Goal: Information Seeking & Learning: Learn about a topic

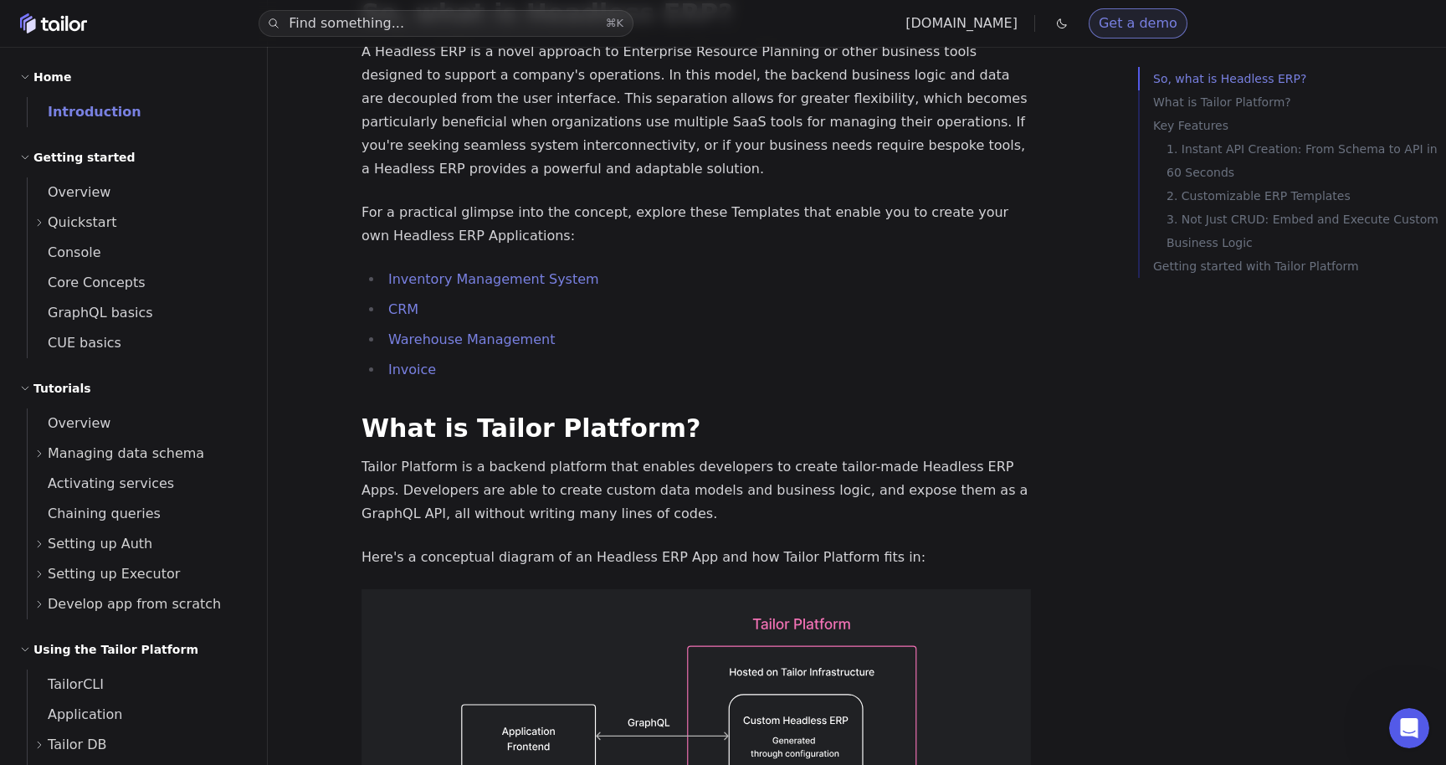
scroll to position [304, 0]
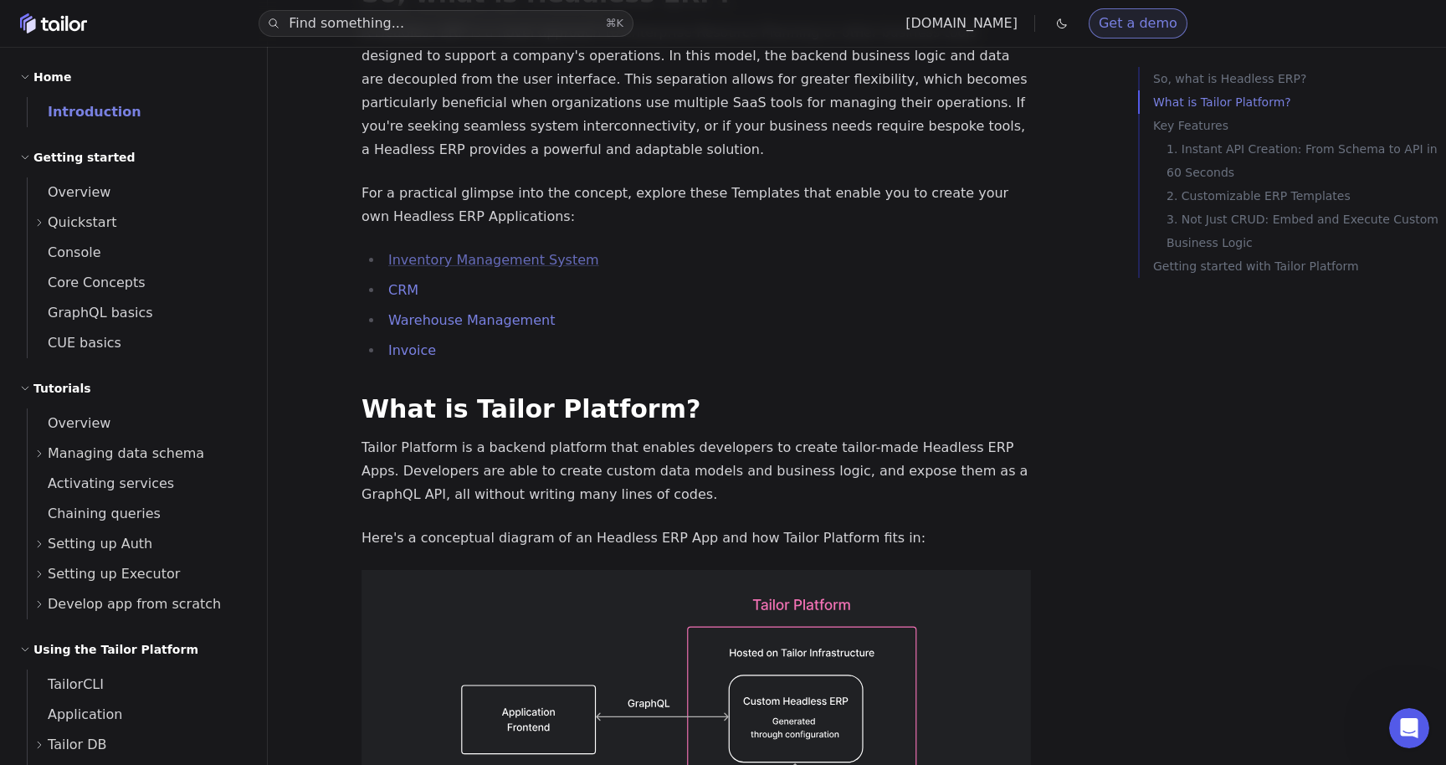
click at [538, 252] on link "Inventory Management System" at bounding box center [493, 260] width 211 height 16
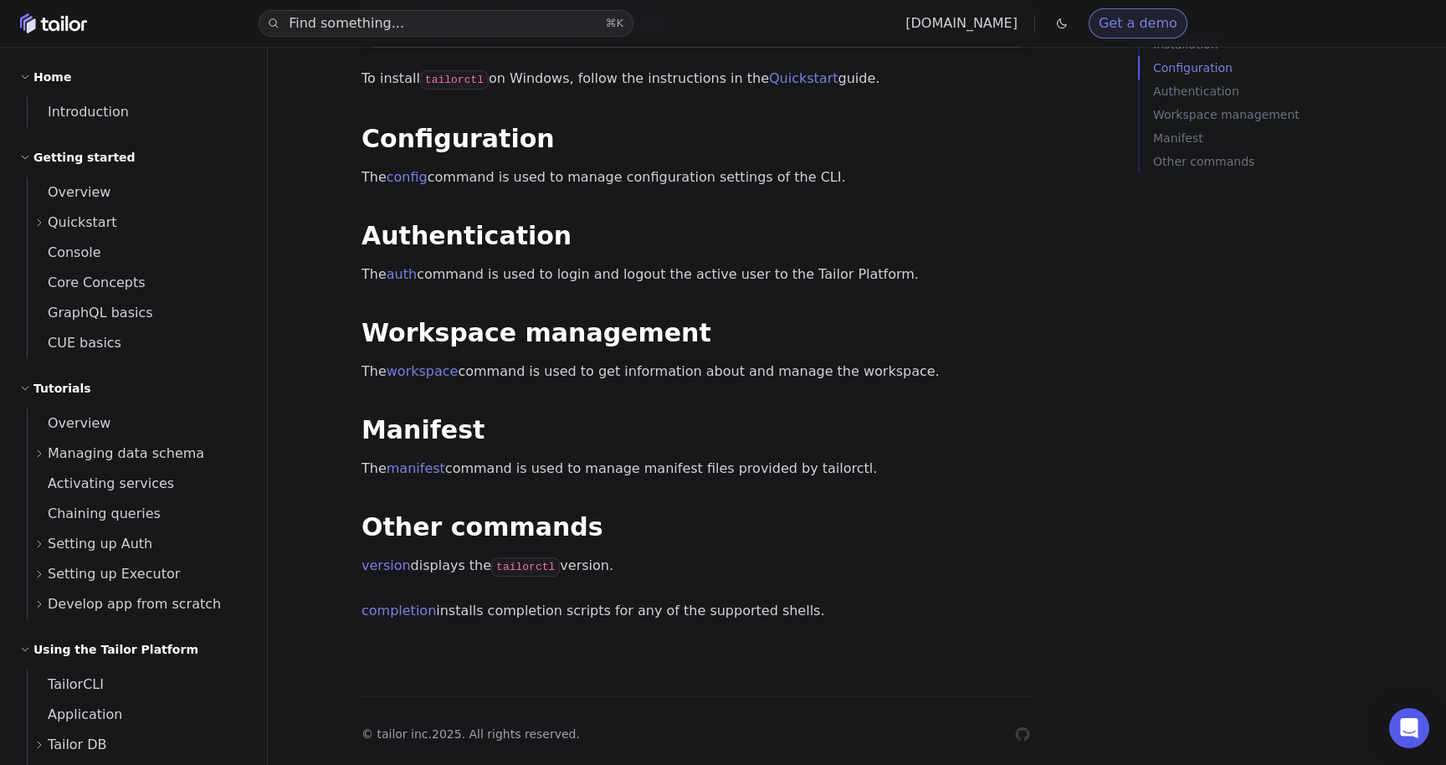
scroll to position [326, 0]
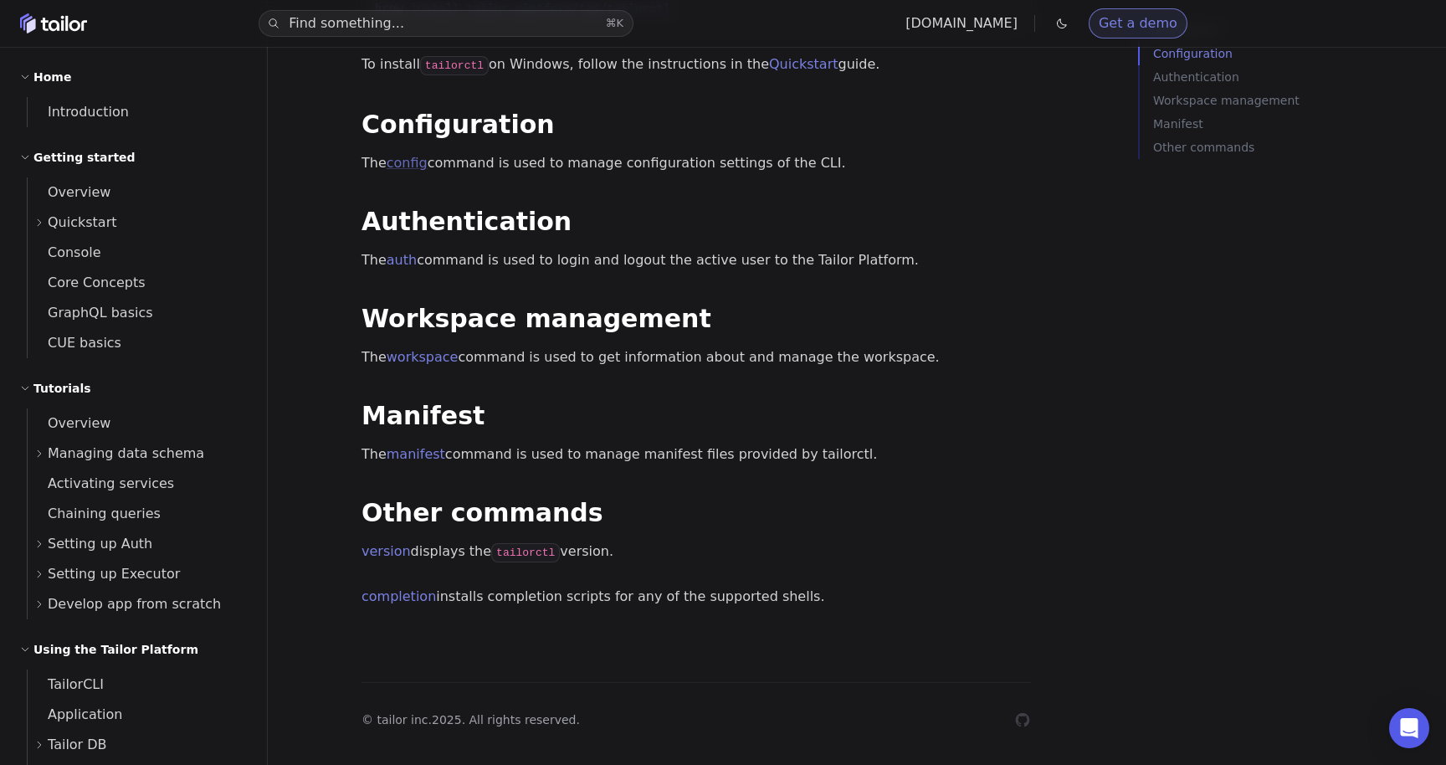
click at [411, 164] on link "config" at bounding box center [407, 163] width 41 height 16
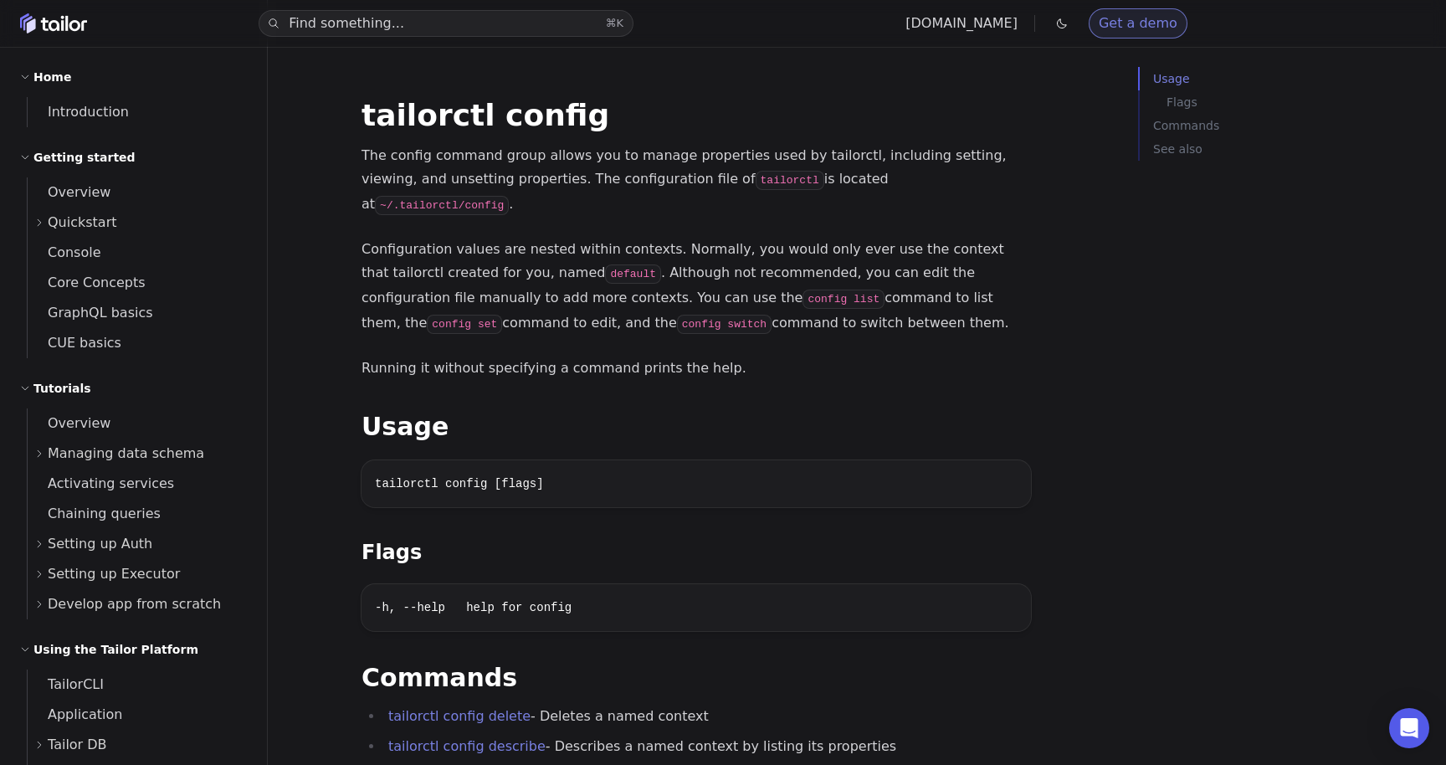
scroll to position [326, 0]
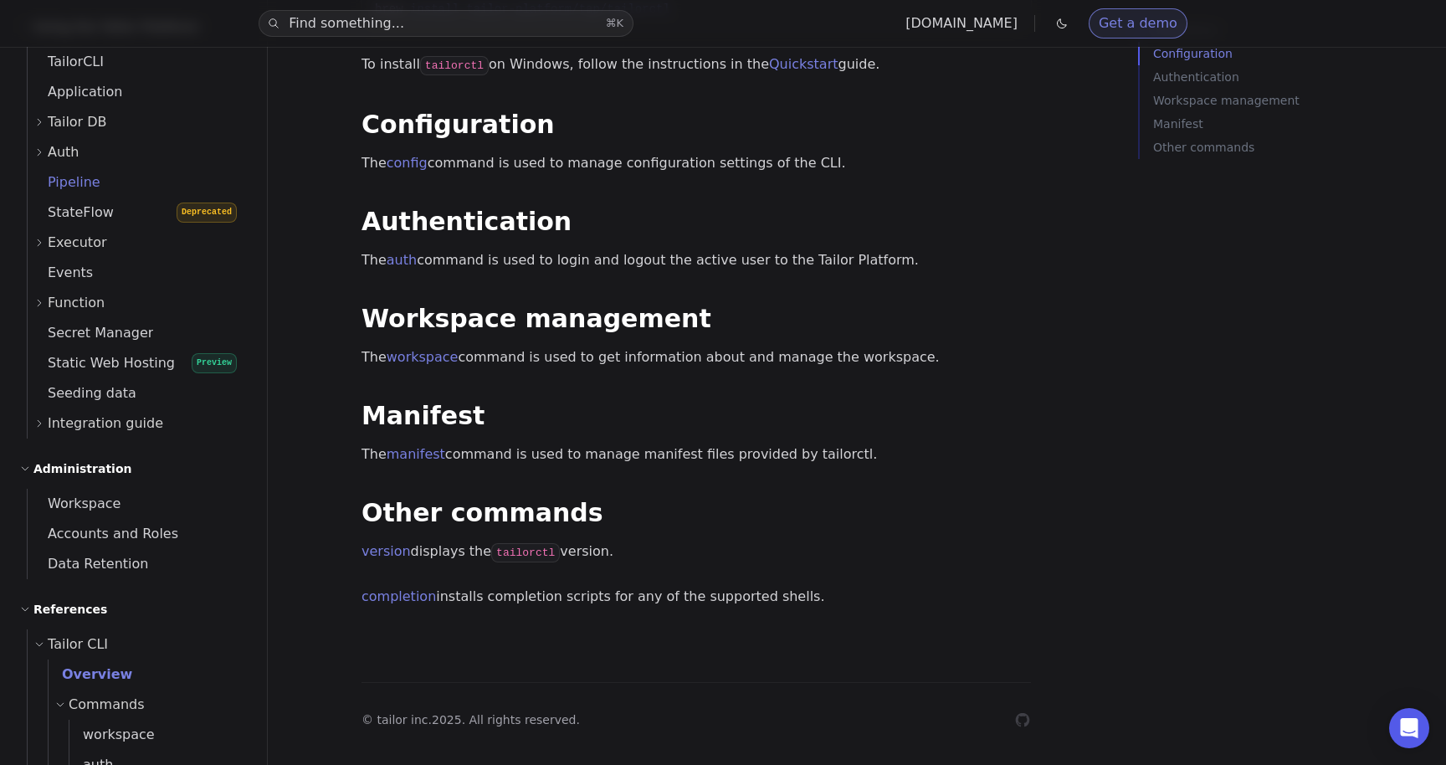
scroll to position [654, 0]
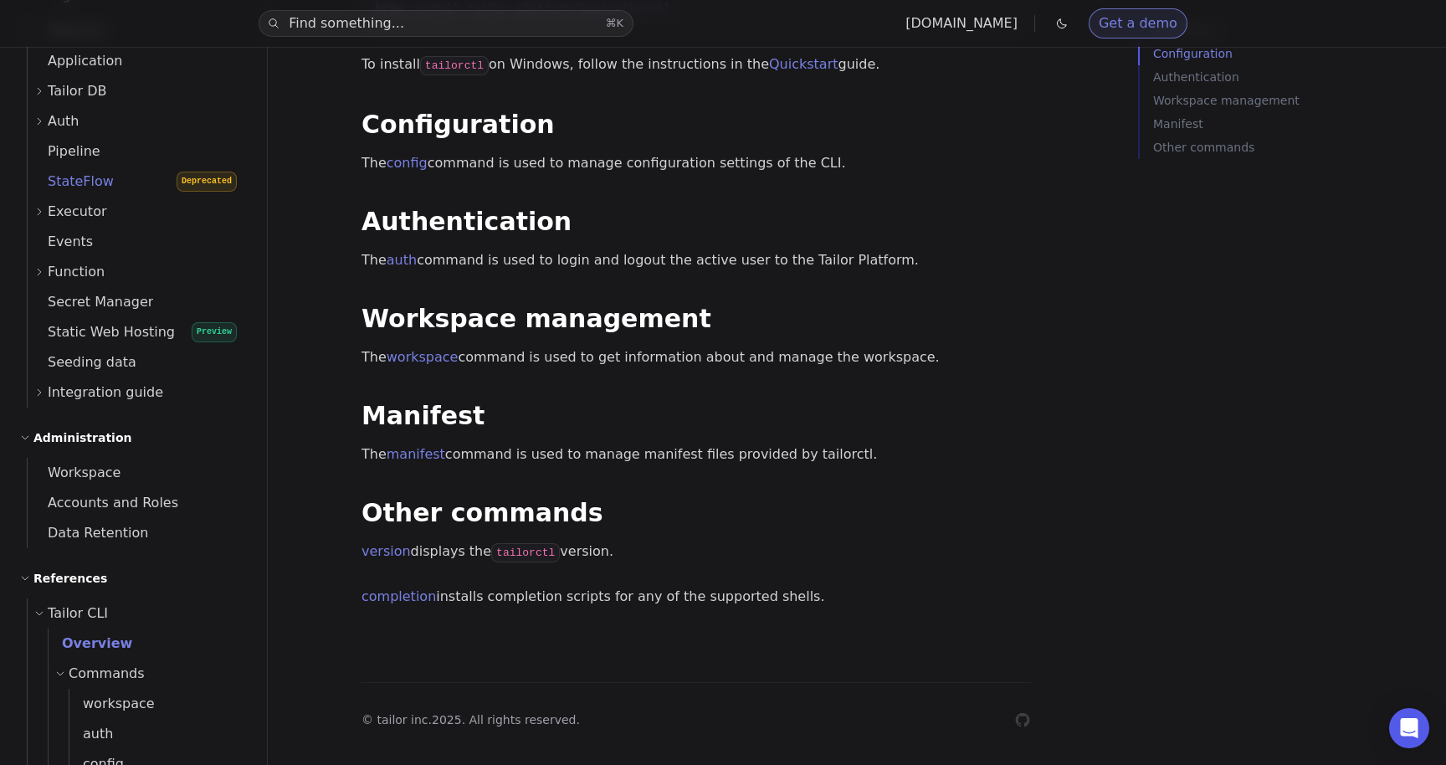
click at [112, 186] on link "StateFlow Deprecated" at bounding box center [137, 182] width 219 height 30
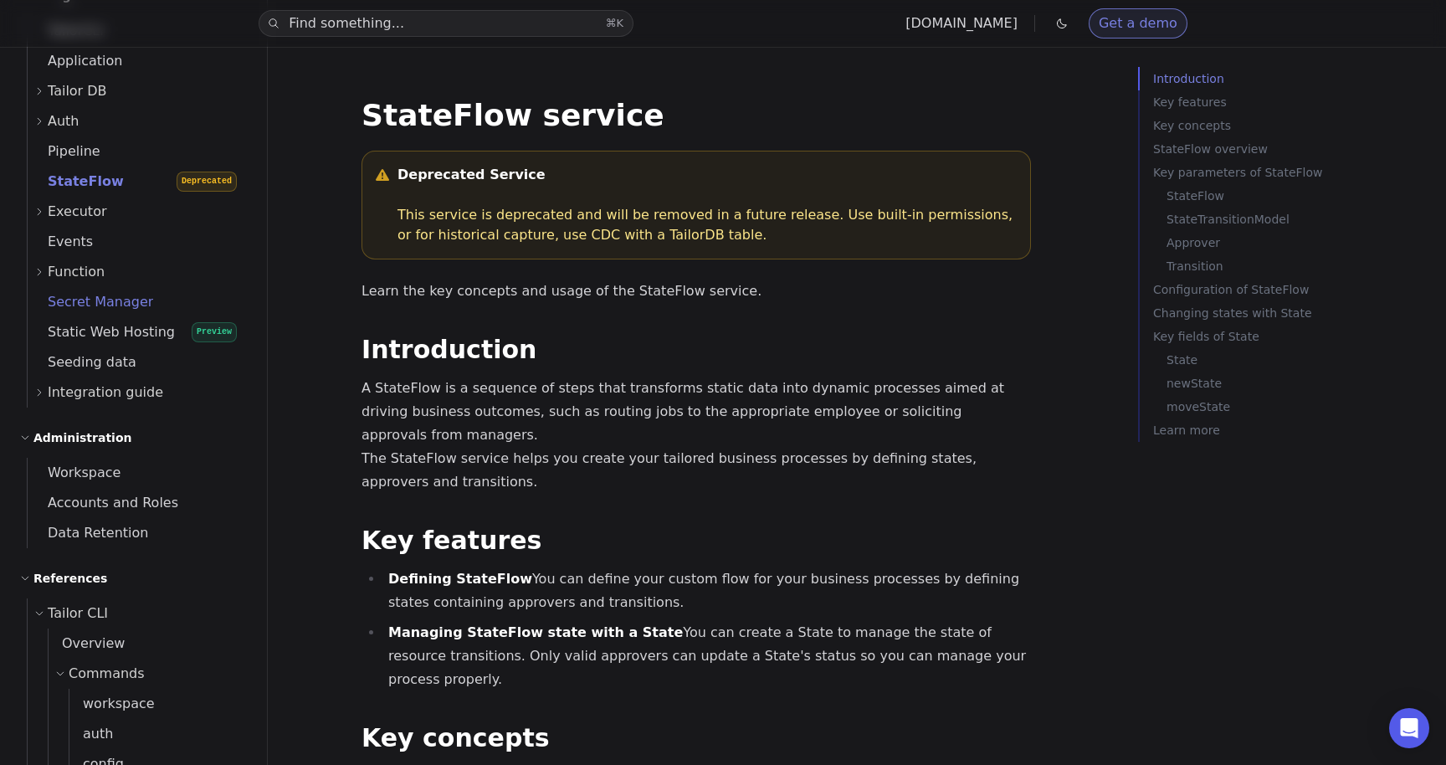
click at [112, 302] on span "Secret Manager" at bounding box center [91, 302] width 126 height 16
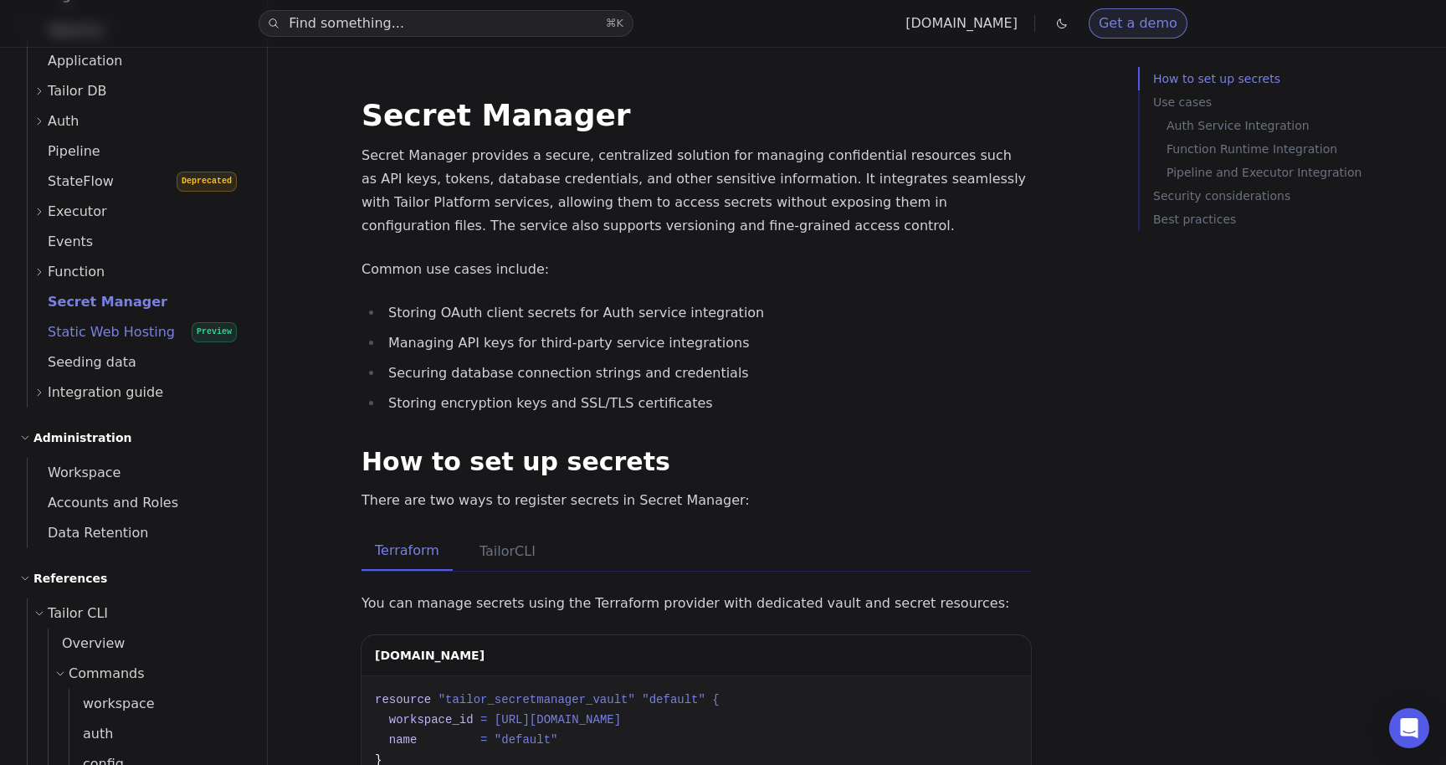
click at [114, 332] on span "Static Web Hosting" at bounding box center [101, 332] width 147 height 16
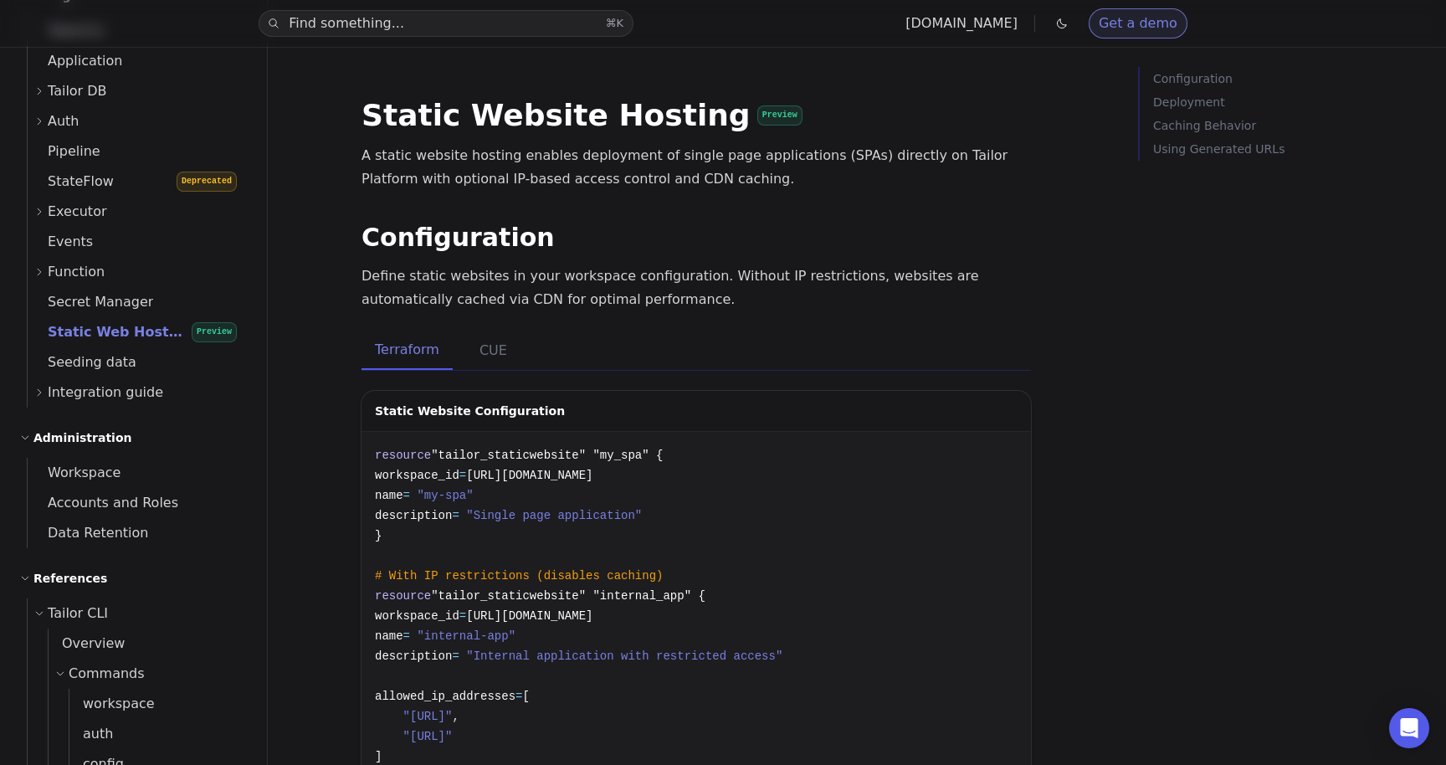
click at [92, 274] on span "Function" at bounding box center [76, 271] width 57 height 23
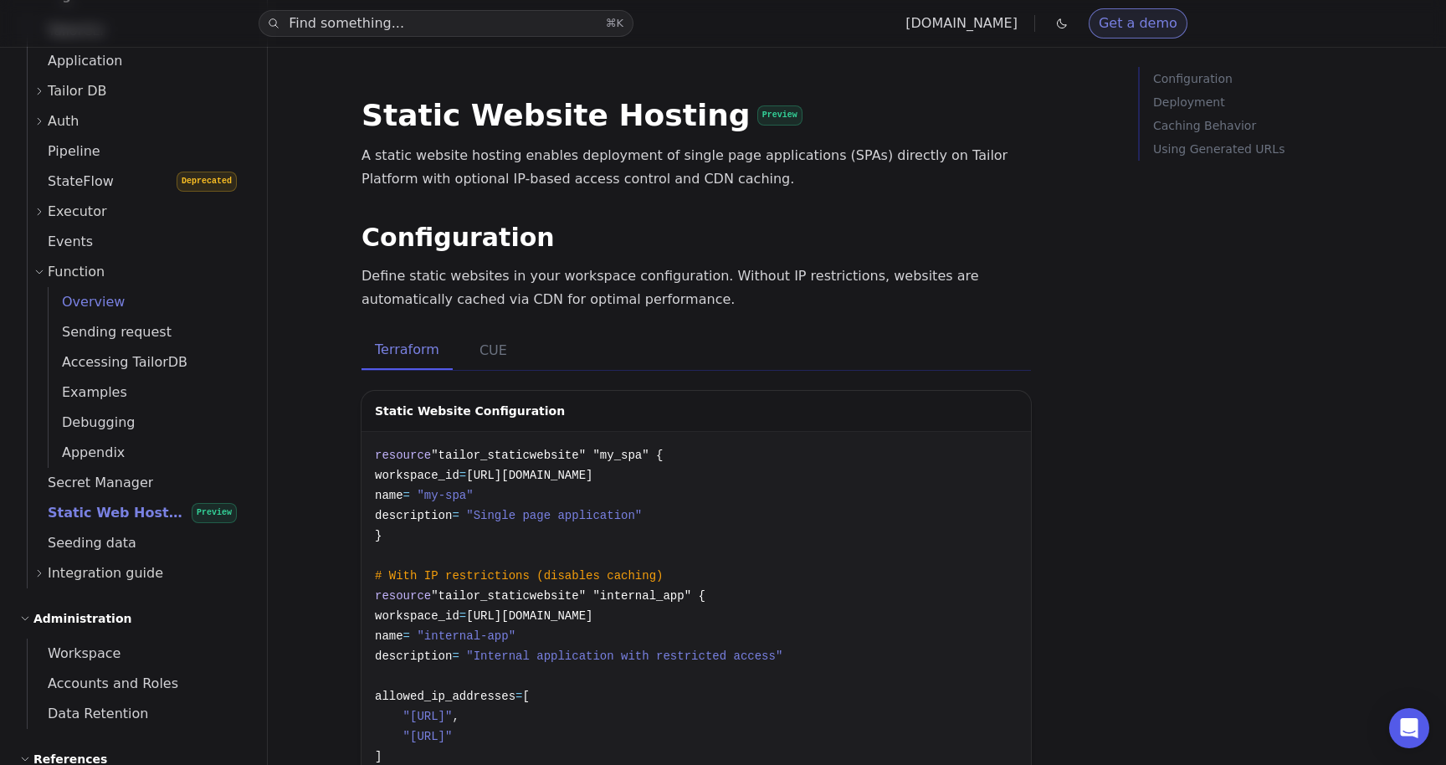
click at [125, 307] on link "Overview" at bounding box center [148, 302] width 198 height 30
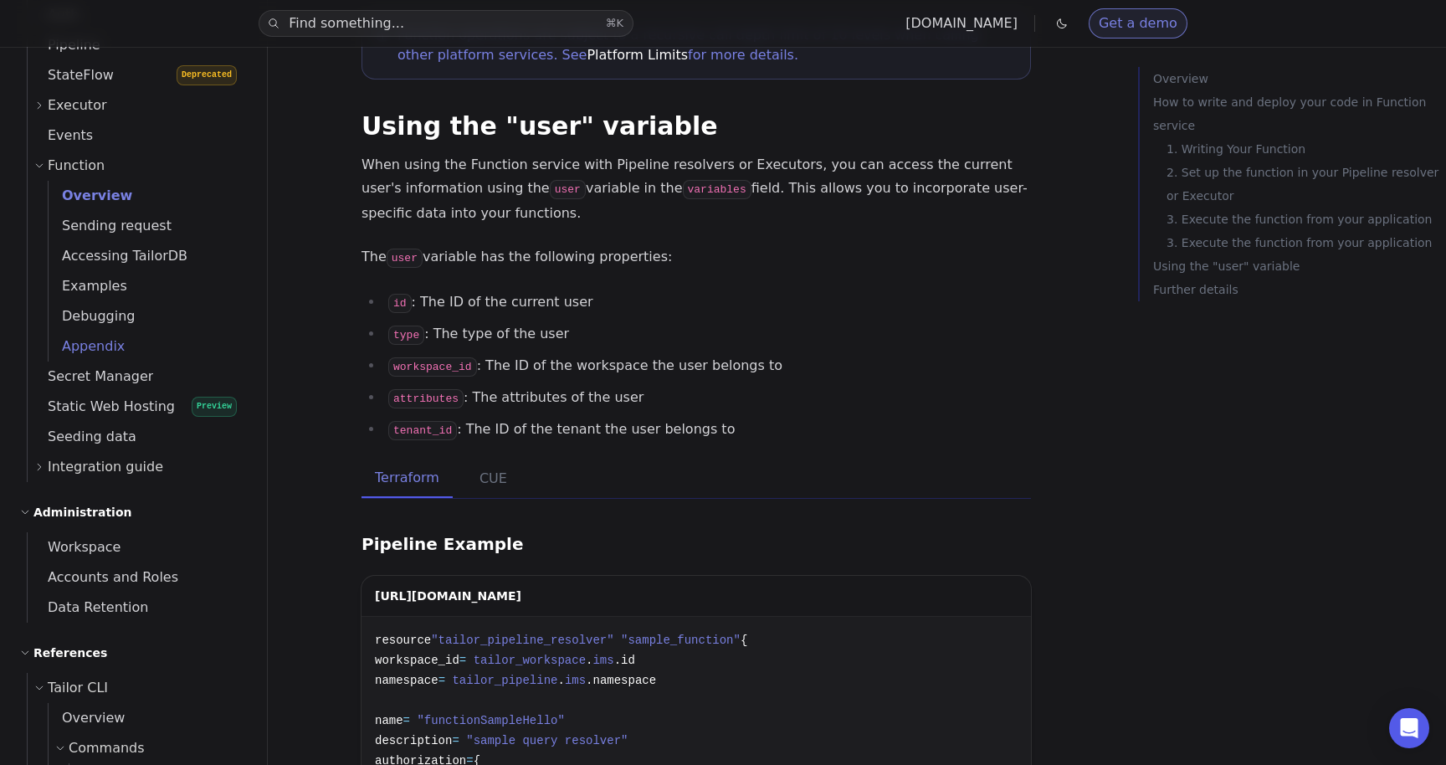
scroll to position [759, 0]
click at [122, 406] on span "Static Web Hosting" at bounding box center [101, 407] width 147 height 16
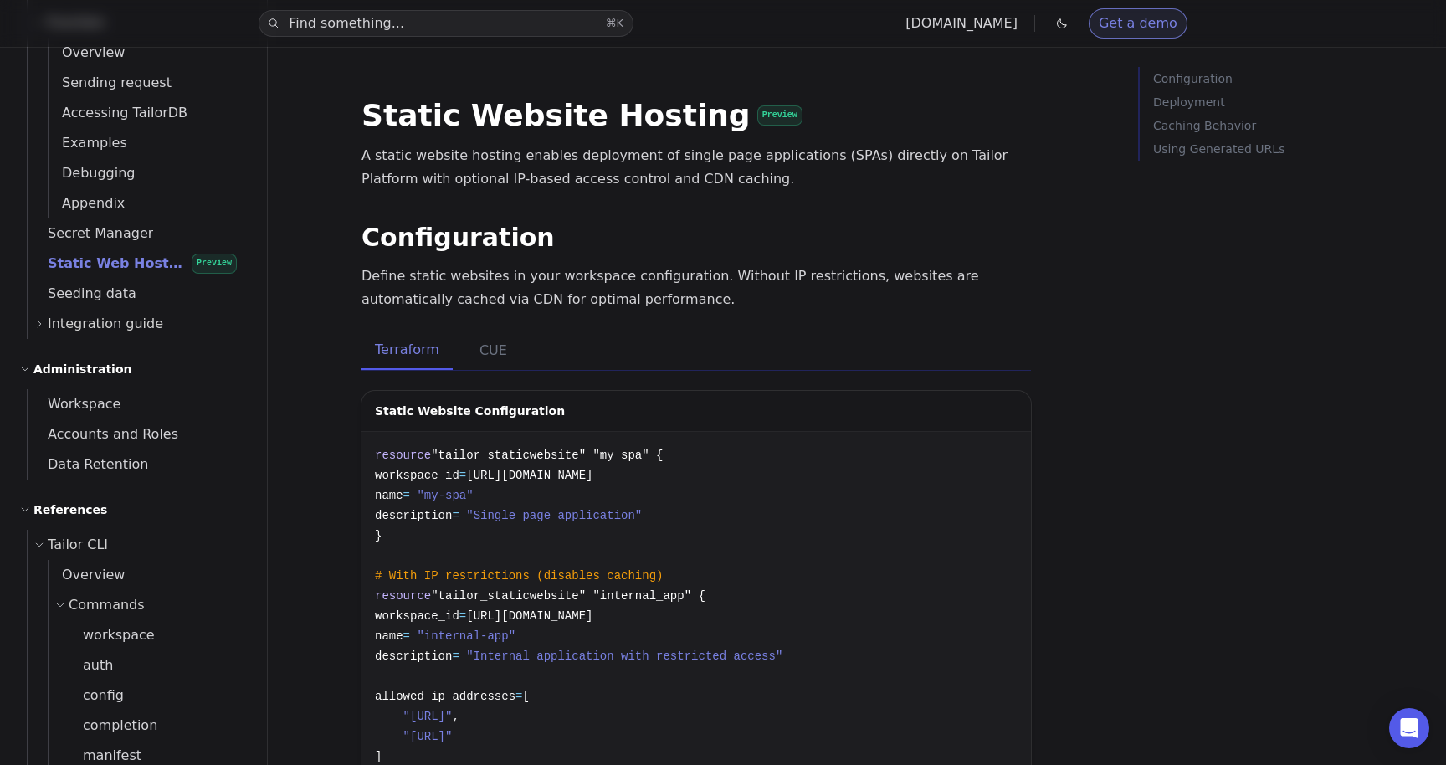
scroll to position [899, 0]
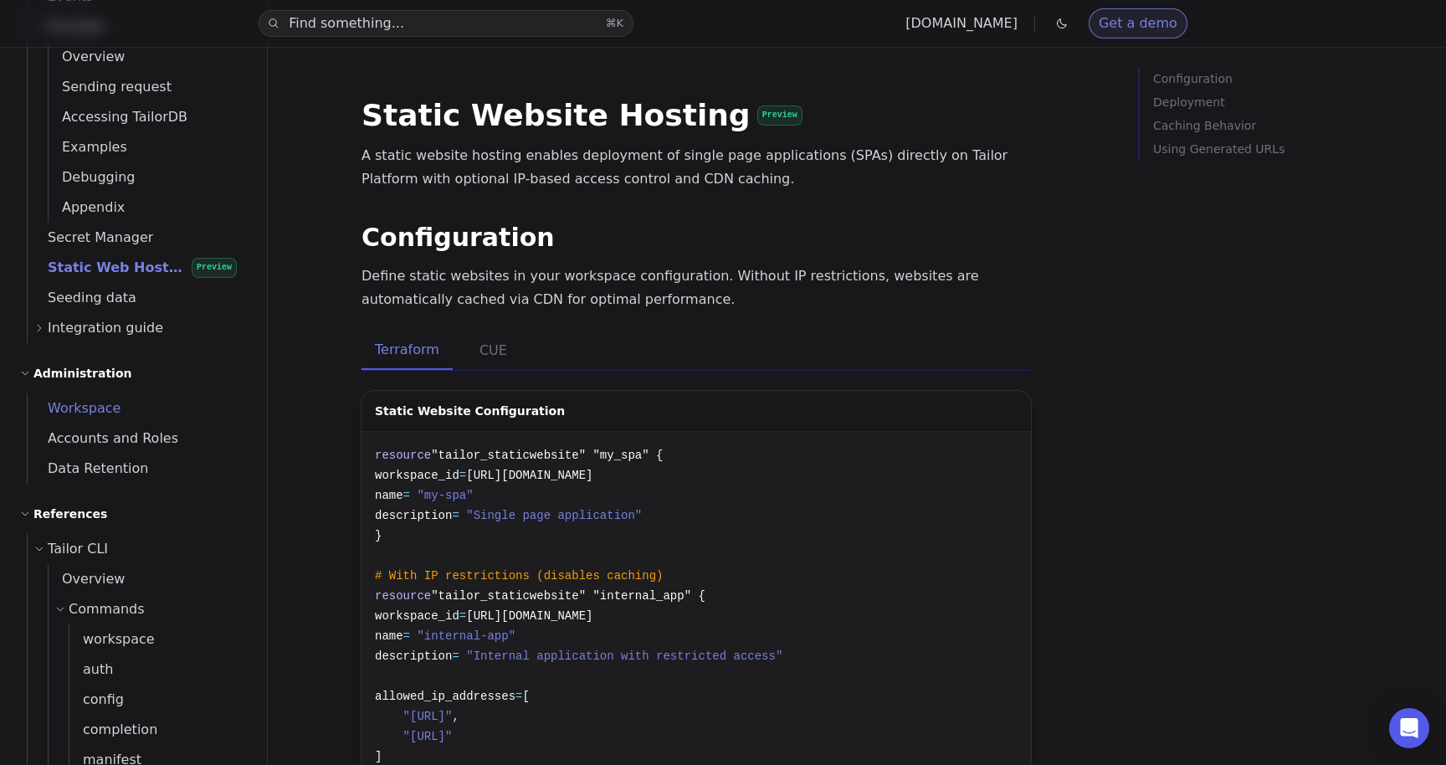
click at [104, 410] on span "Workspace" at bounding box center [74, 408] width 93 height 16
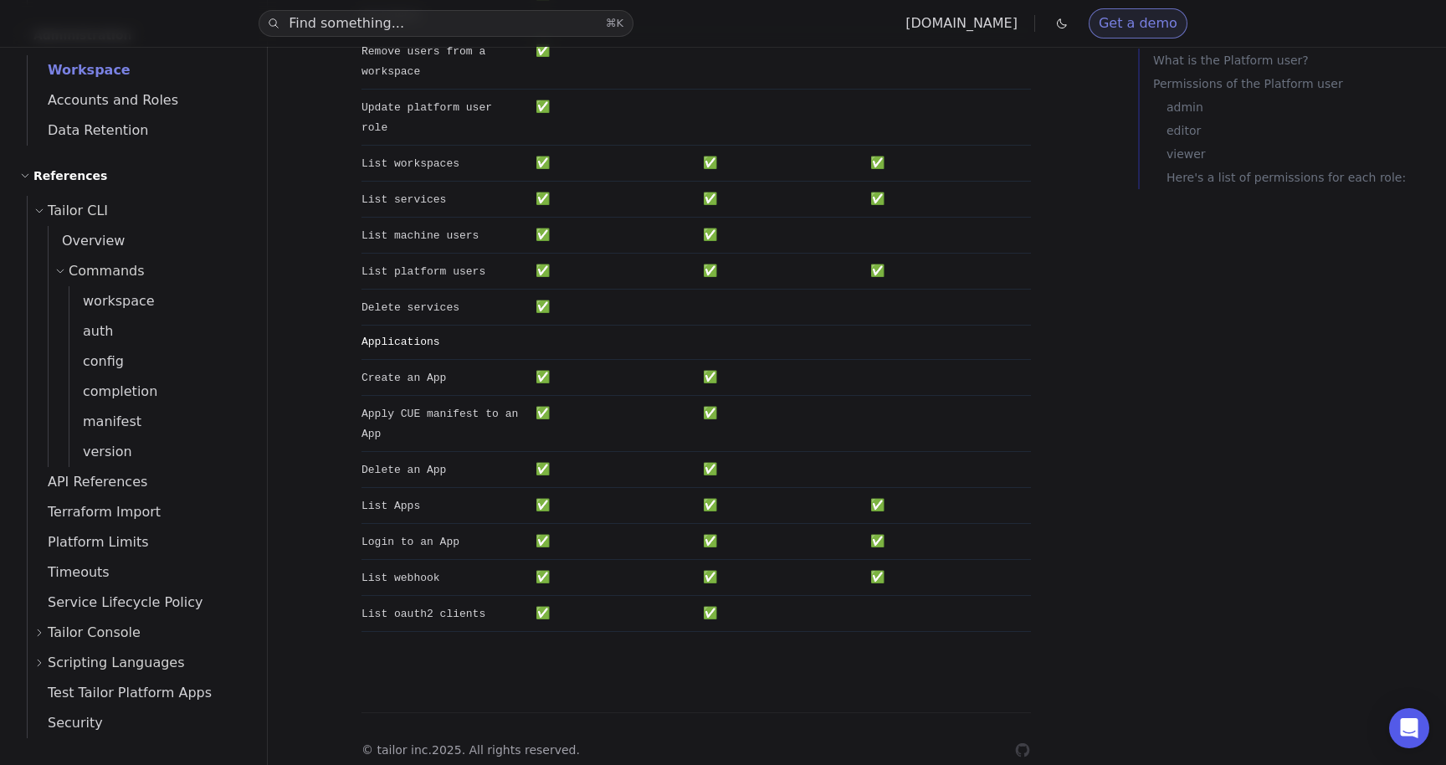
scroll to position [1236, 0]
click at [105, 639] on span "Tailor Console" at bounding box center [94, 634] width 93 height 23
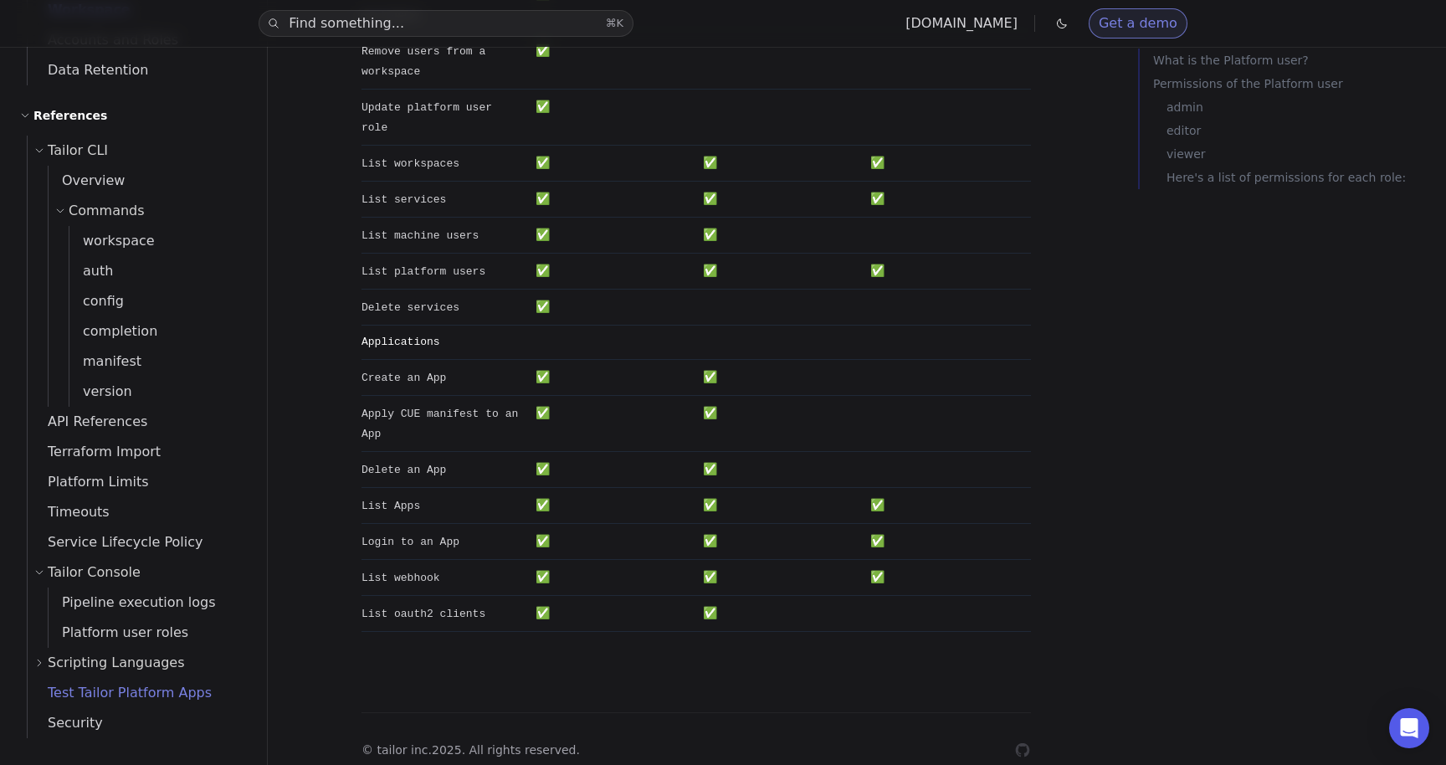
click at [106, 695] on span "Test Tailor Platform Apps" at bounding box center [120, 693] width 184 height 16
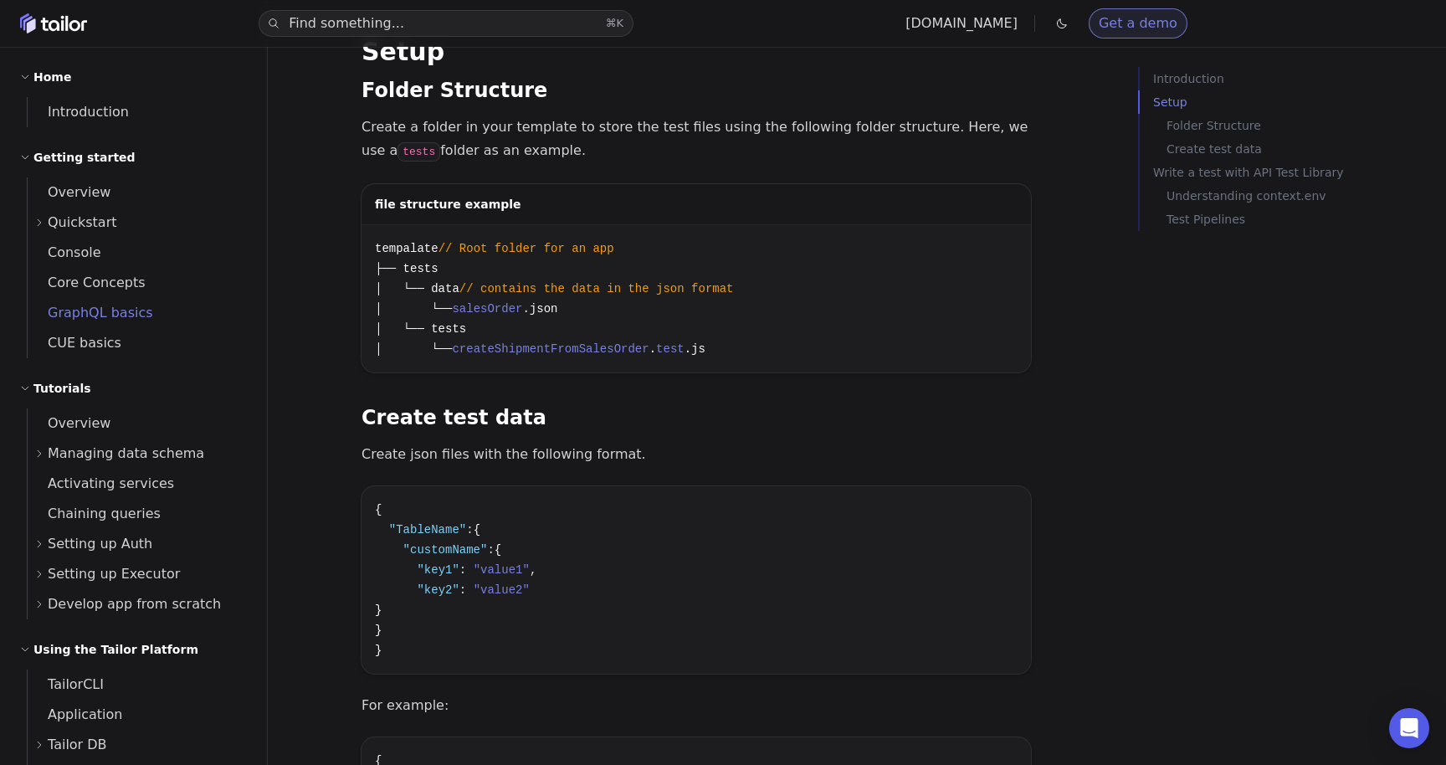
click at [105, 304] on span "GraphQL basics" at bounding box center [91, 312] width 126 height 23
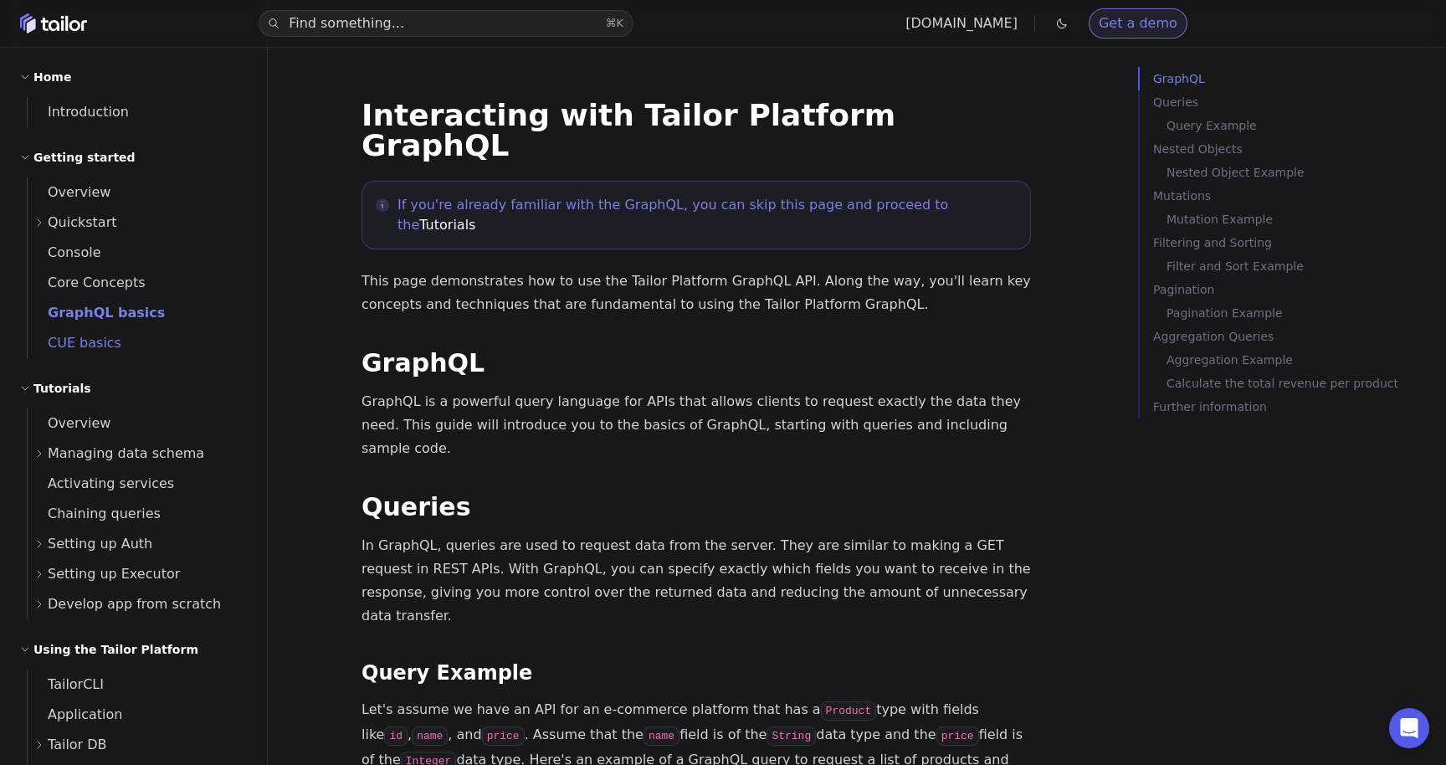
click at [96, 346] on span "CUE basics" at bounding box center [75, 343] width 94 height 16
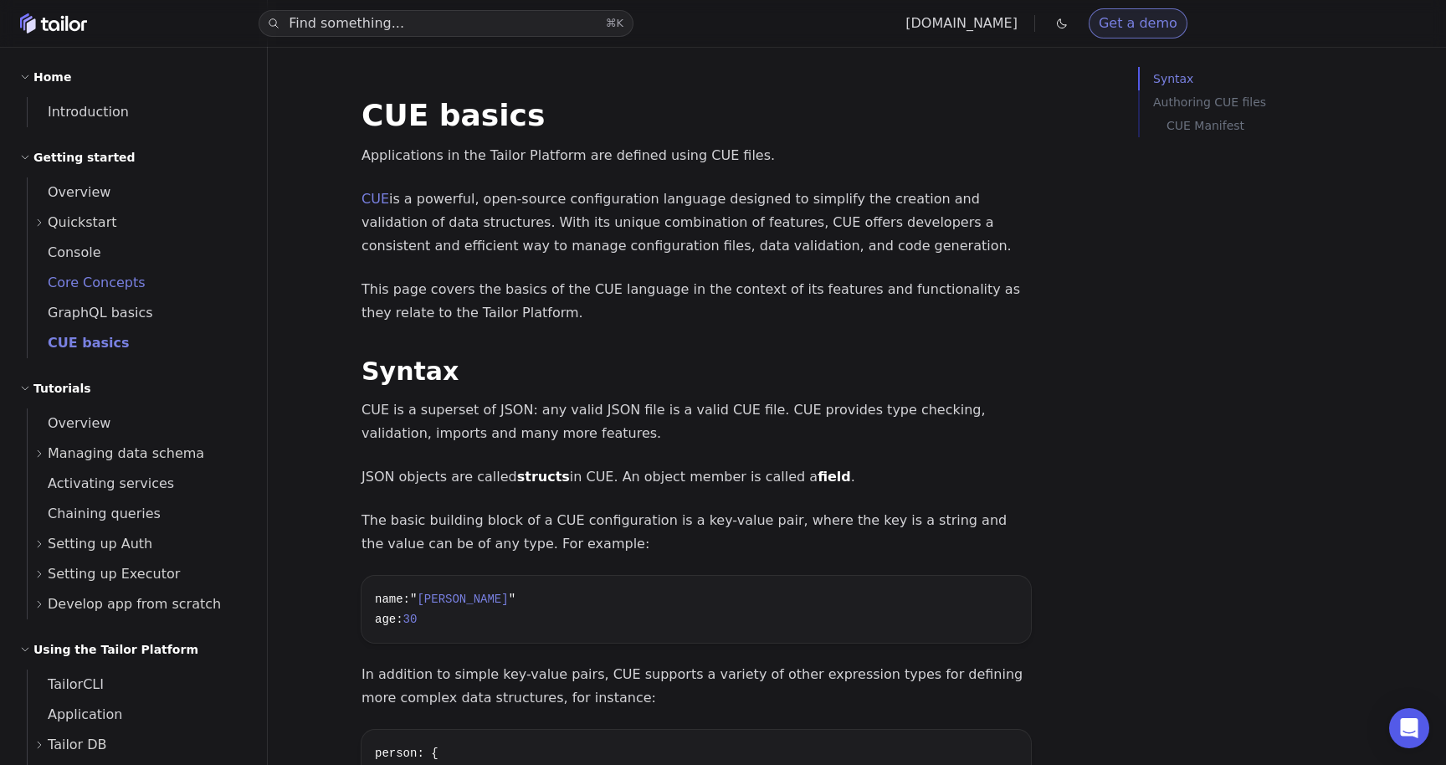
click at [120, 281] on span "Core Concepts" at bounding box center [87, 283] width 118 height 16
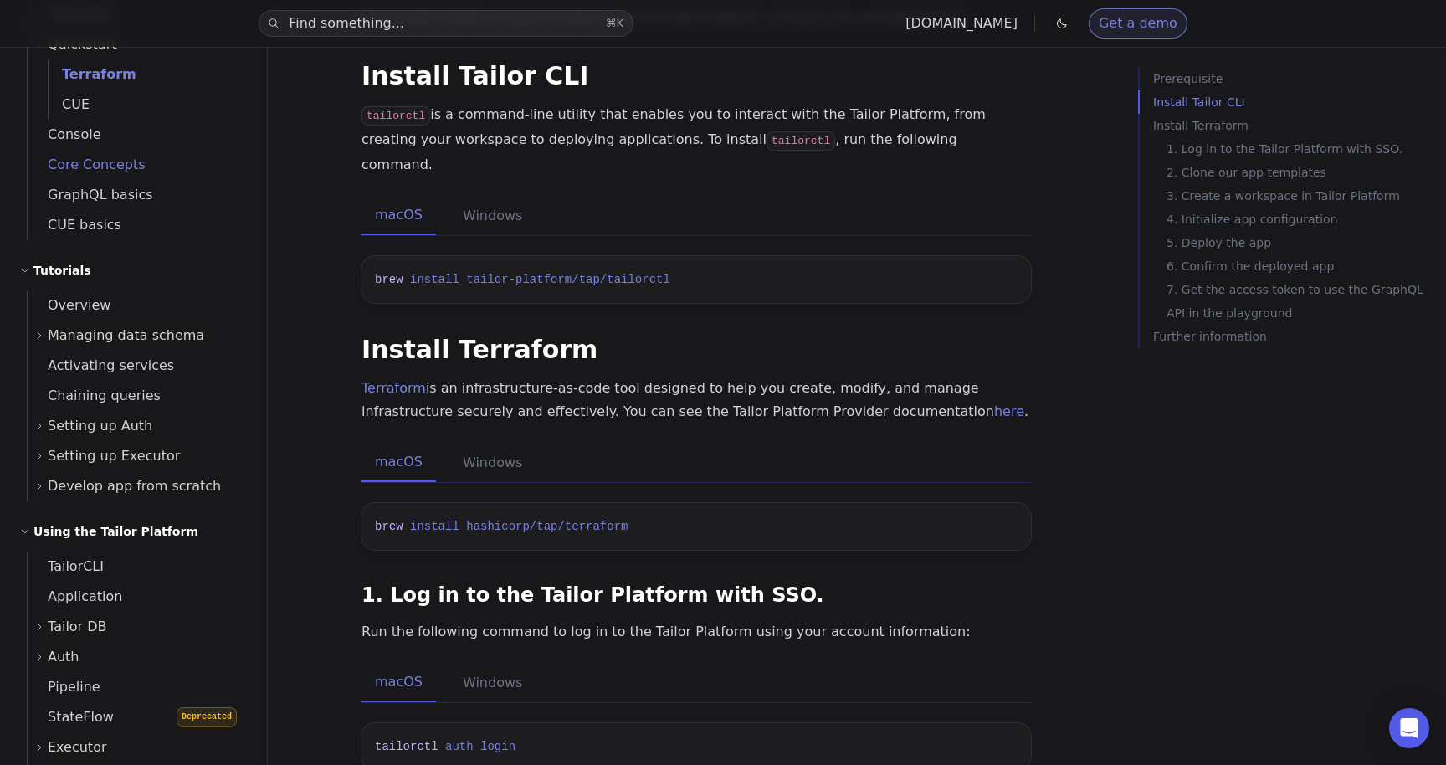
scroll to position [179, 0]
click at [126, 337] on span "Managing data schema" at bounding box center [126, 334] width 157 height 23
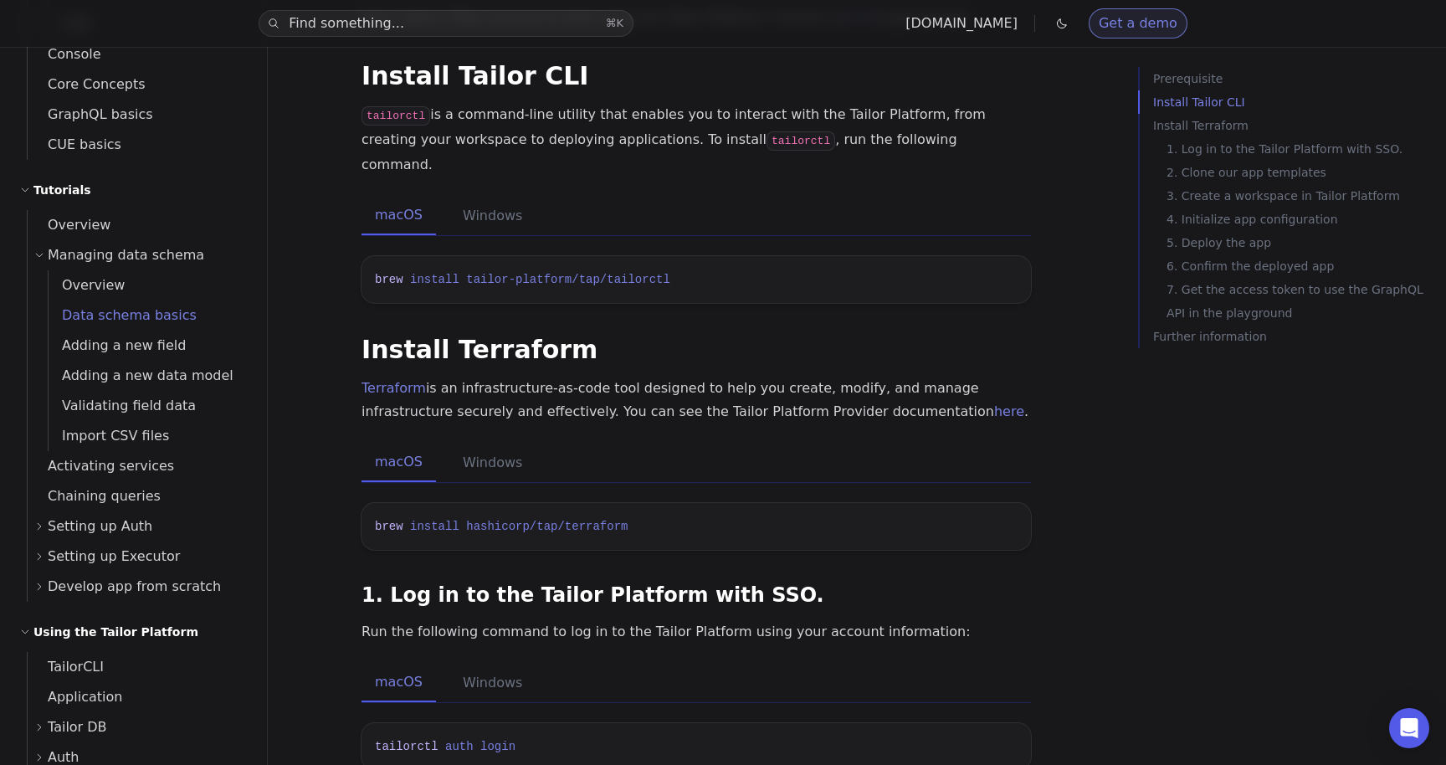
scroll to position [266, 0]
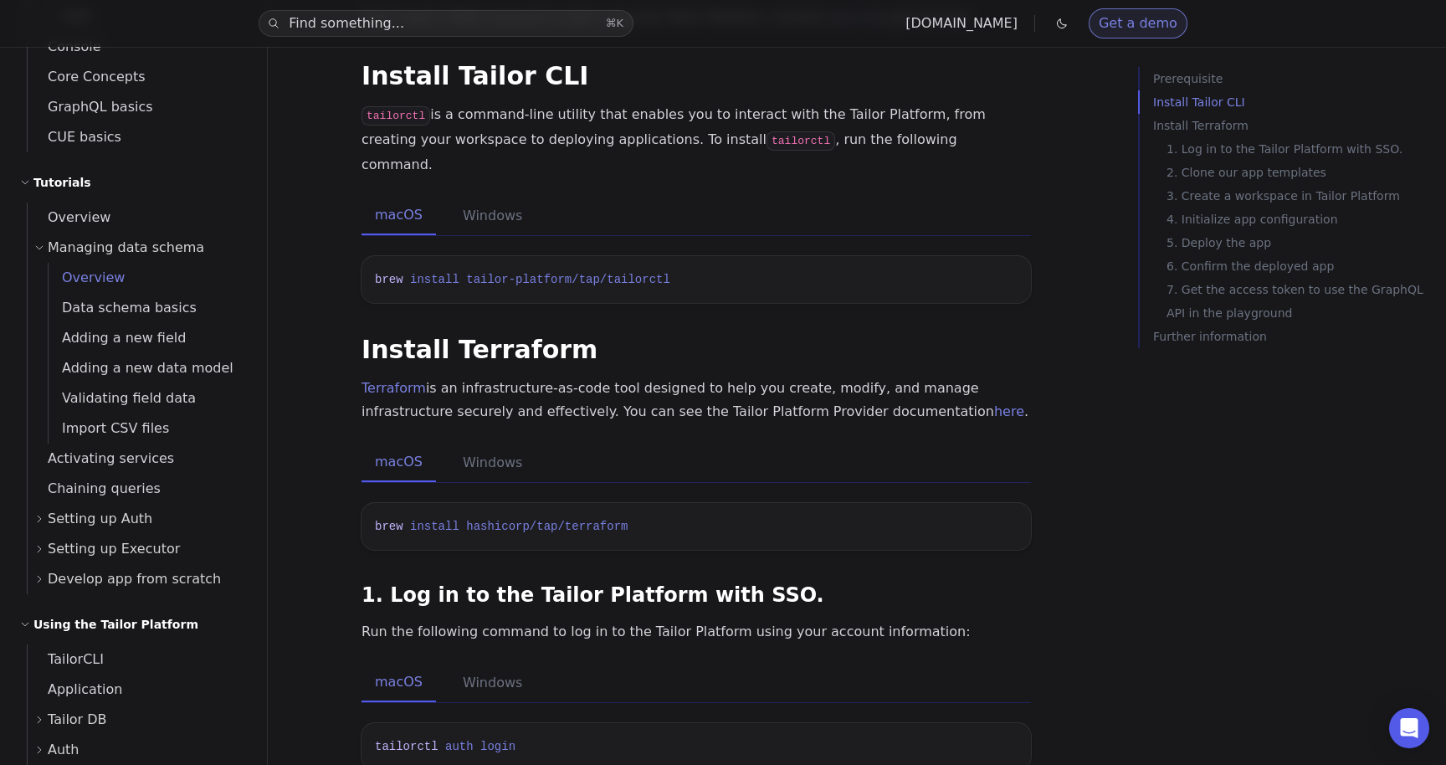
click at [92, 282] on span "Overview" at bounding box center [87, 278] width 76 height 16
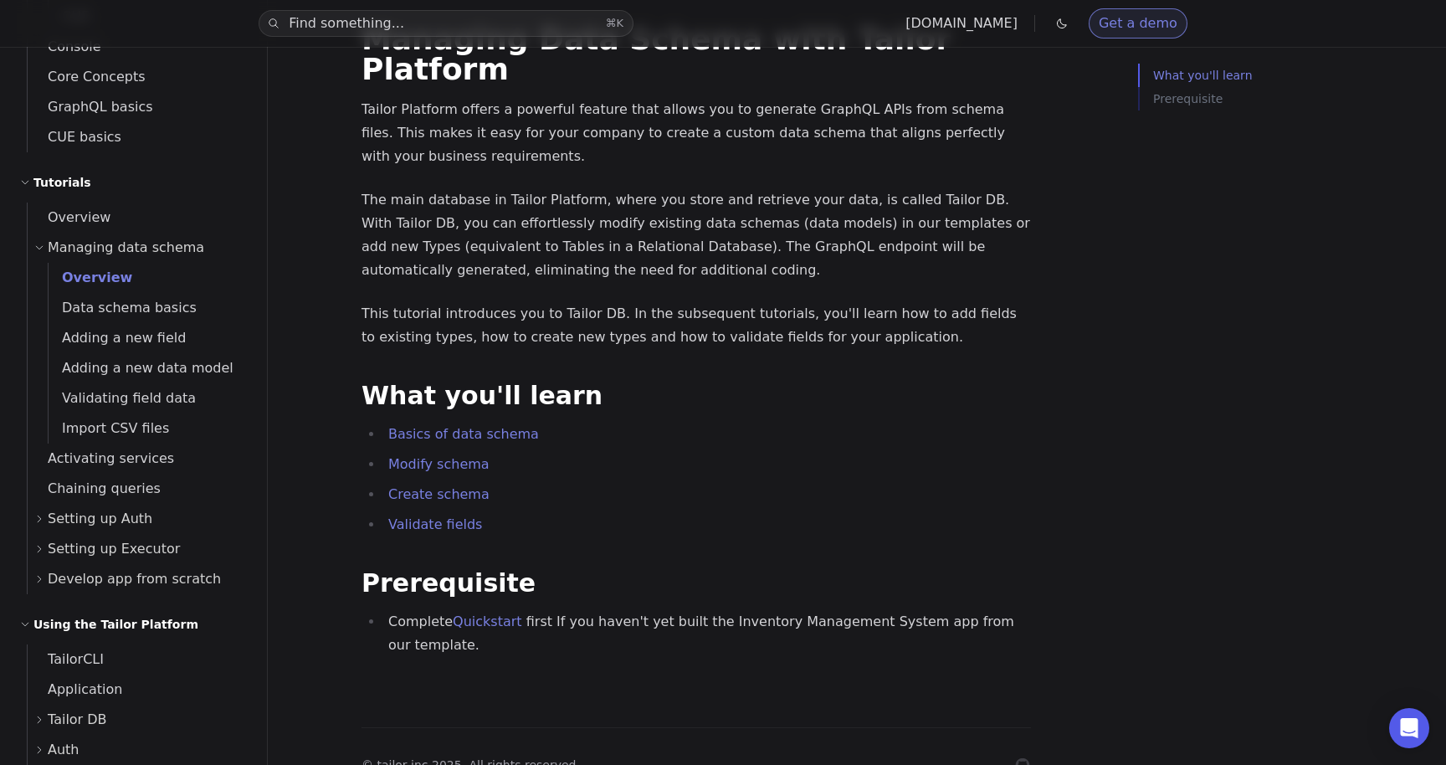
scroll to position [110, 0]
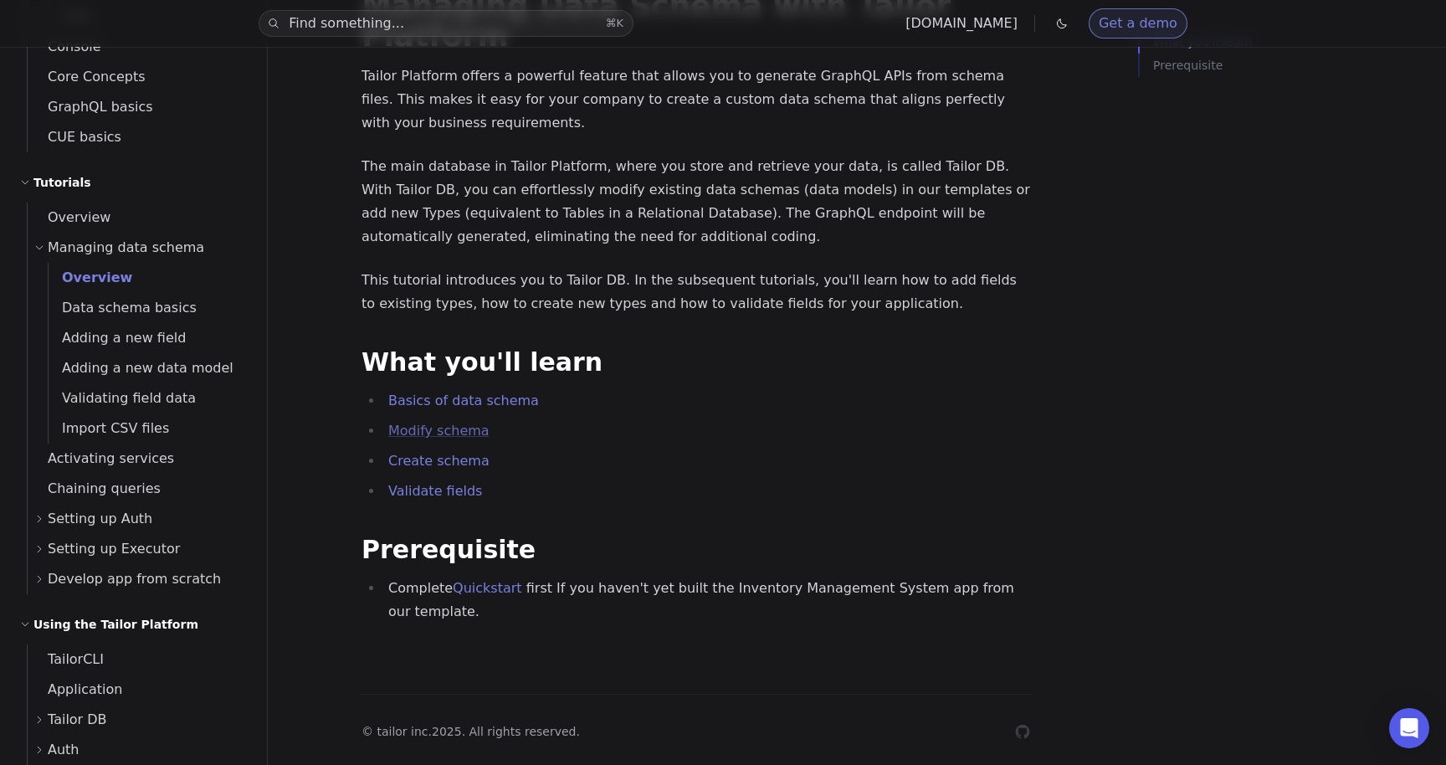
click at [429, 423] on link "Modify schema" at bounding box center [438, 431] width 101 height 16
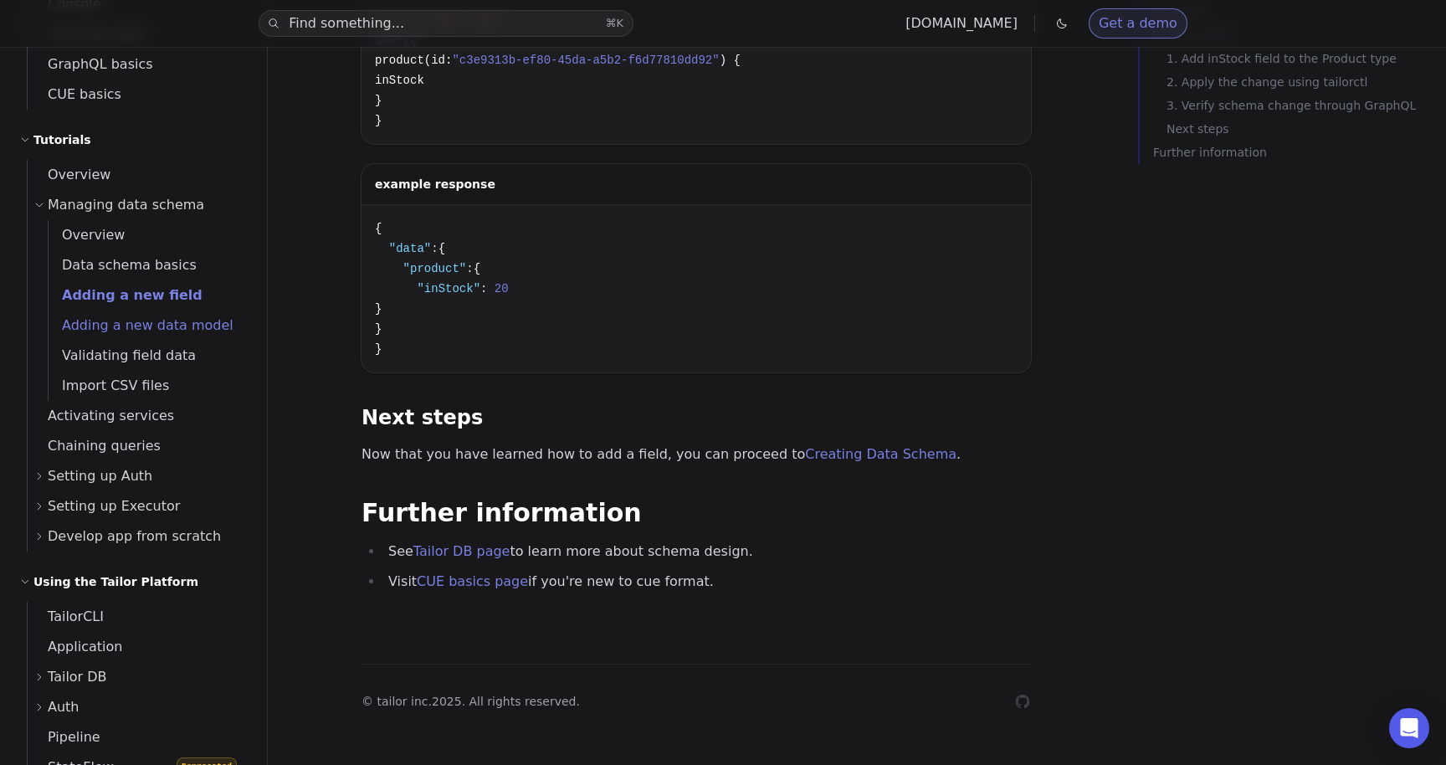
scroll to position [311, 0]
click at [149, 333] on span "Adding a new data model" at bounding box center [141, 323] width 185 height 23
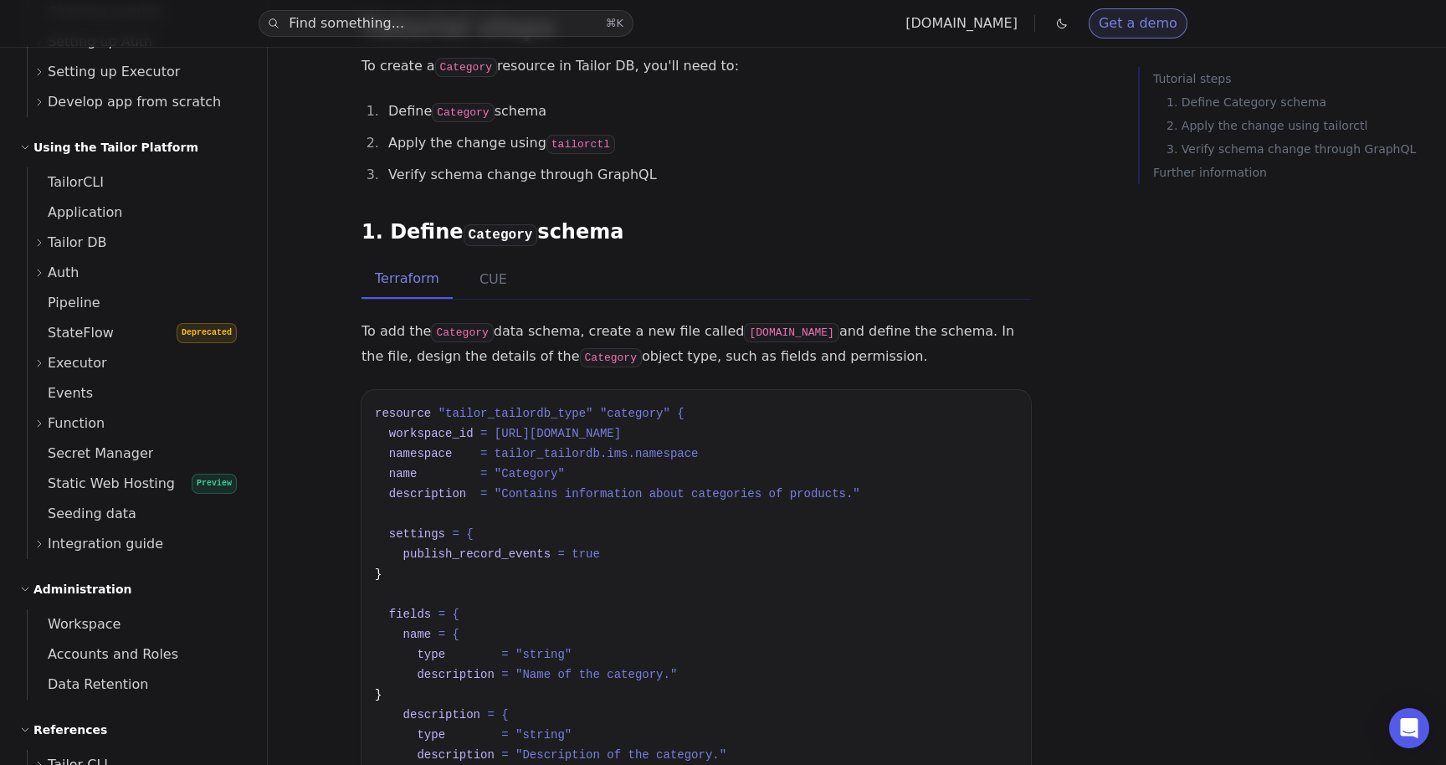
scroll to position [740, 0]
click at [87, 182] on span "TailorCLI" at bounding box center [66, 185] width 76 height 16
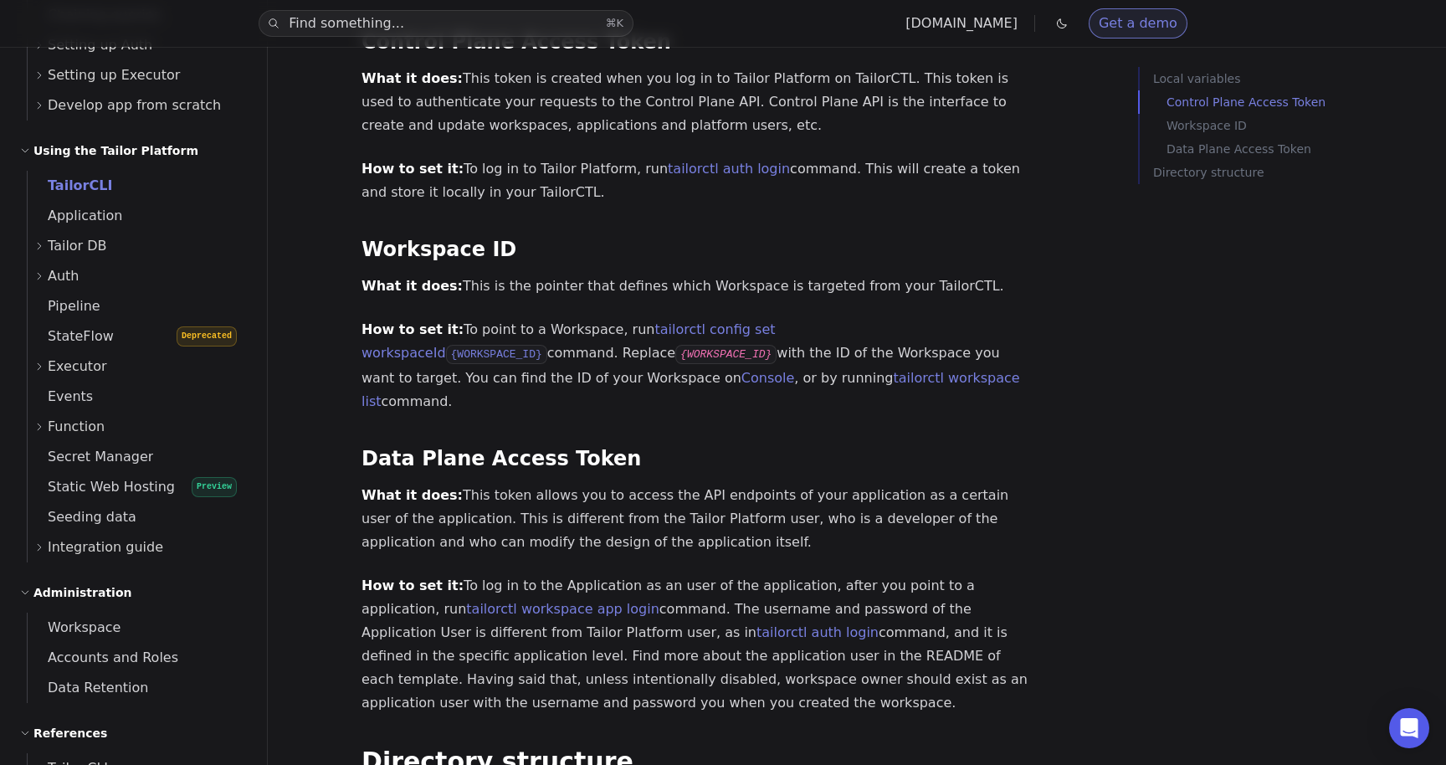
scroll to position [1395, 0]
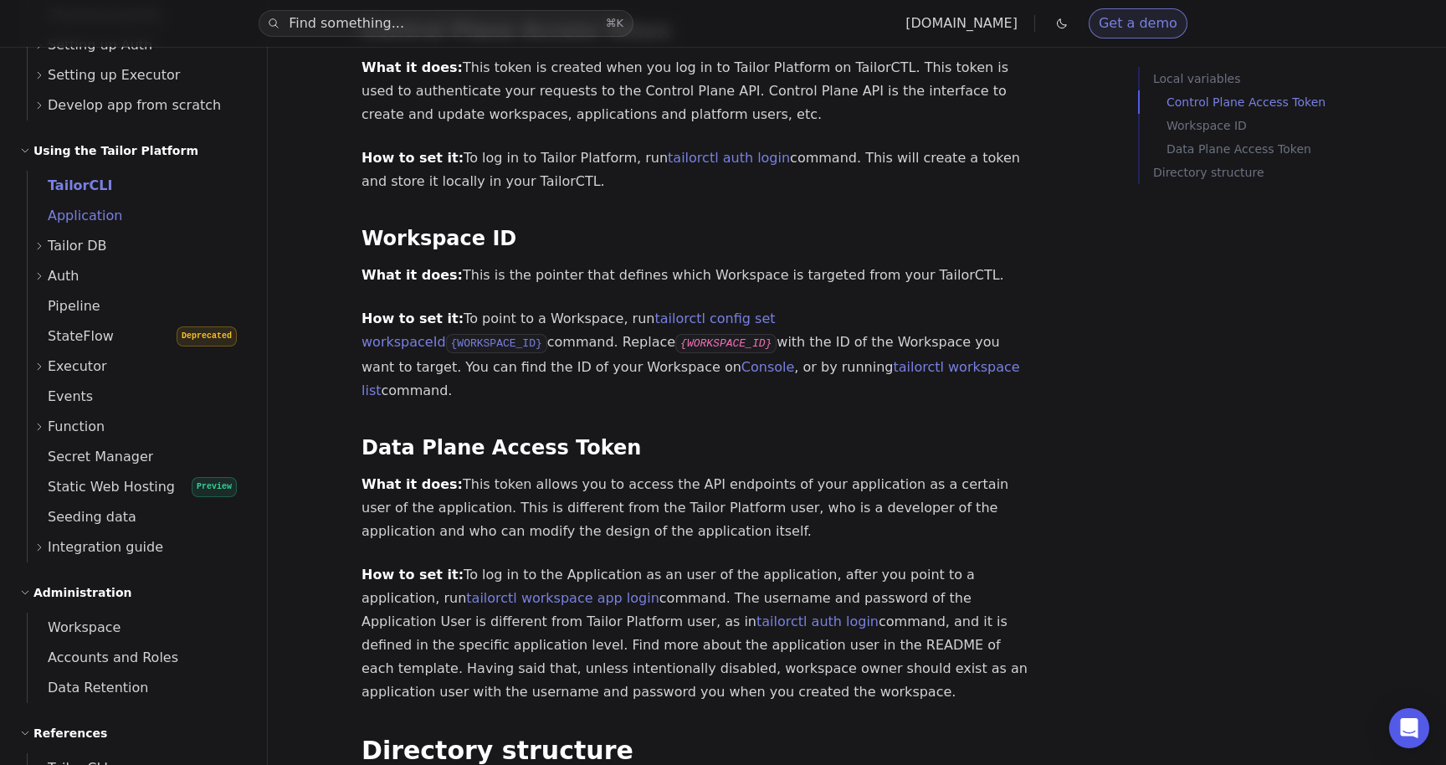
click at [86, 212] on span "Application" at bounding box center [75, 216] width 95 height 16
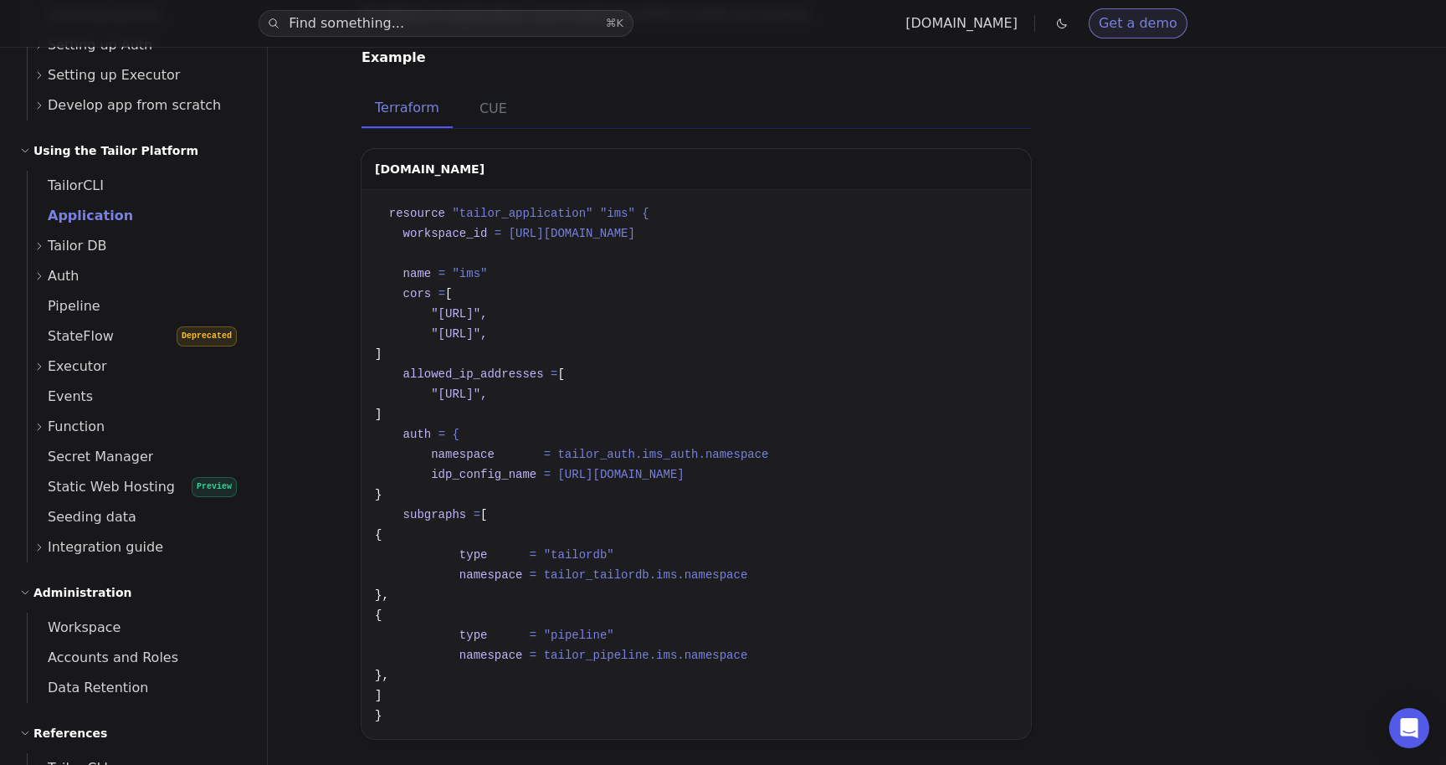
scroll to position [593, 0]
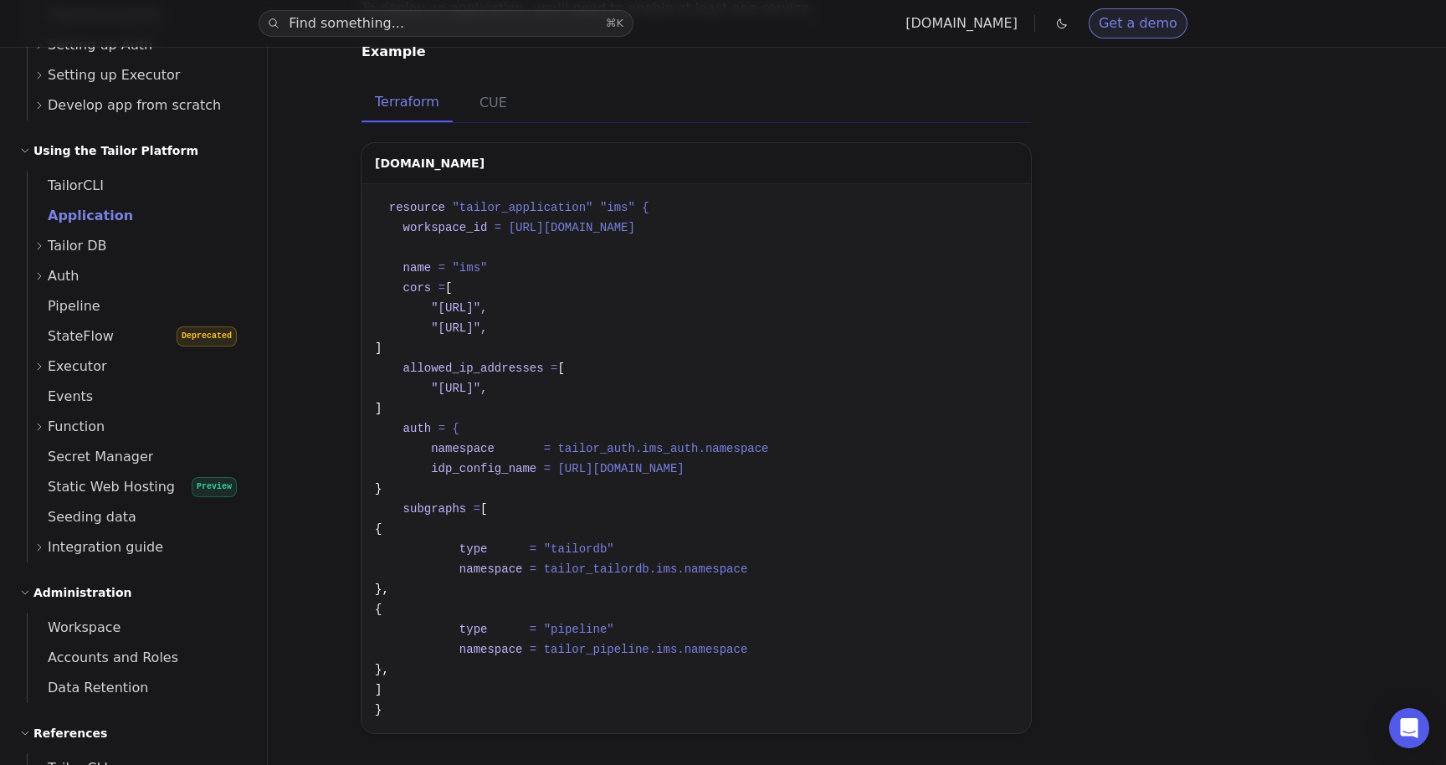
click at [95, 246] on span "Tailor DB" at bounding box center [77, 245] width 59 height 23
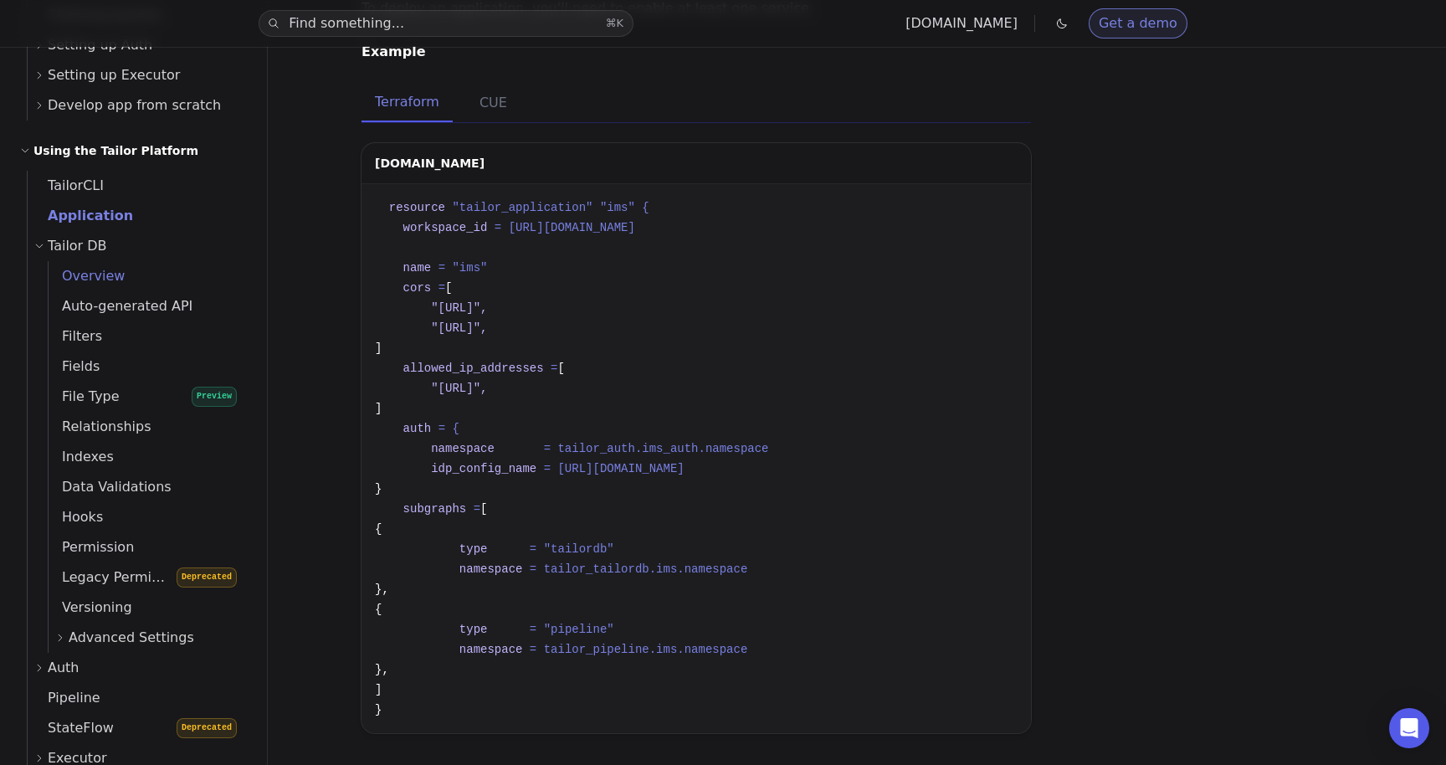
click at [100, 280] on span "Overview" at bounding box center [87, 276] width 76 height 16
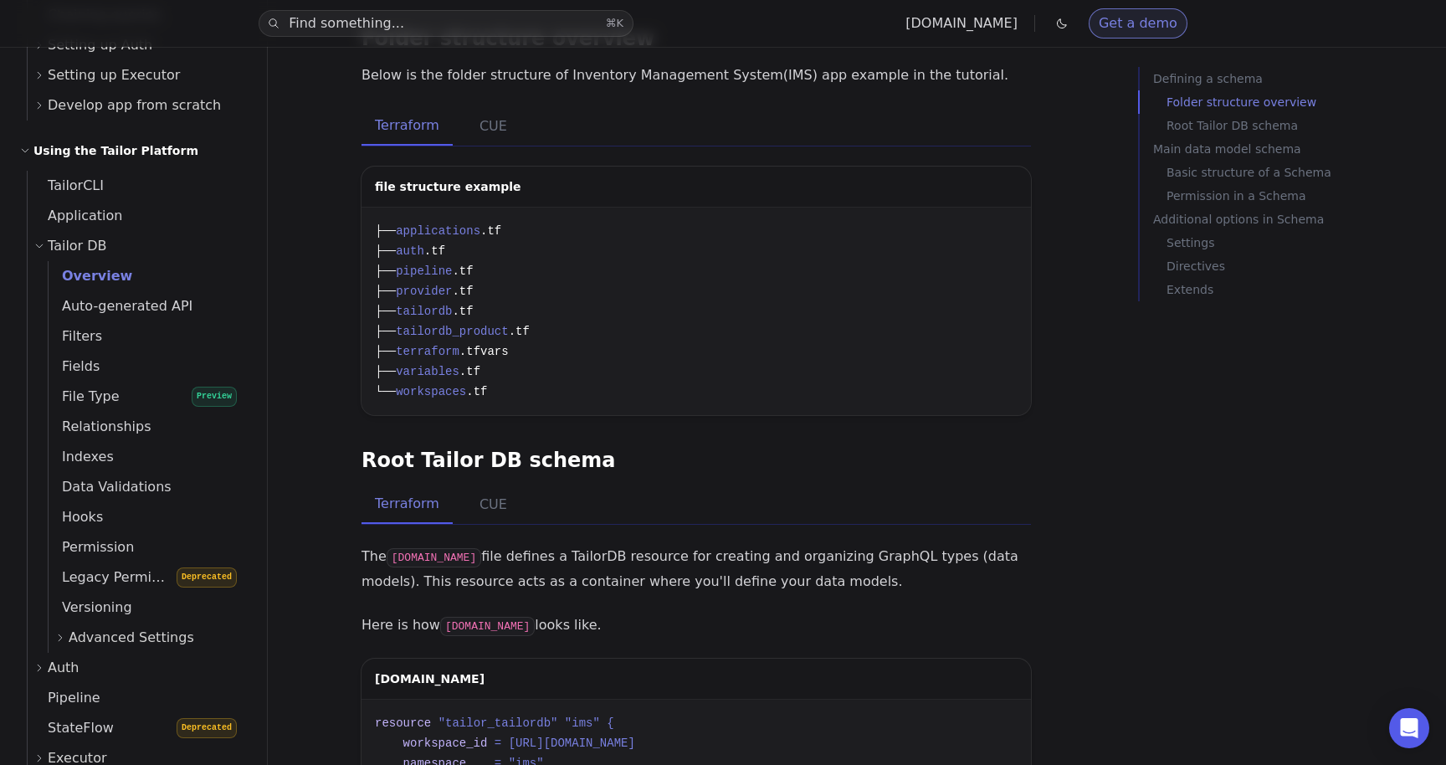
scroll to position [513, 0]
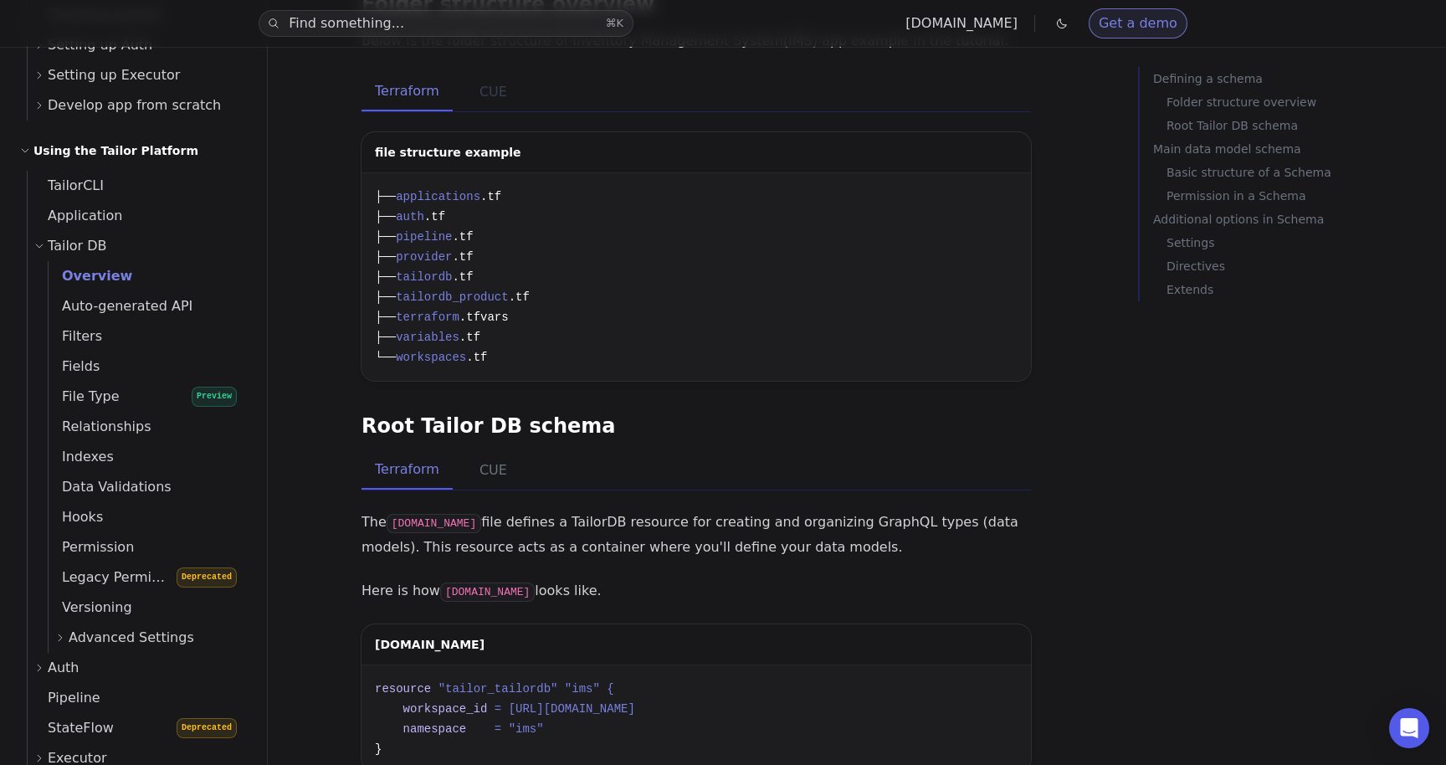
click at [505, 73] on button "CUE" at bounding box center [493, 92] width 54 height 39
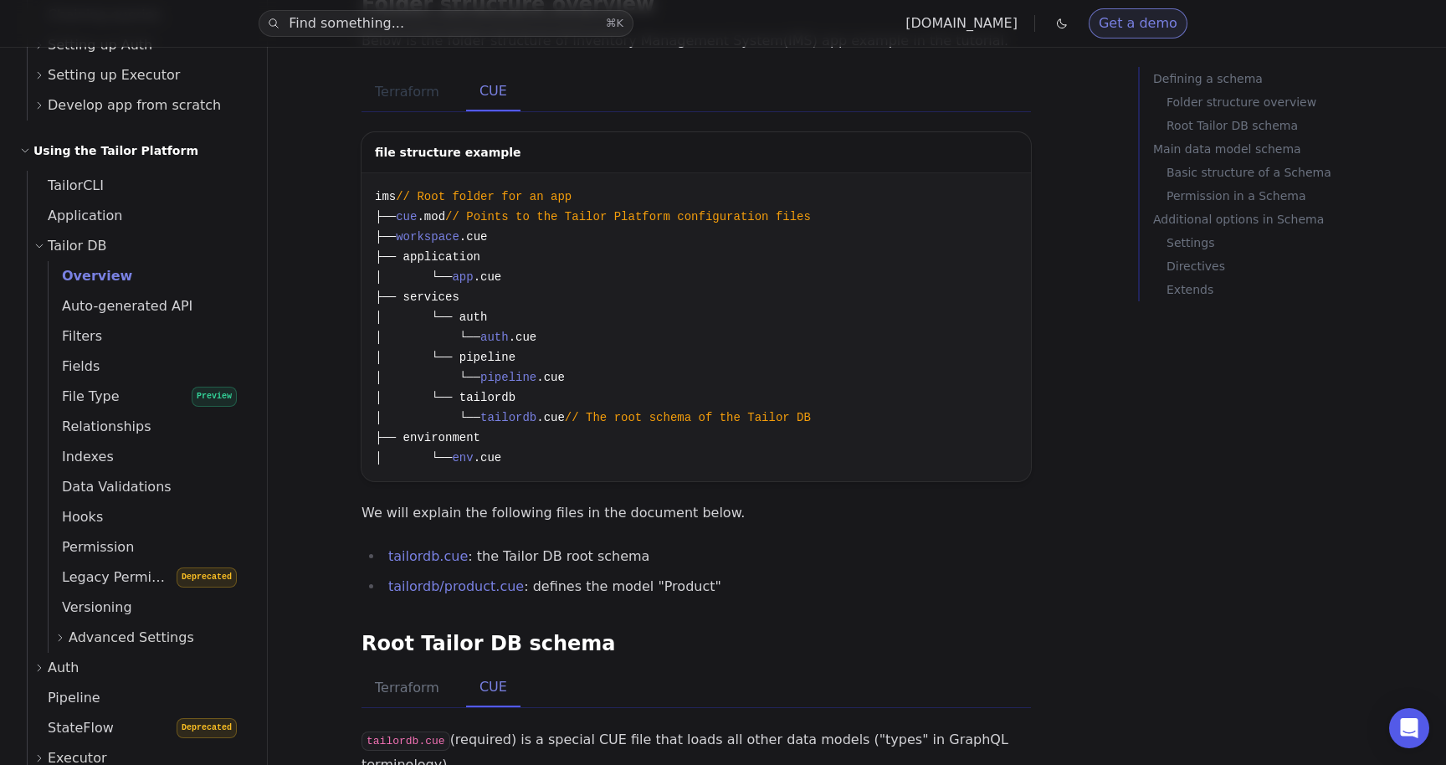
click at [418, 73] on button "Terraform" at bounding box center [407, 92] width 91 height 39
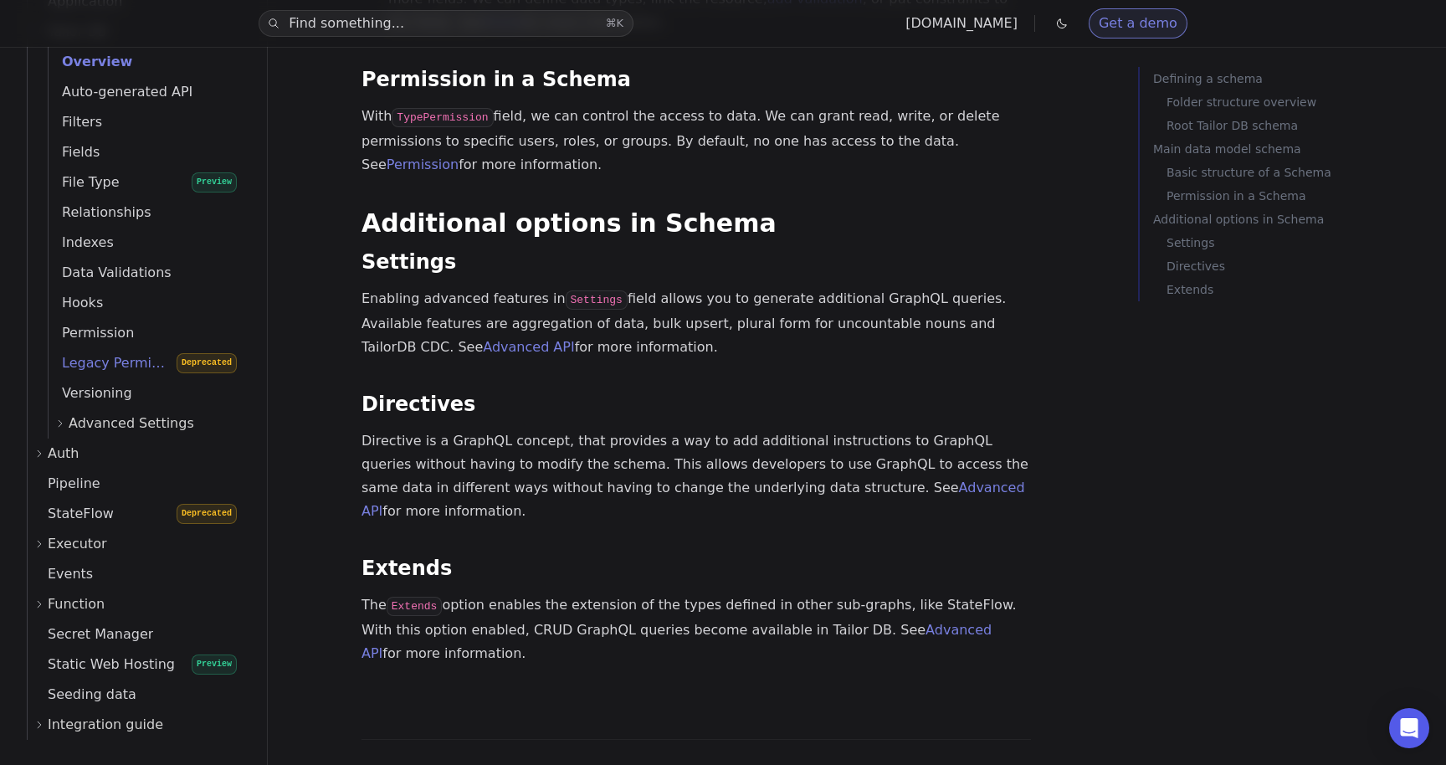
scroll to position [953, 0]
click at [94, 455] on div "Auth" at bounding box center [140, 454] width 213 height 30
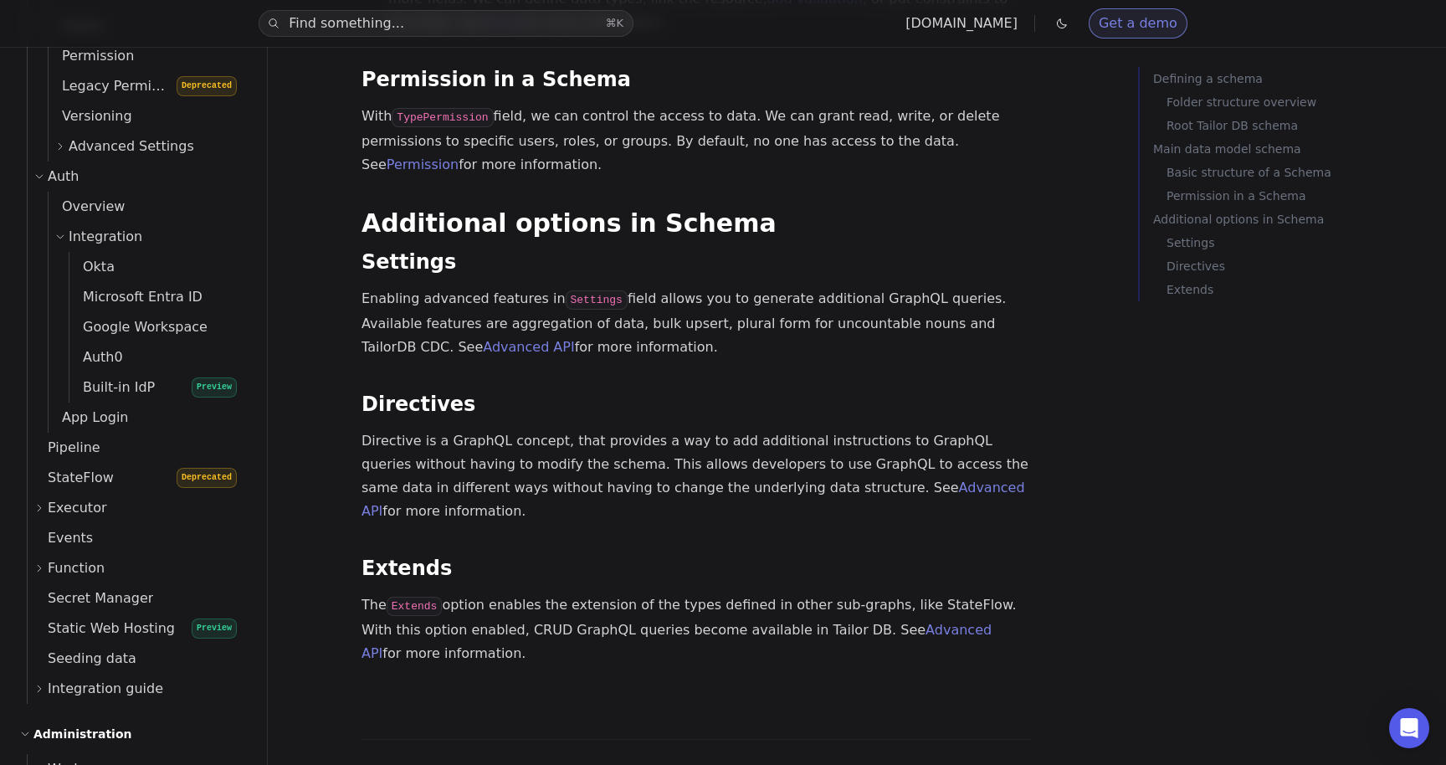
scroll to position [1230, 0]
click at [98, 205] on span "Overview" at bounding box center [87, 208] width 76 height 16
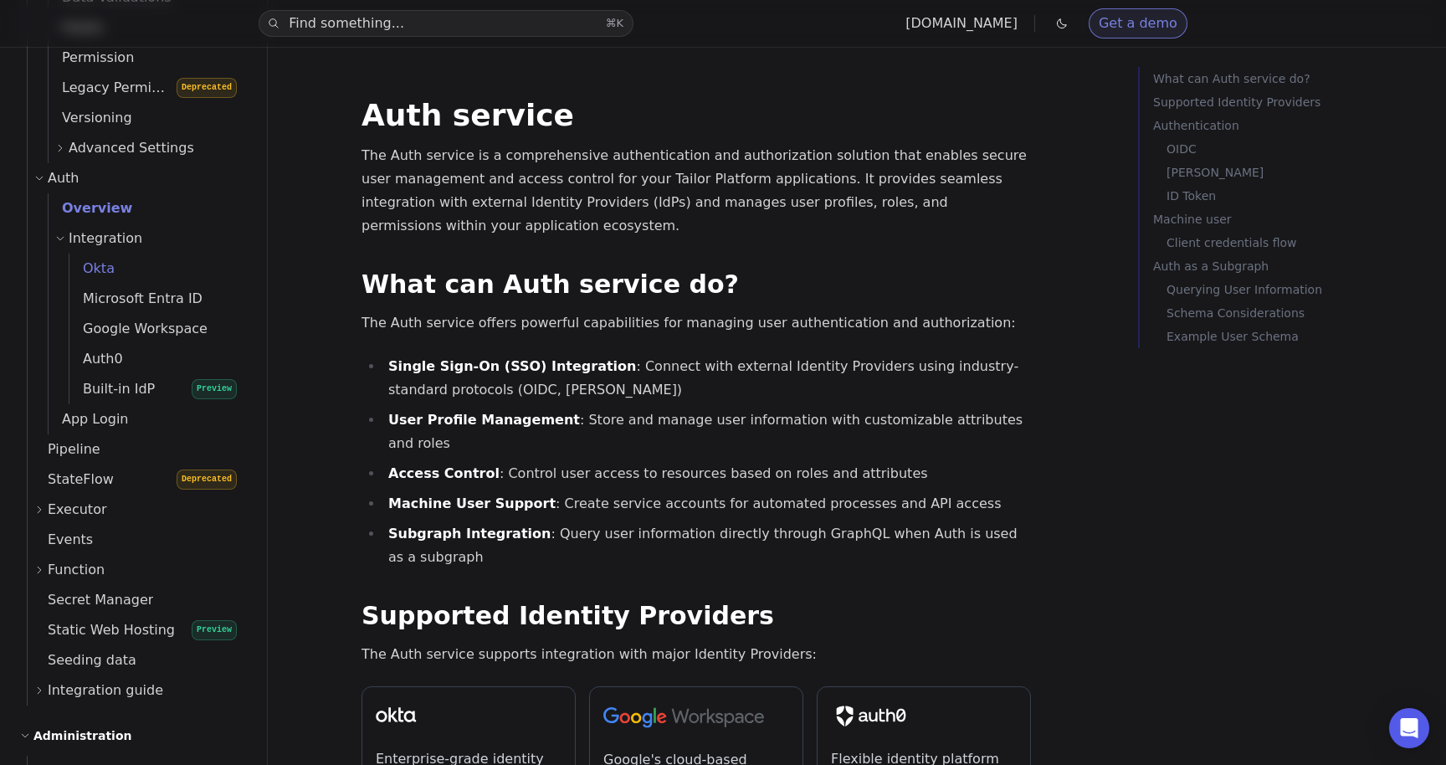
click at [121, 275] on link "Okta" at bounding box center [157, 269] width 177 height 30
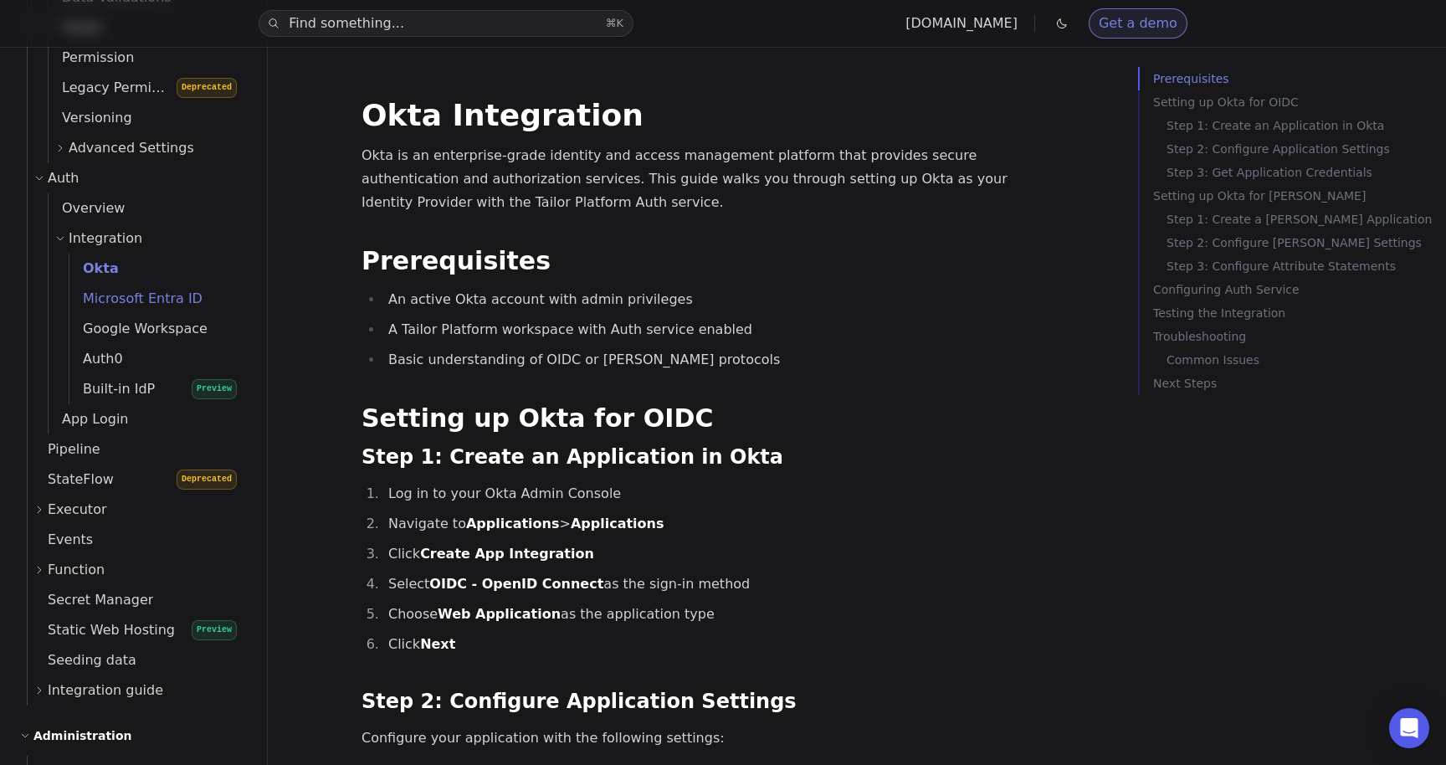
click at [152, 298] on span "Microsoft Entra ID" at bounding box center [135, 298] width 133 height 16
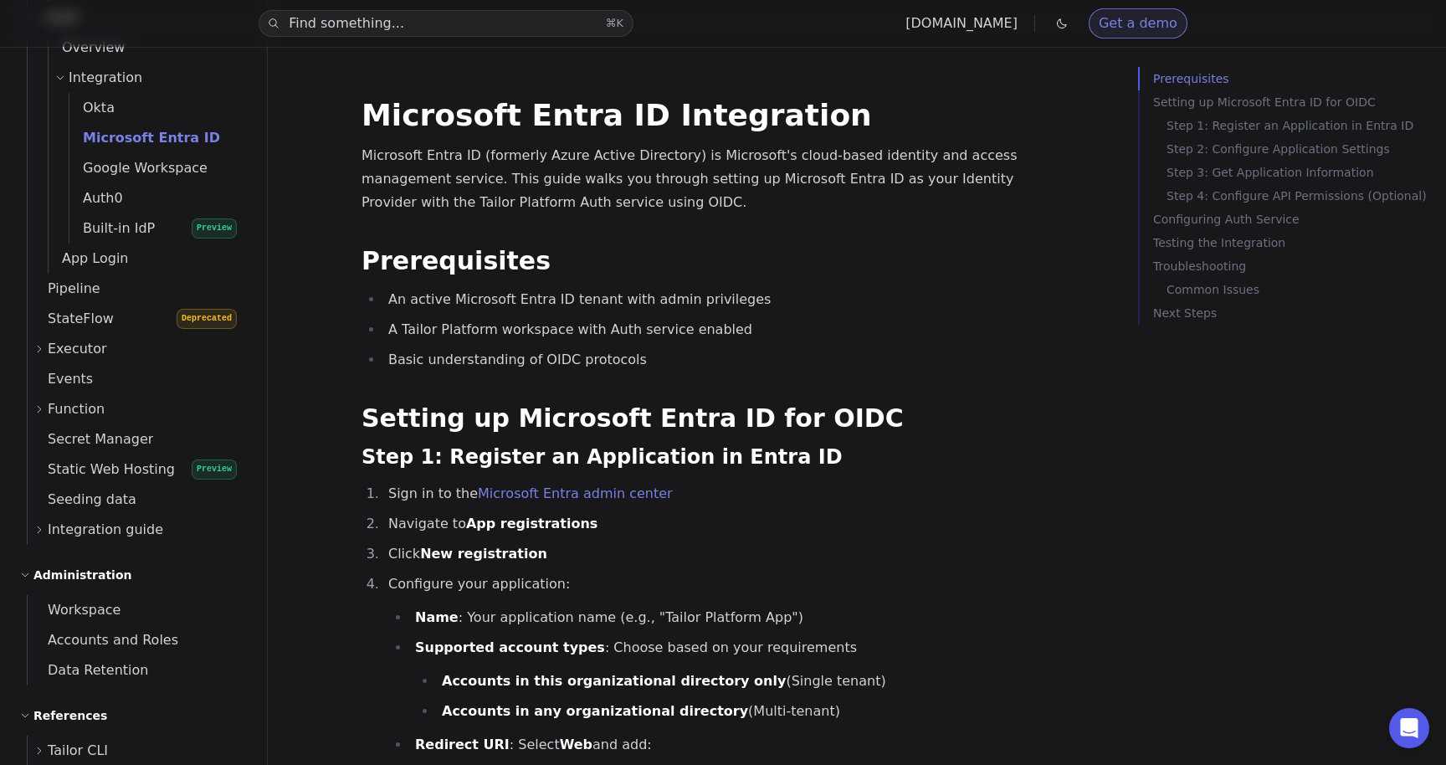
scroll to position [1389, 0]
click at [97, 292] on link "Pipeline" at bounding box center [137, 290] width 219 height 30
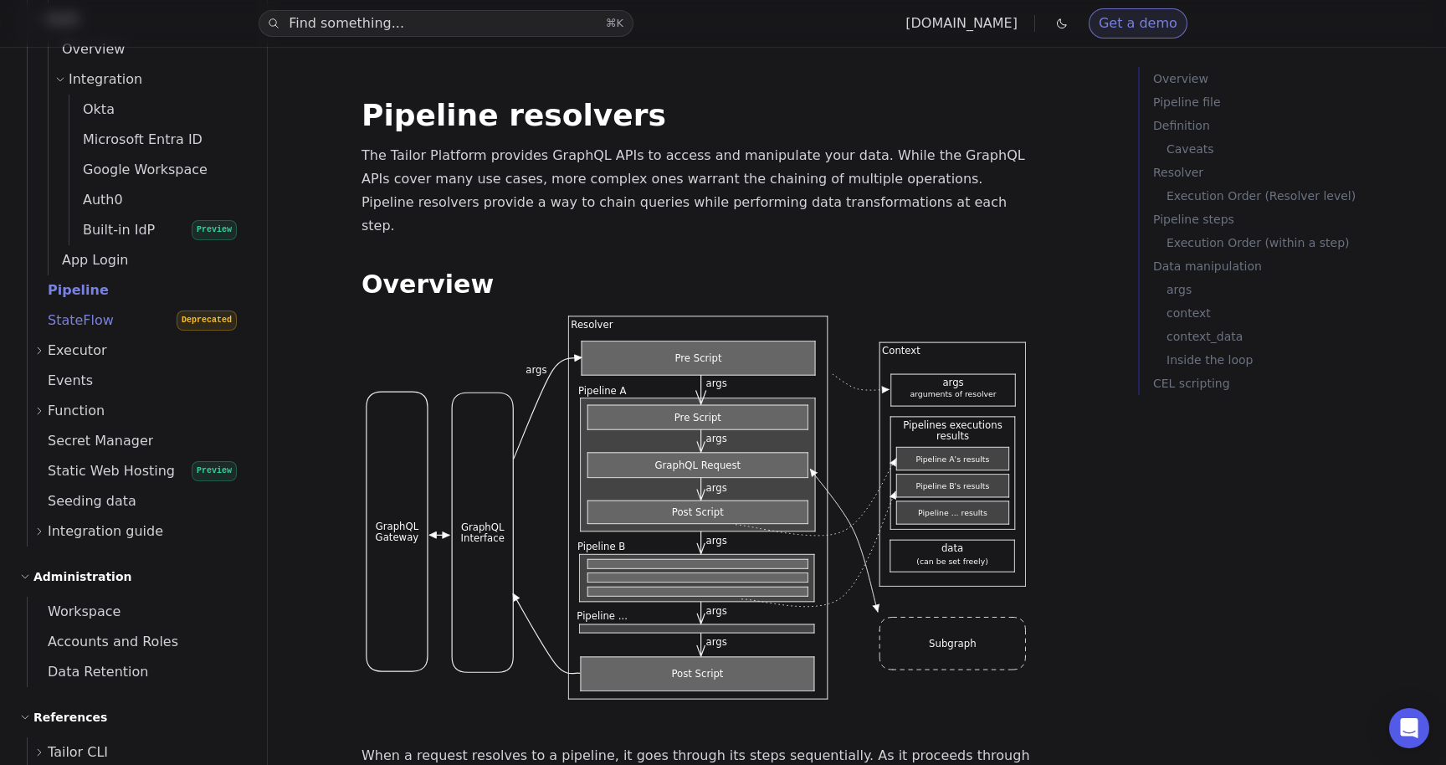
click at [102, 326] on span "StateFlow" at bounding box center [71, 320] width 86 height 16
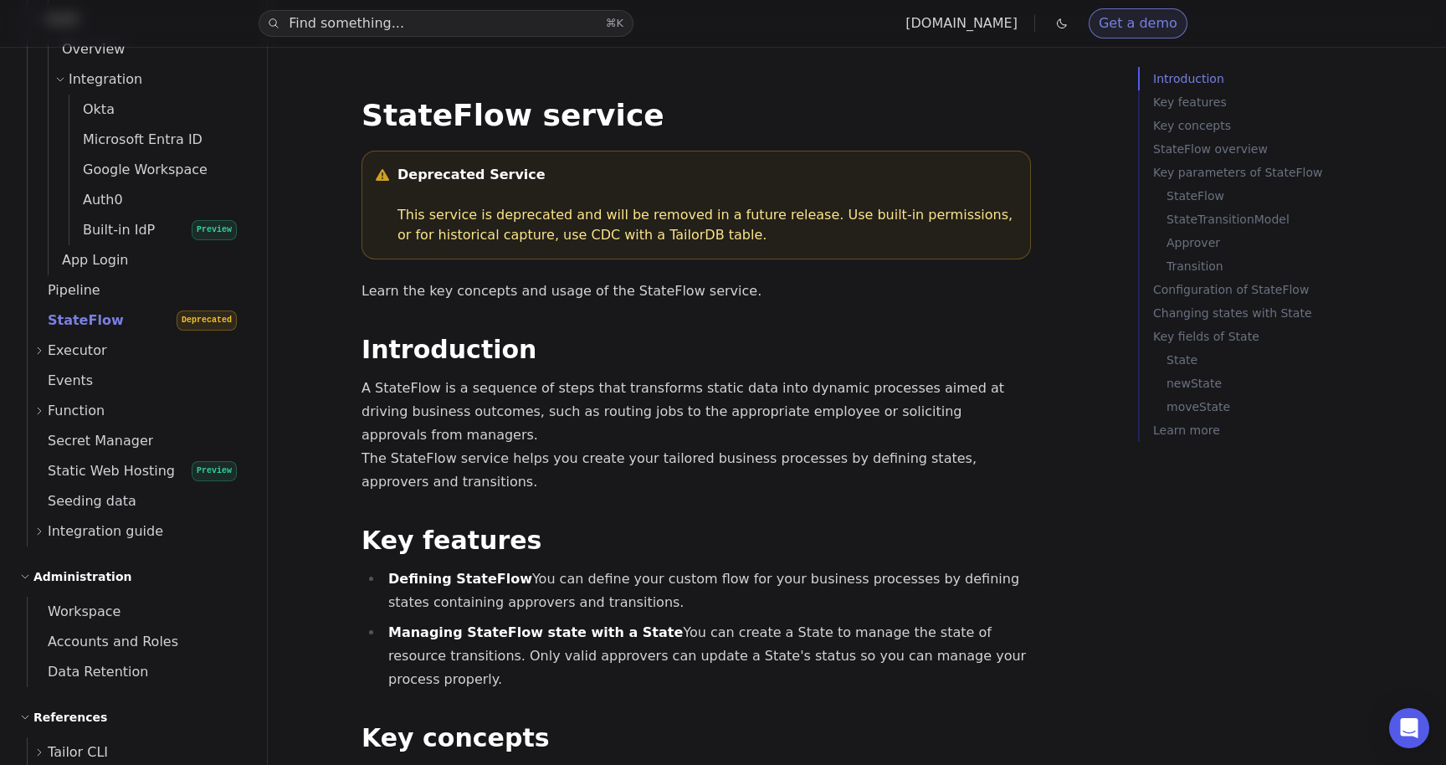
click at [100, 362] on span "Executor" at bounding box center [77, 350] width 59 height 23
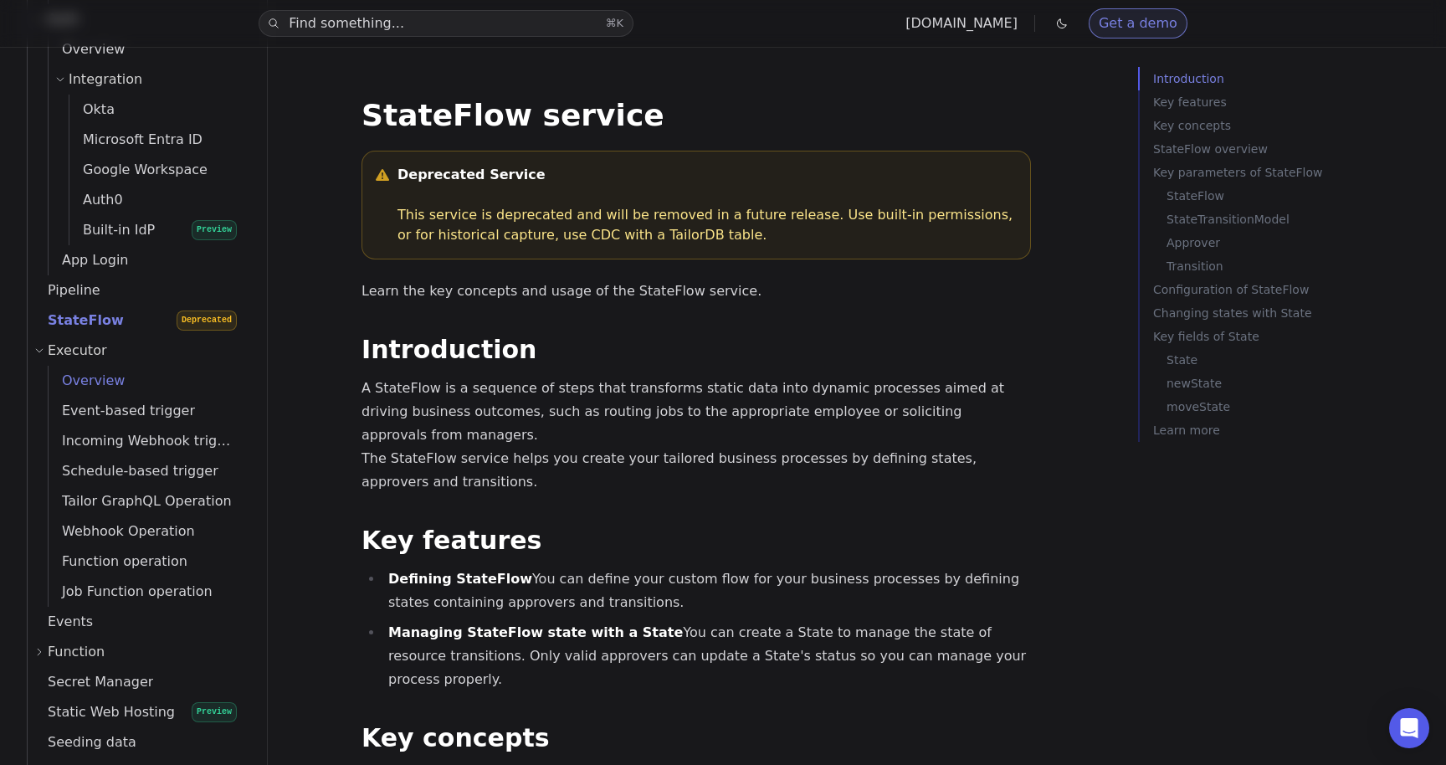
click at [112, 393] on link "Overview" at bounding box center [148, 381] width 198 height 30
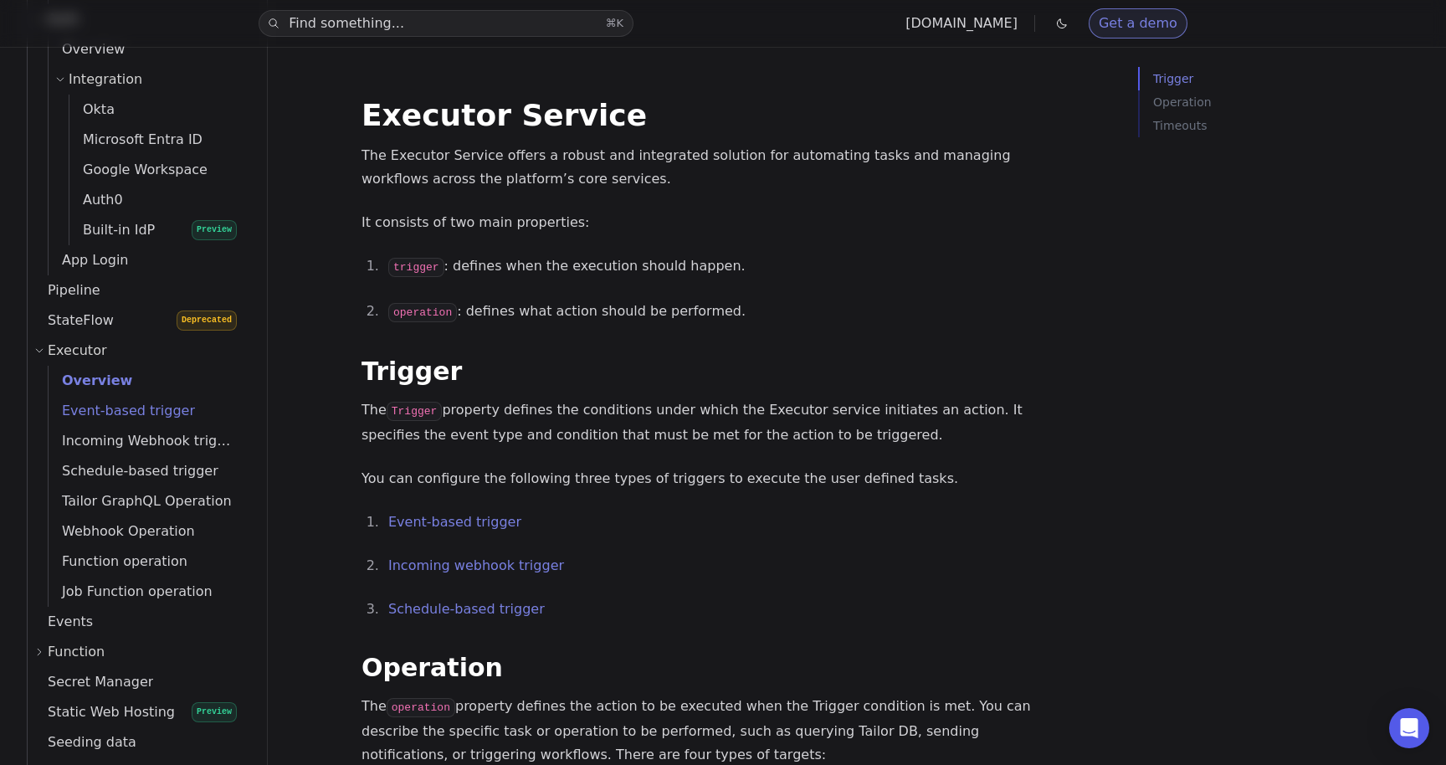
click at [126, 410] on span "Event-based trigger" at bounding box center [122, 411] width 146 height 16
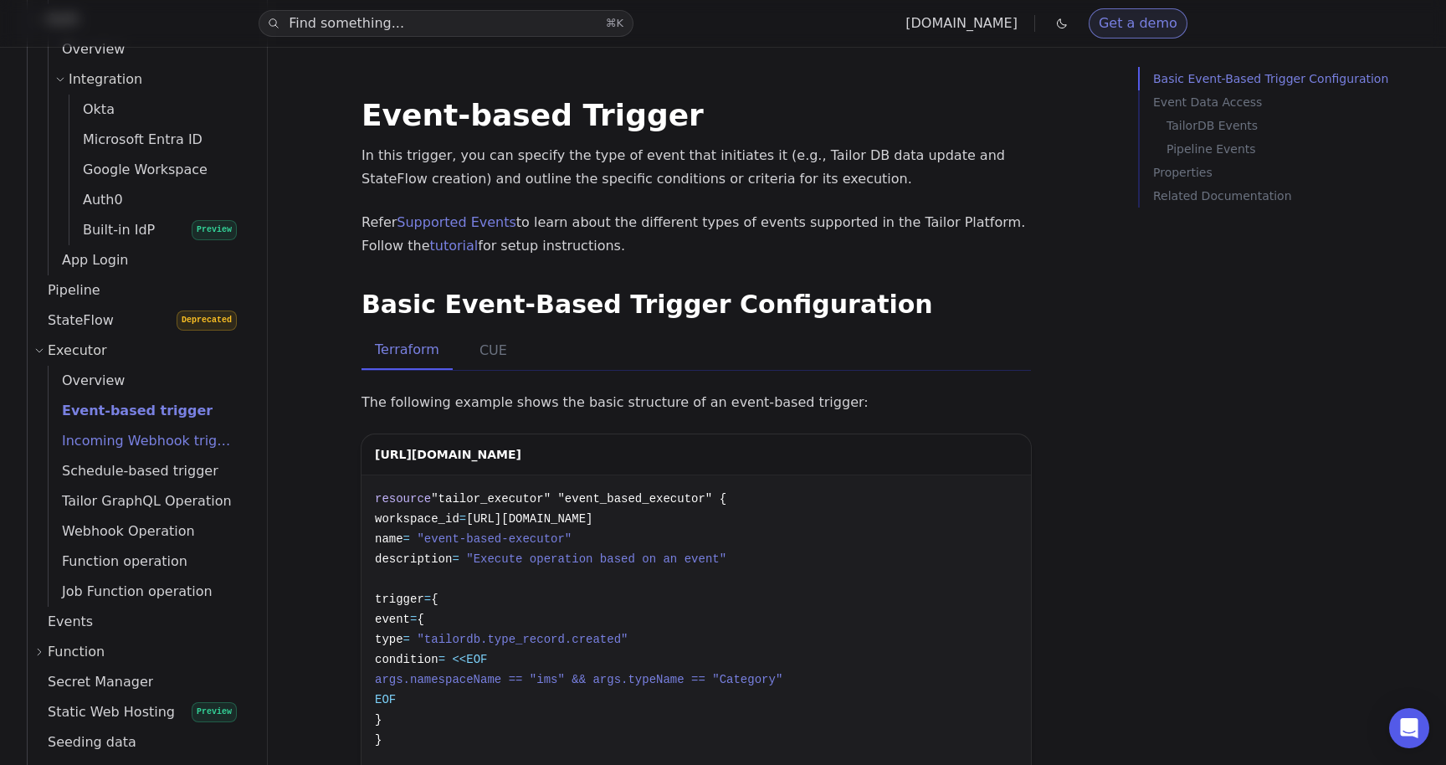
click at [143, 436] on span "Incoming Webhook trigger" at bounding box center [144, 441] width 191 height 16
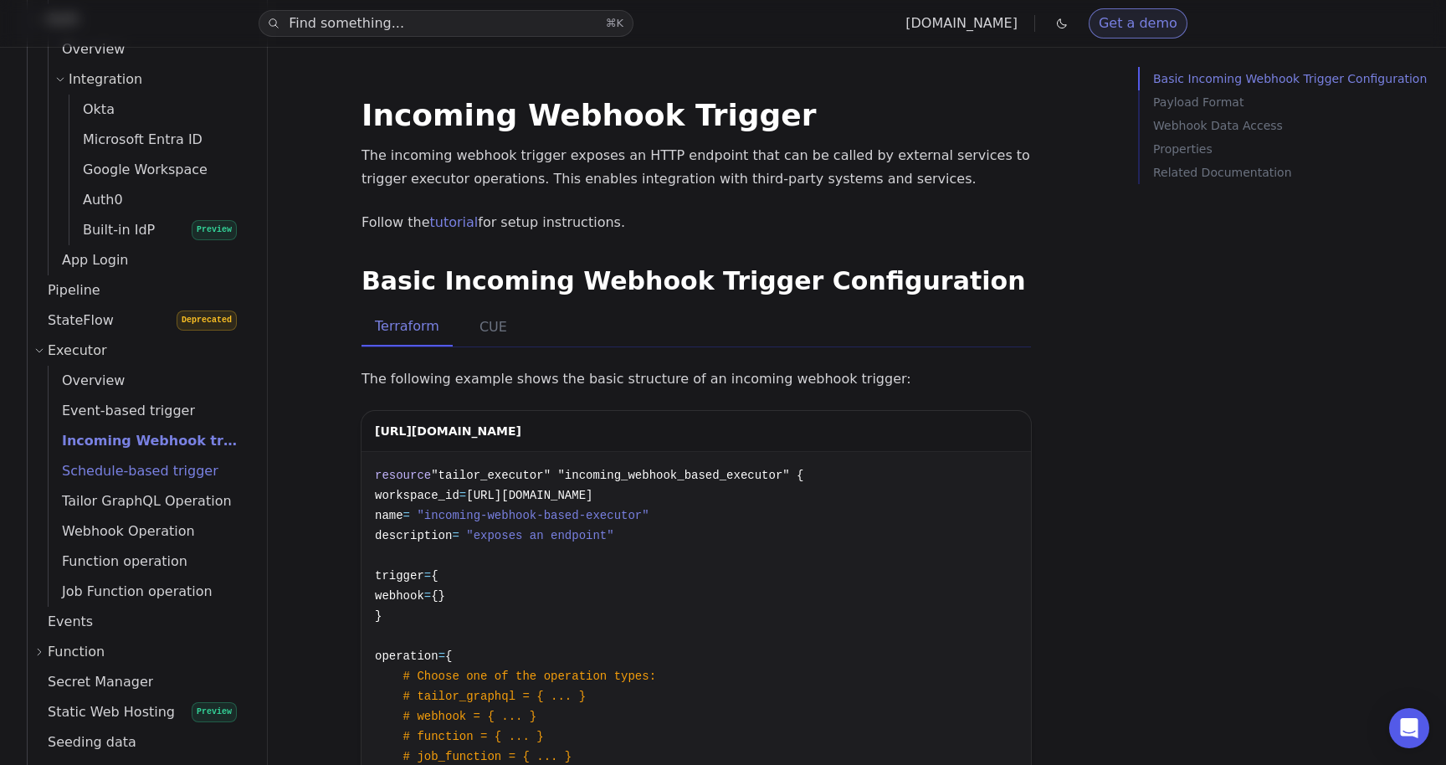
click at [194, 483] on link "Schedule-based trigger" at bounding box center [148, 471] width 198 height 30
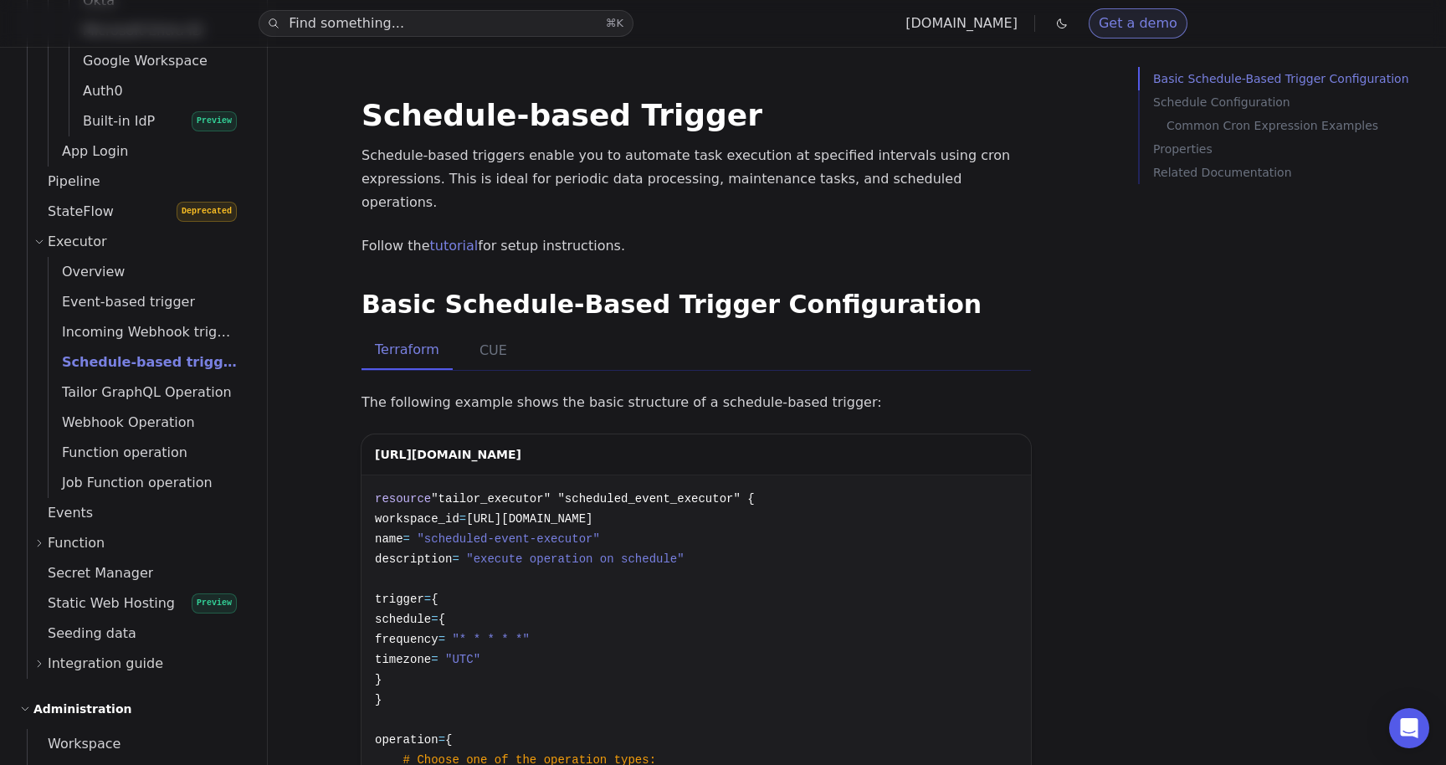
scroll to position [1503, 0]
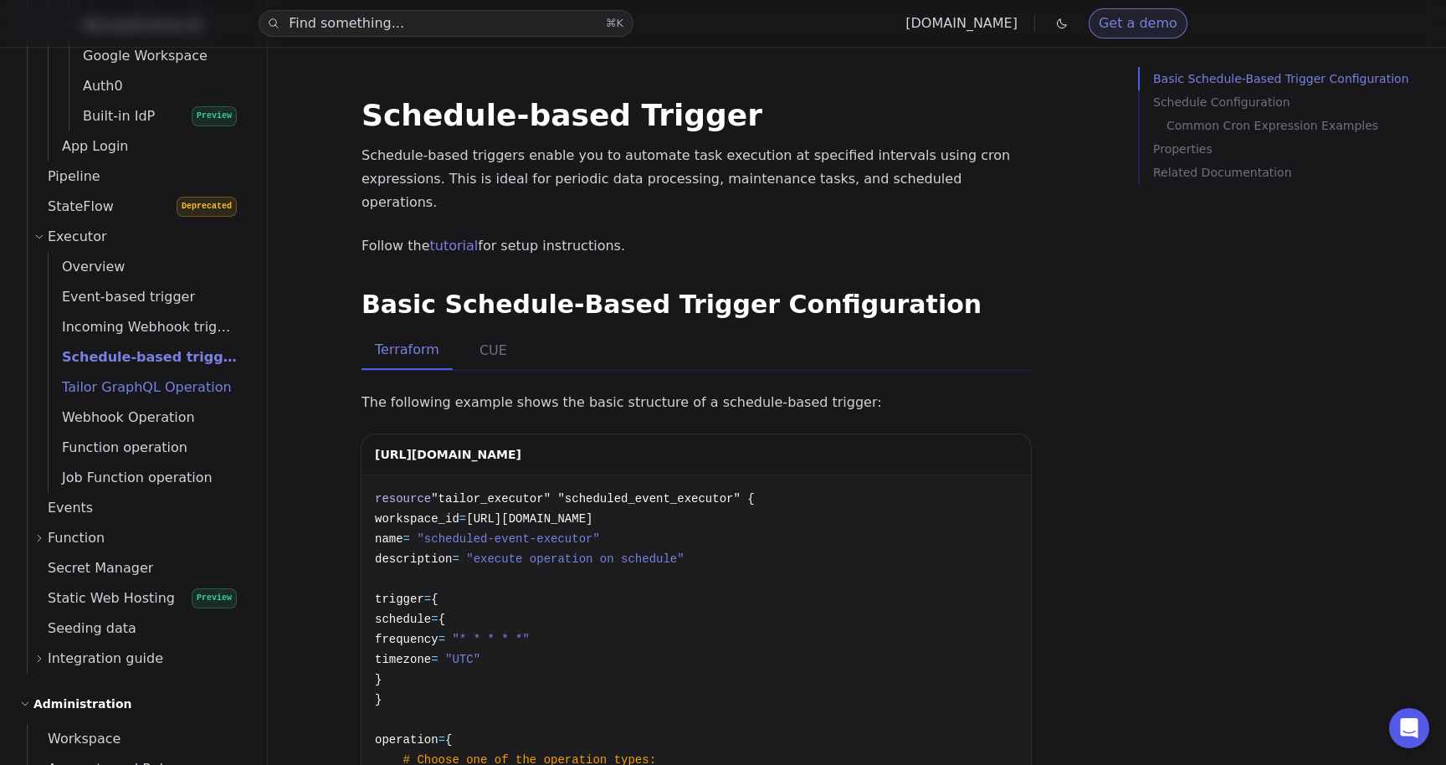
click at [157, 388] on span "Tailor GraphQL Operation" at bounding box center [140, 387] width 183 height 16
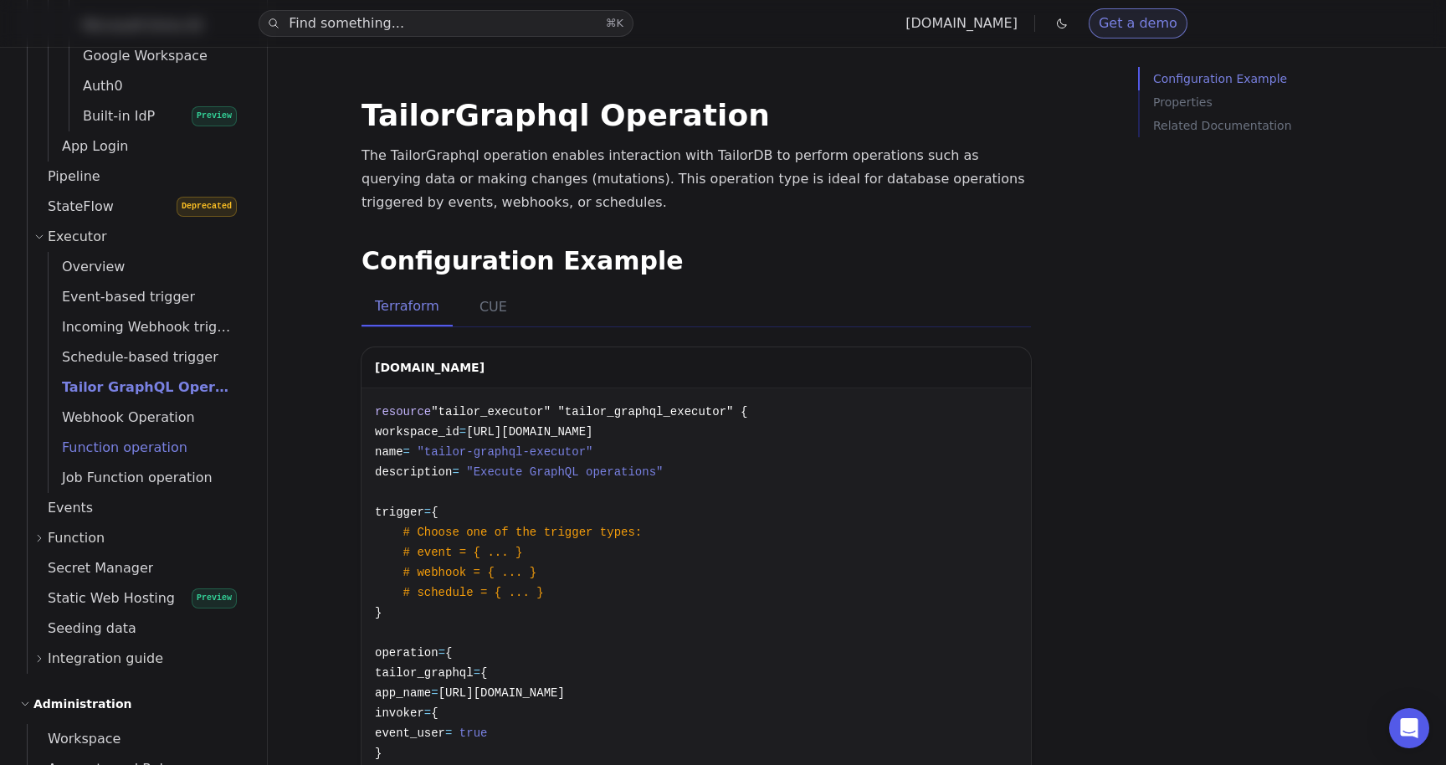
click at [146, 437] on span "Function operation" at bounding box center [118, 447] width 139 height 23
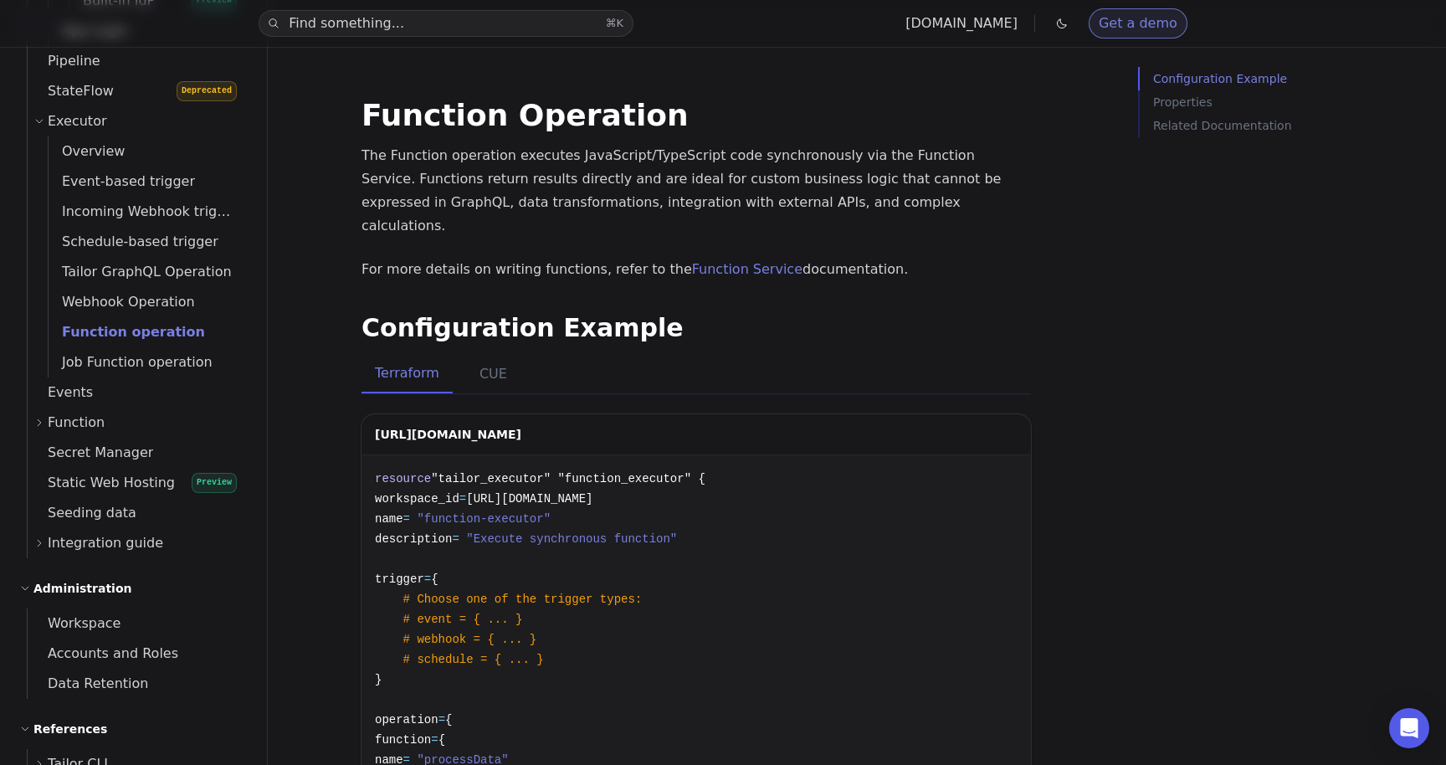
scroll to position [1616, 0]
click at [90, 393] on link "Events" at bounding box center [137, 394] width 219 height 30
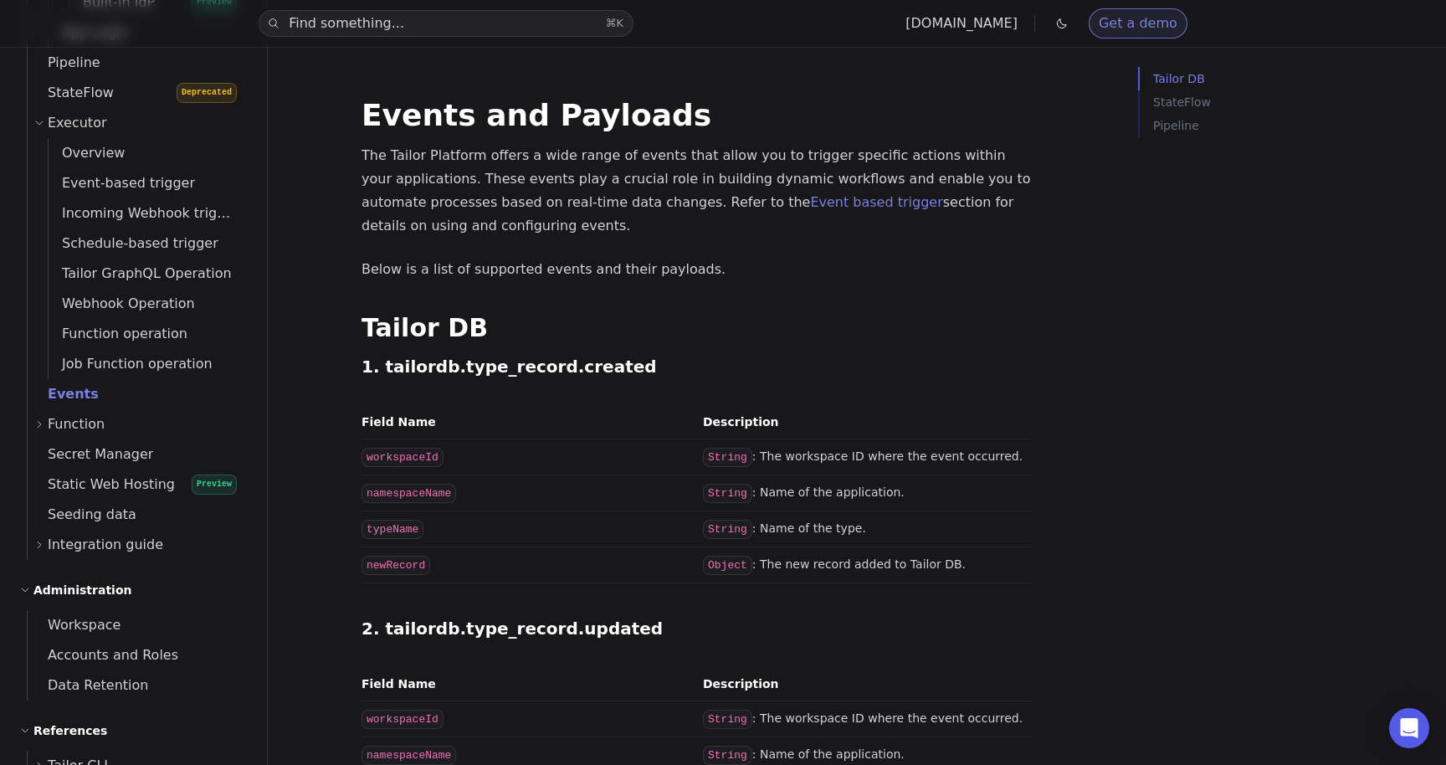
click at [104, 431] on div "Function" at bounding box center [140, 424] width 213 height 30
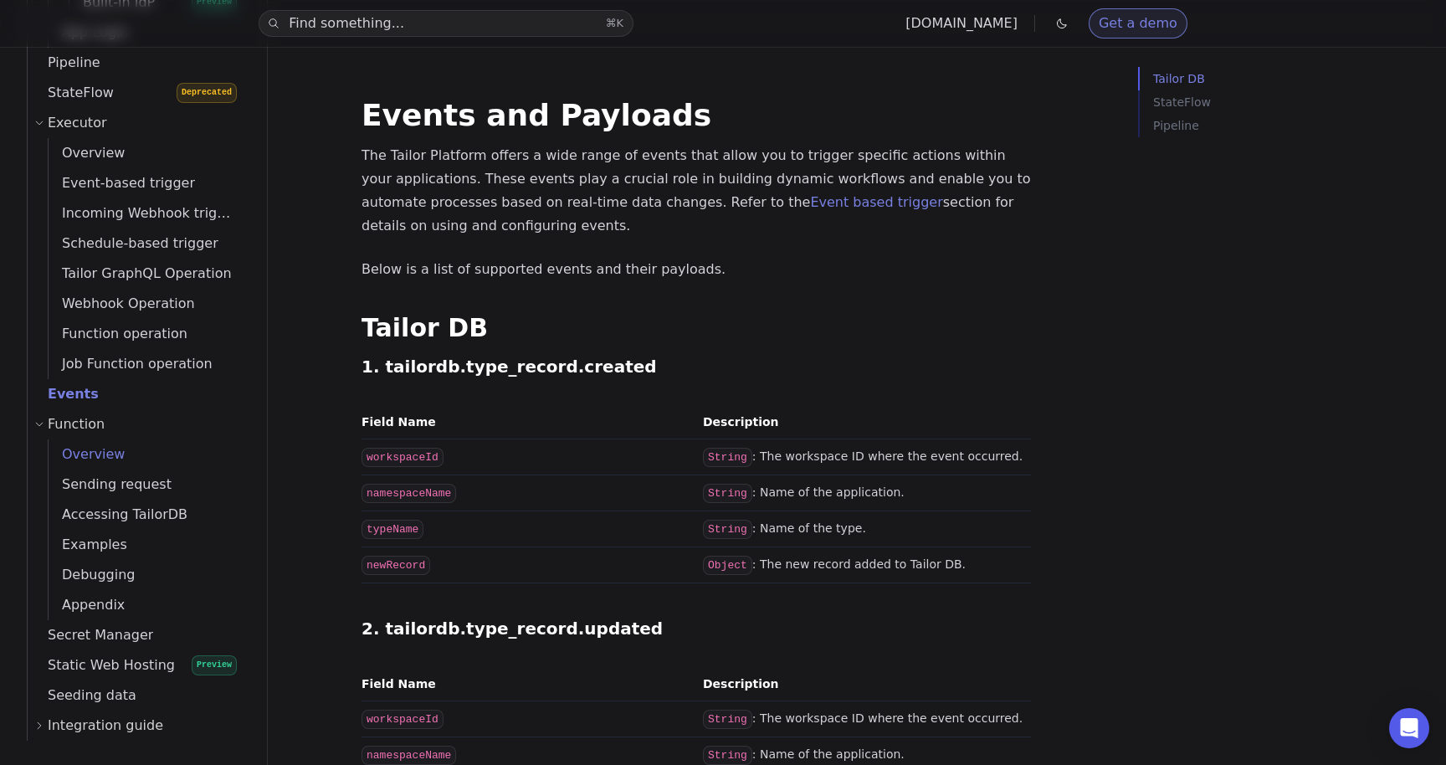
click at [129, 456] on link "Overview" at bounding box center [148, 454] width 198 height 30
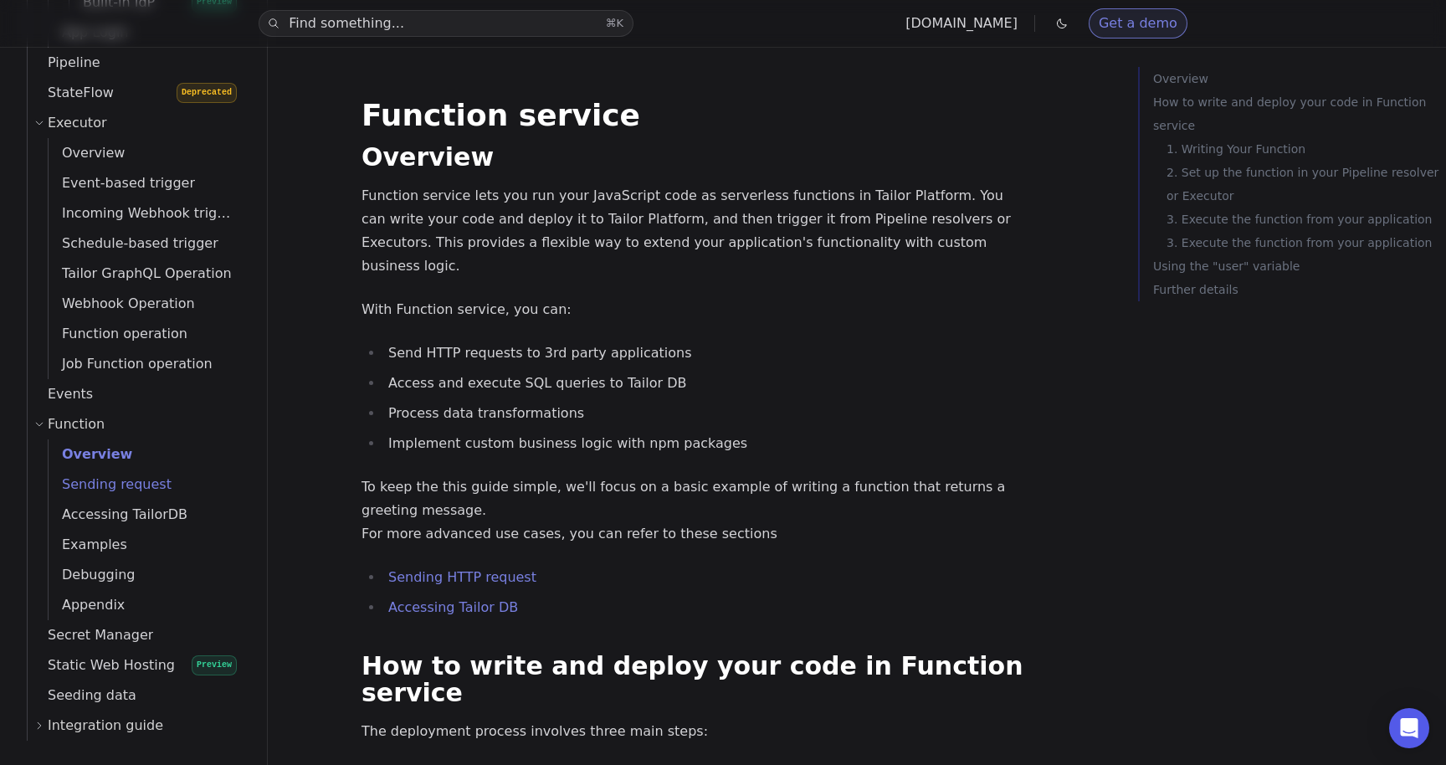
click at [132, 496] on span "Sending request" at bounding box center [110, 484] width 123 height 23
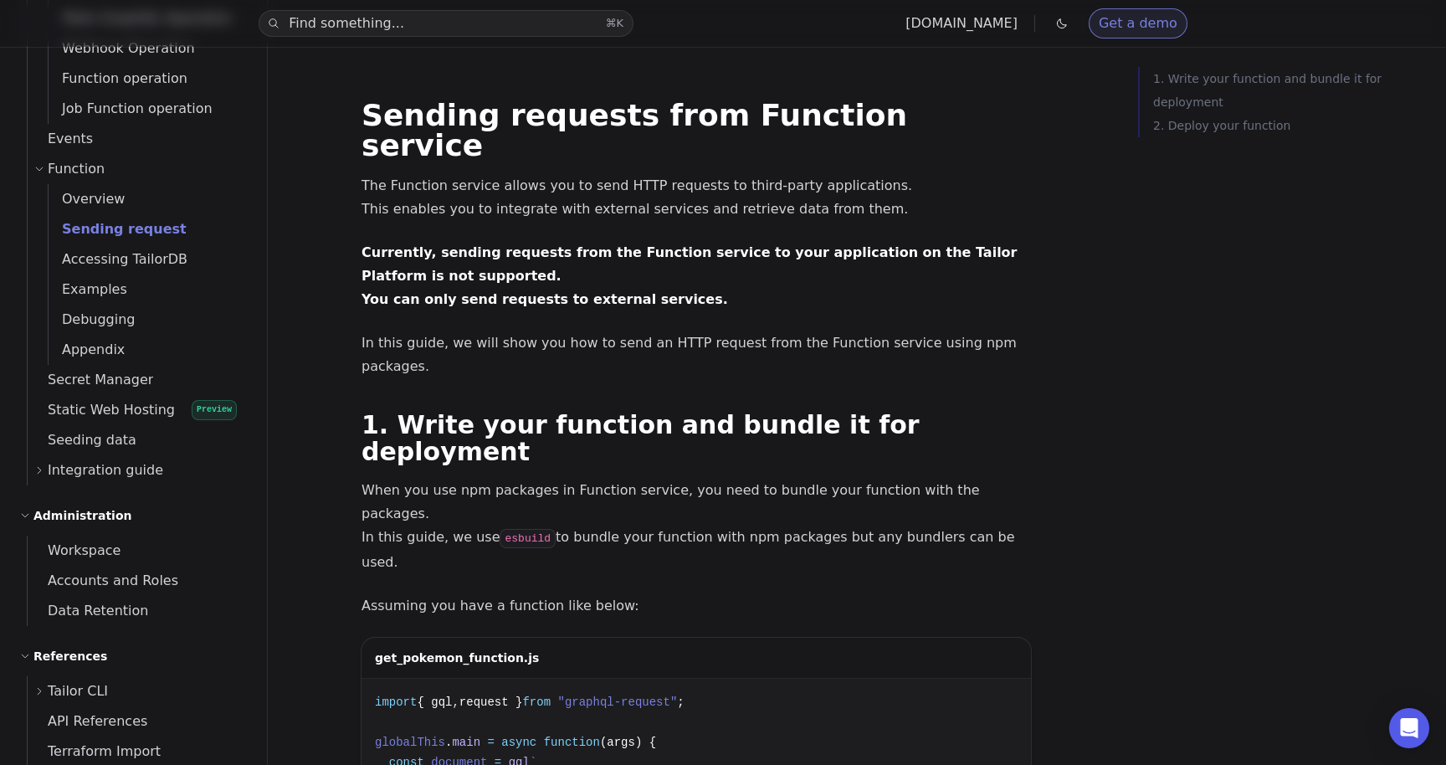
scroll to position [1869, 0]
click at [107, 385] on span "Secret Manager" at bounding box center [91, 382] width 126 height 16
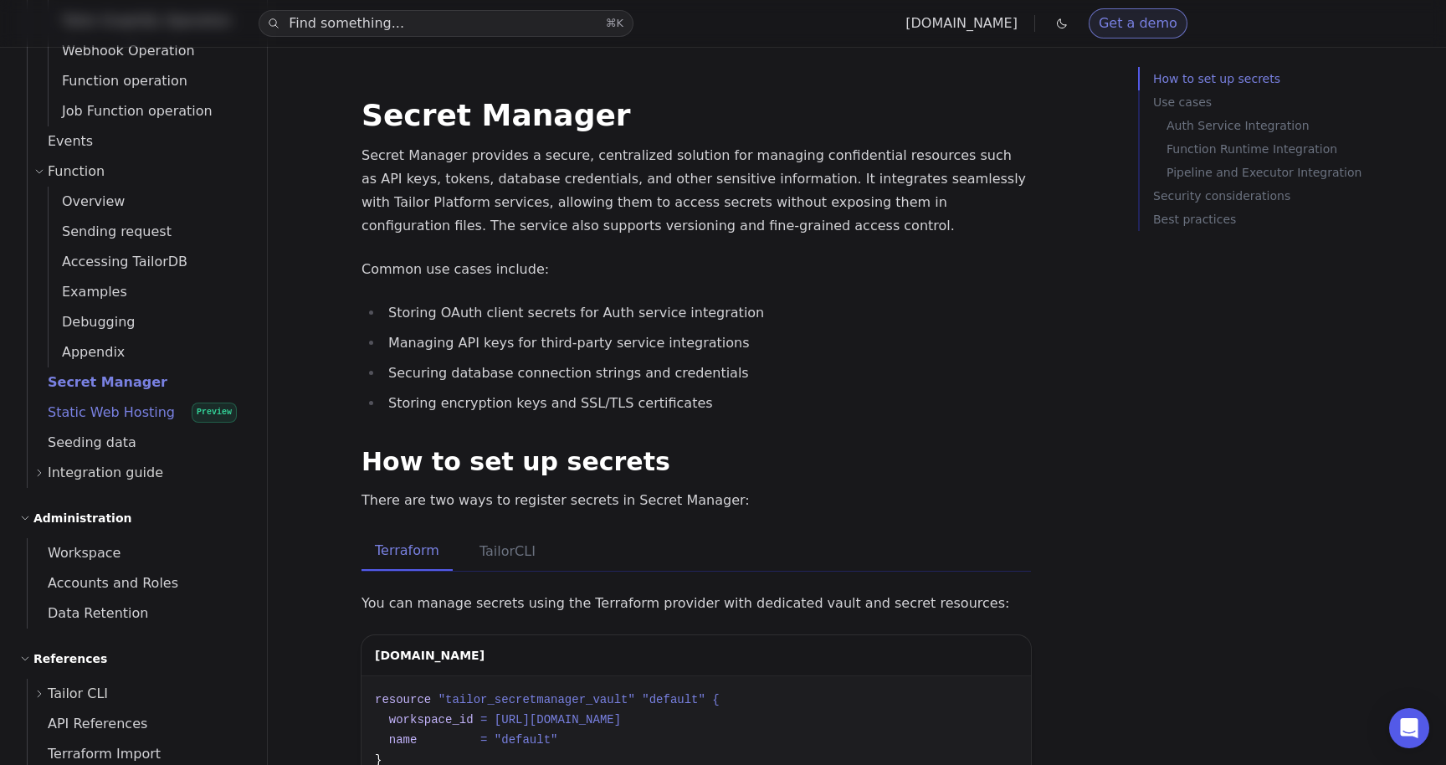
click at [112, 413] on span "Static Web Hosting" at bounding box center [101, 412] width 147 height 16
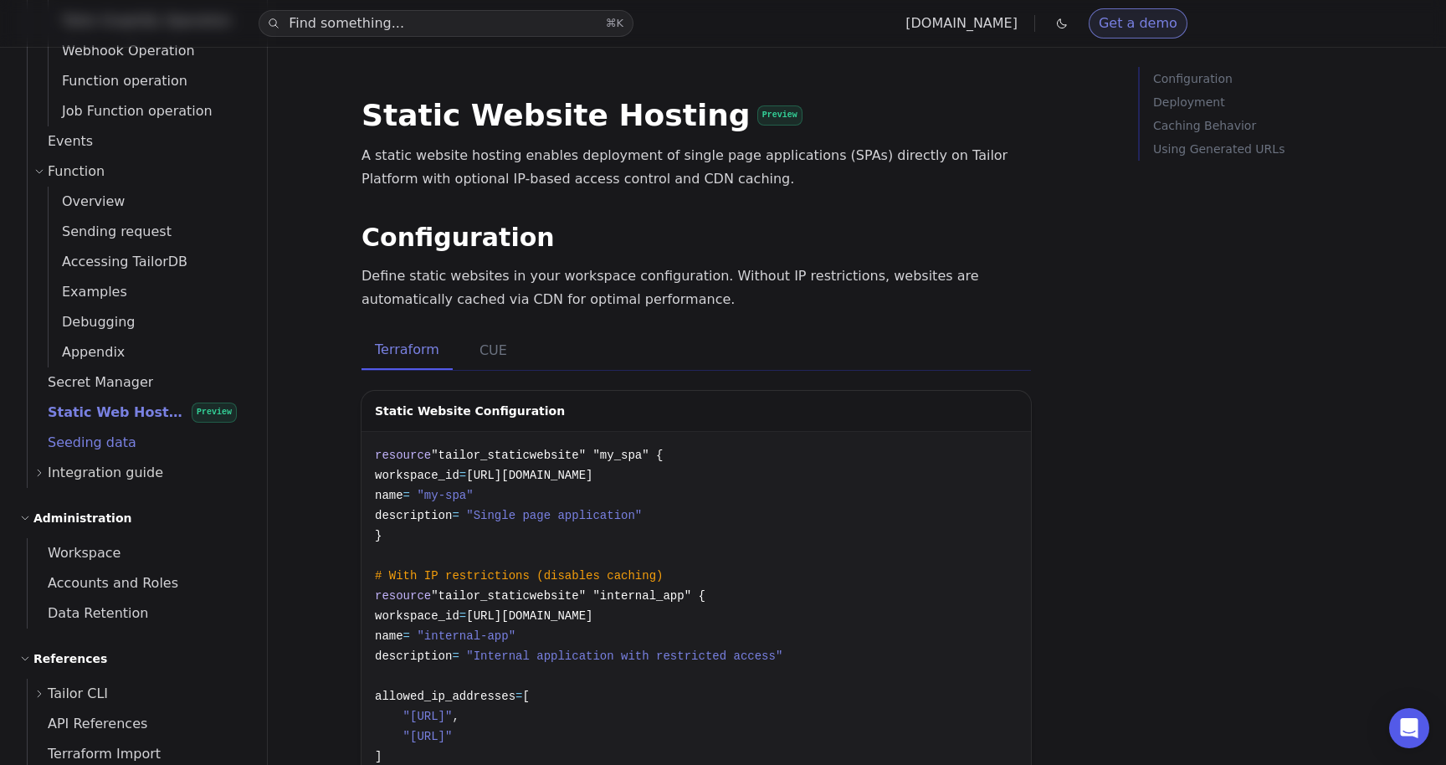
click at [110, 450] on span "Seeding data" at bounding box center [82, 442] width 109 height 16
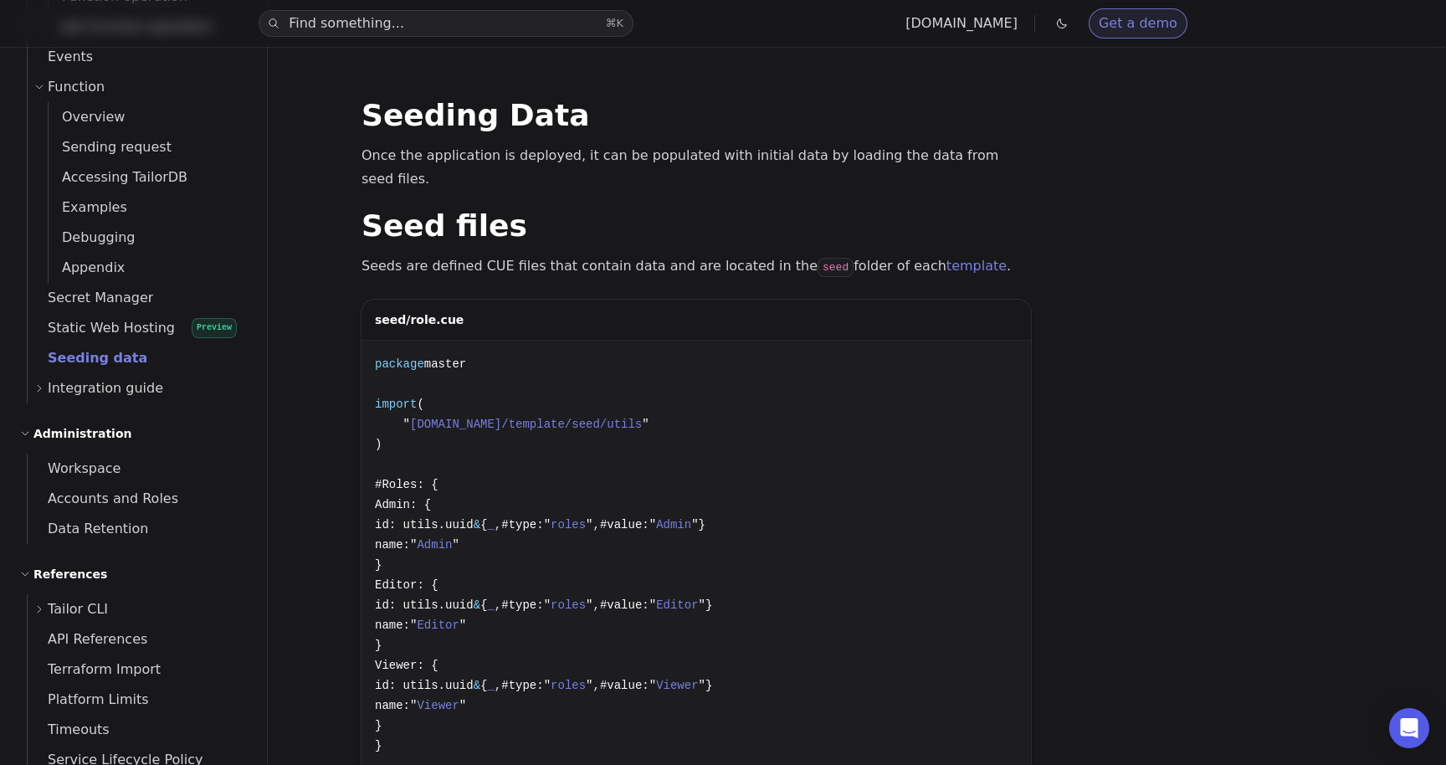
click at [105, 390] on span "Integration guide" at bounding box center [106, 388] width 116 height 23
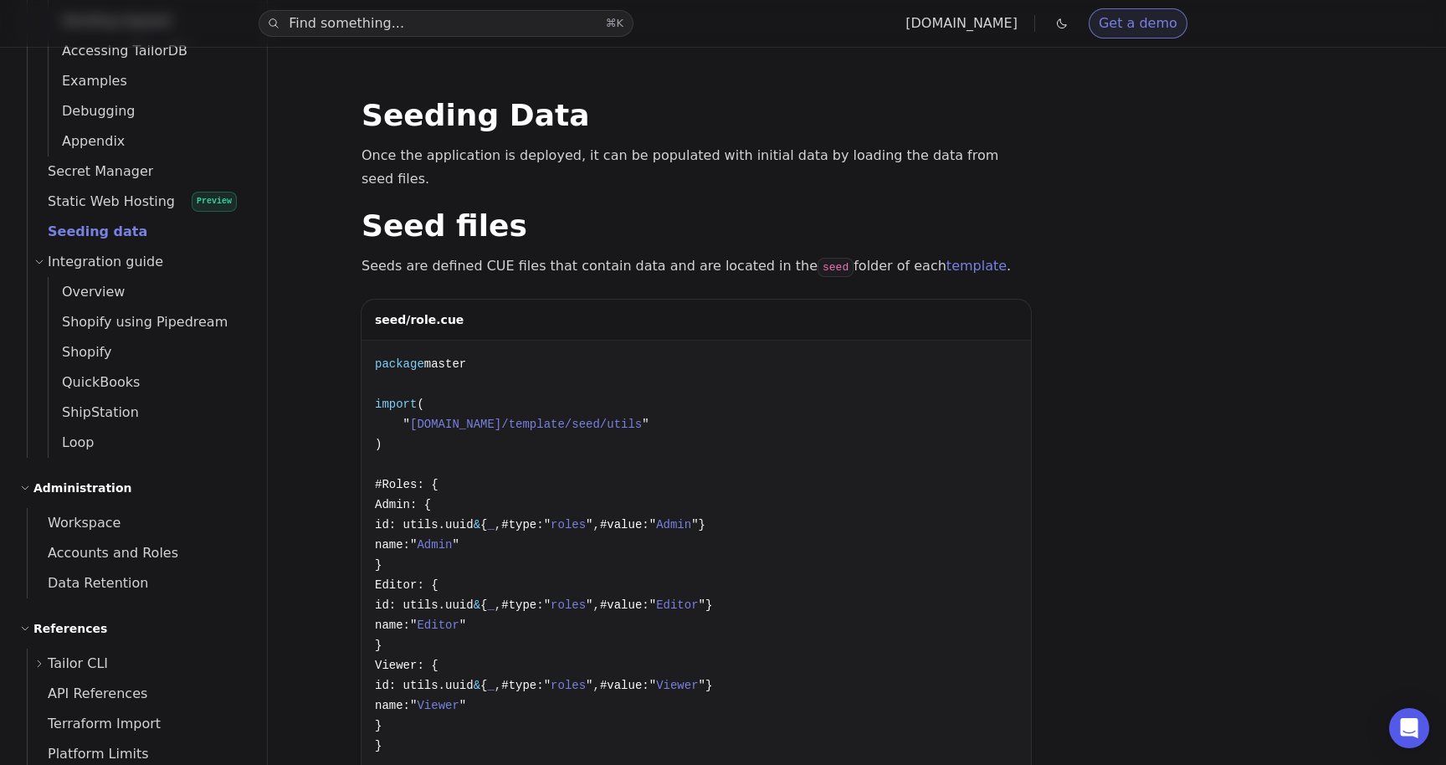
scroll to position [2092, 0]
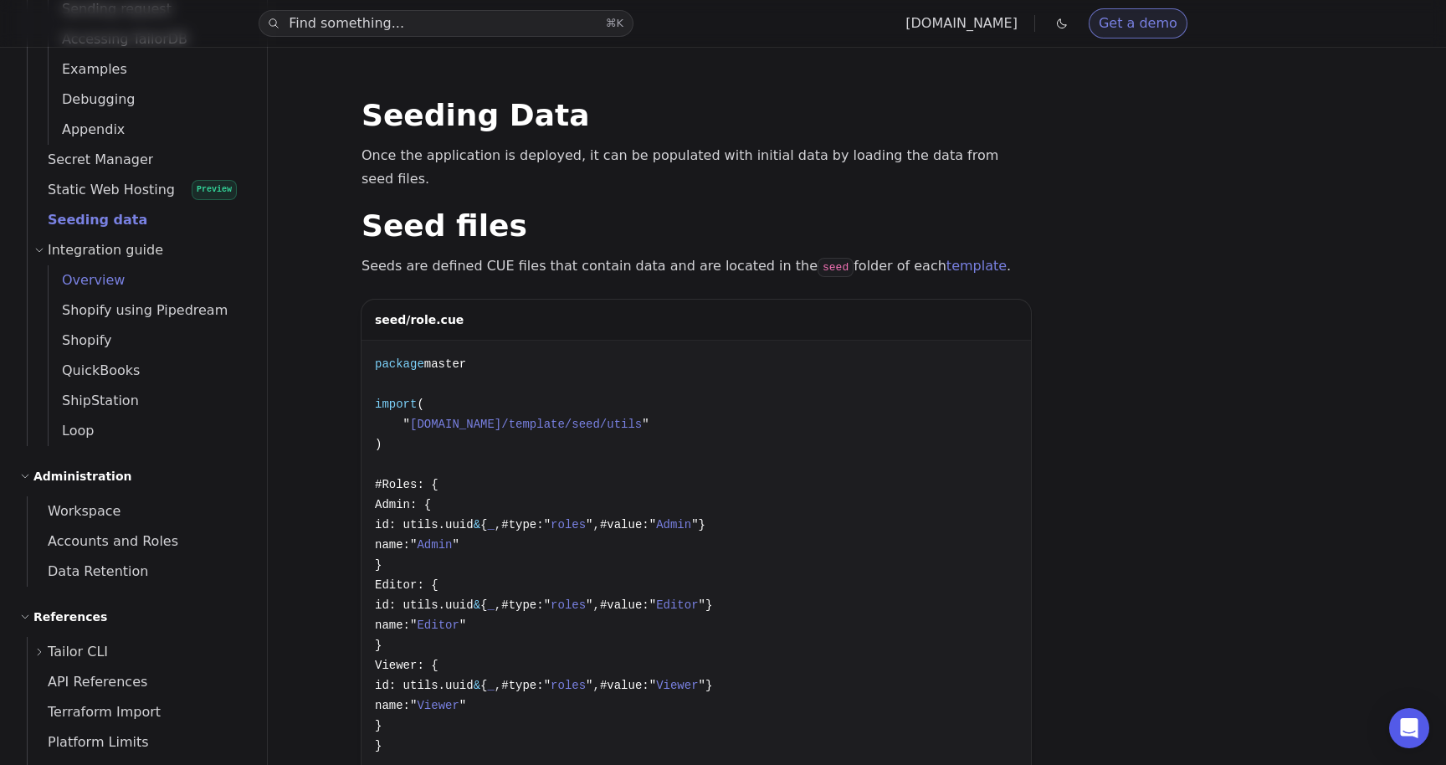
click at [83, 278] on span "Overview" at bounding box center [87, 280] width 76 height 16
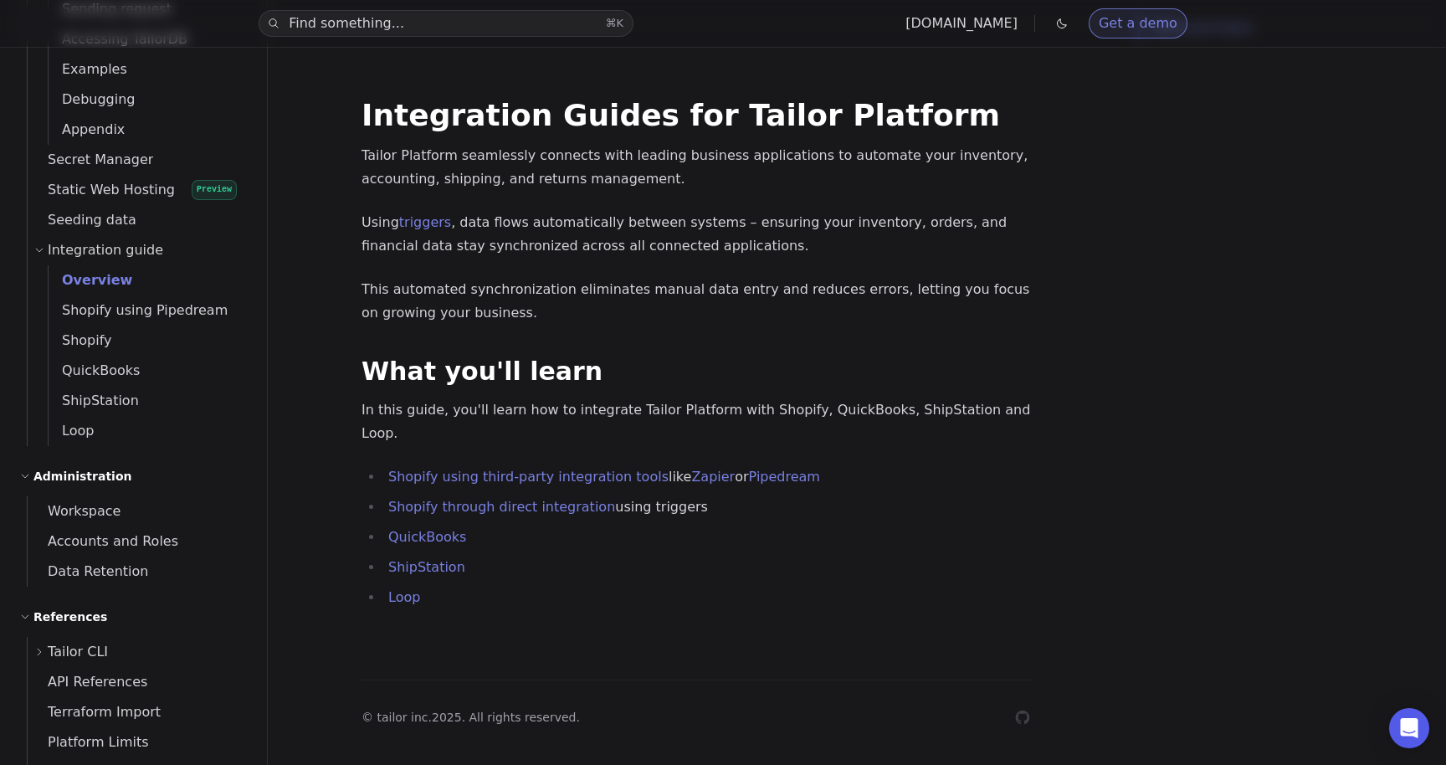
click at [99, 292] on link "Overview" at bounding box center [148, 280] width 198 height 30
click at [121, 316] on span "Shopify using Pipedream" at bounding box center [138, 310] width 179 height 16
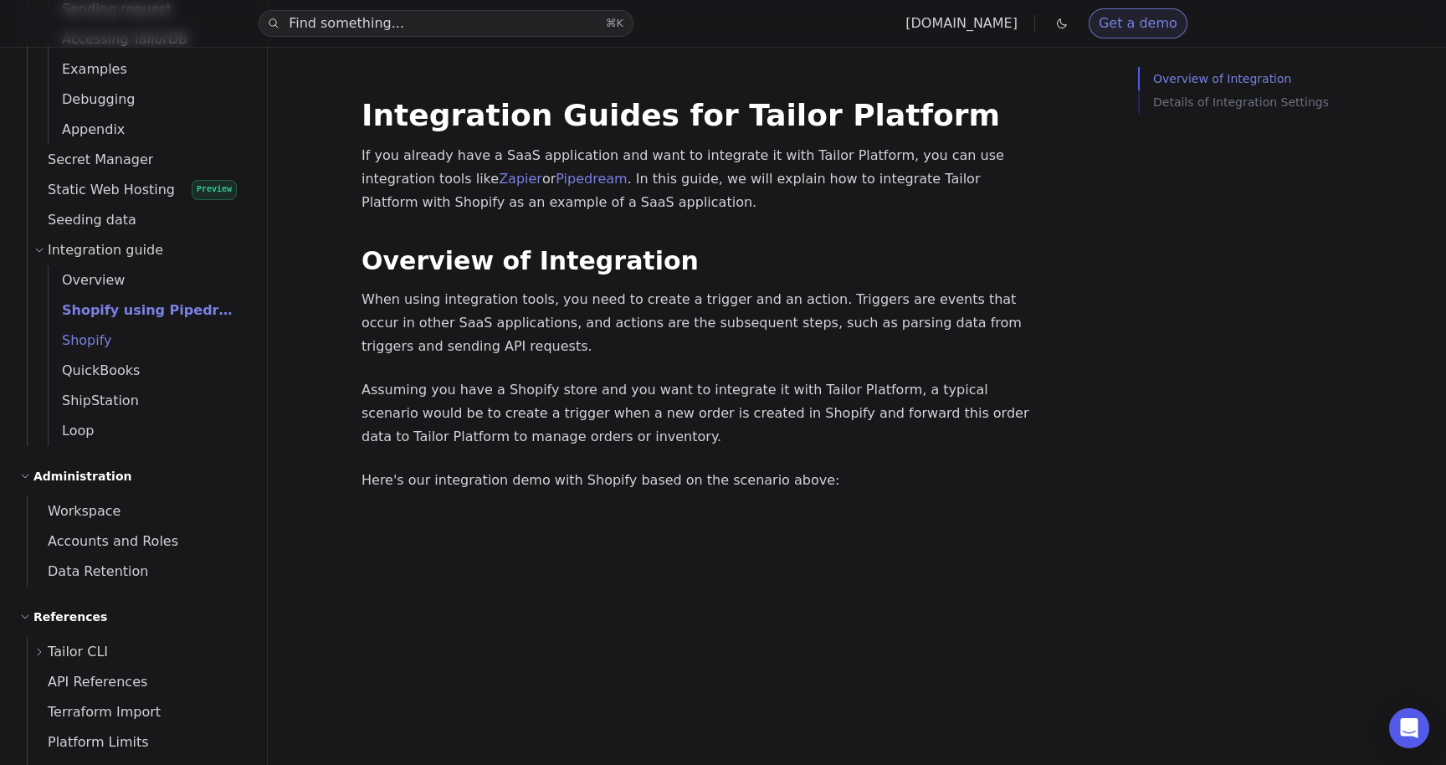
click at [85, 345] on span "Shopify" at bounding box center [81, 340] width 64 height 16
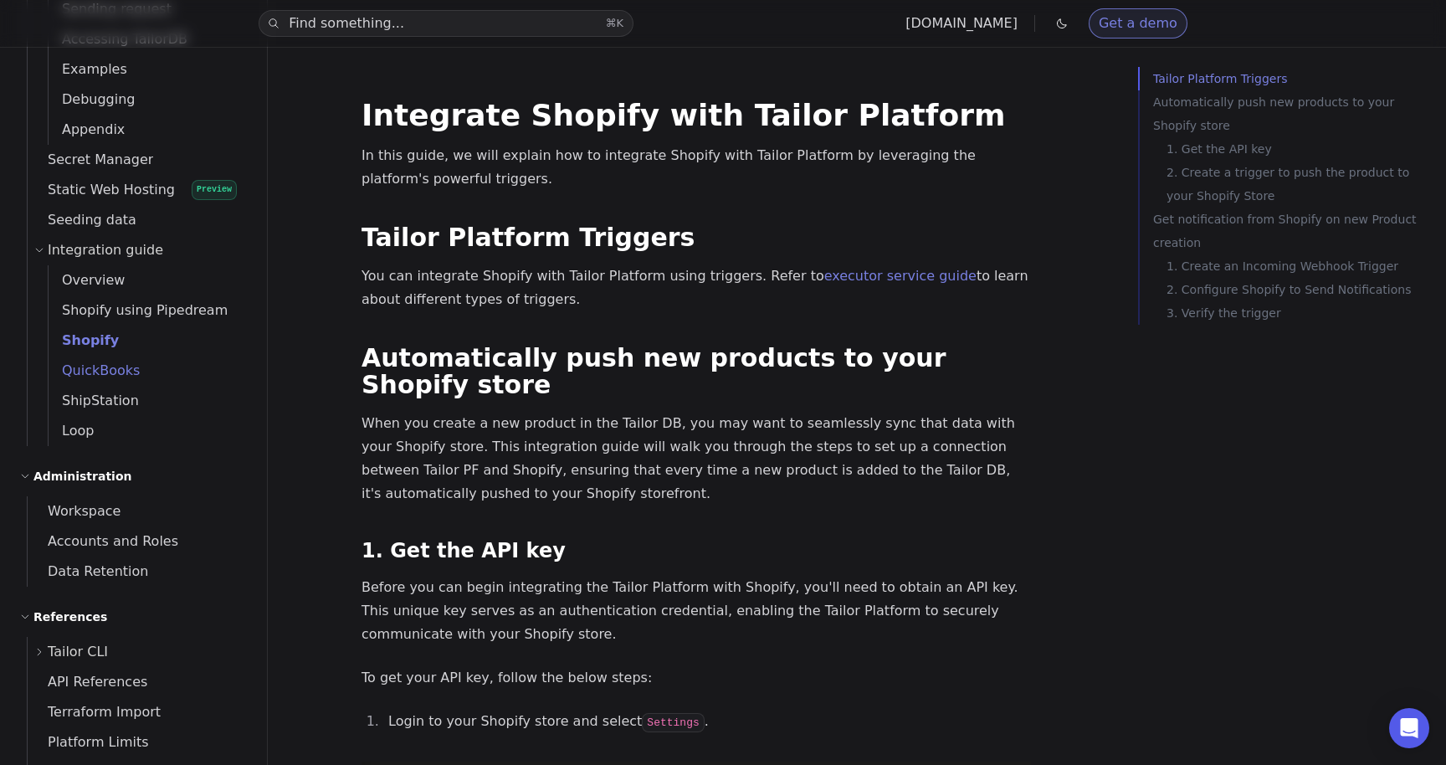
click at [104, 366] on span "QuickBooks" at bounding box center [94, 370] width 91 height 16
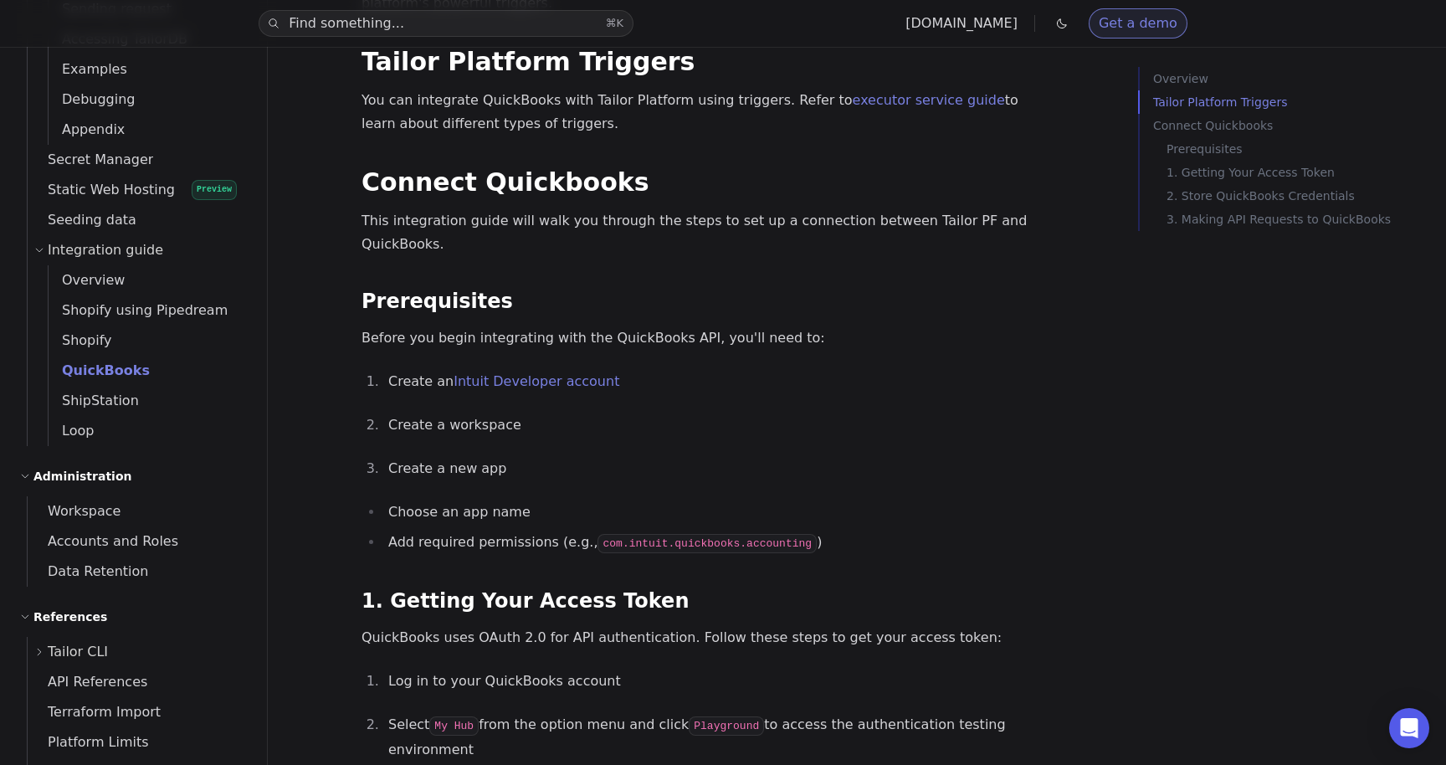
scroll to position [362, 0]
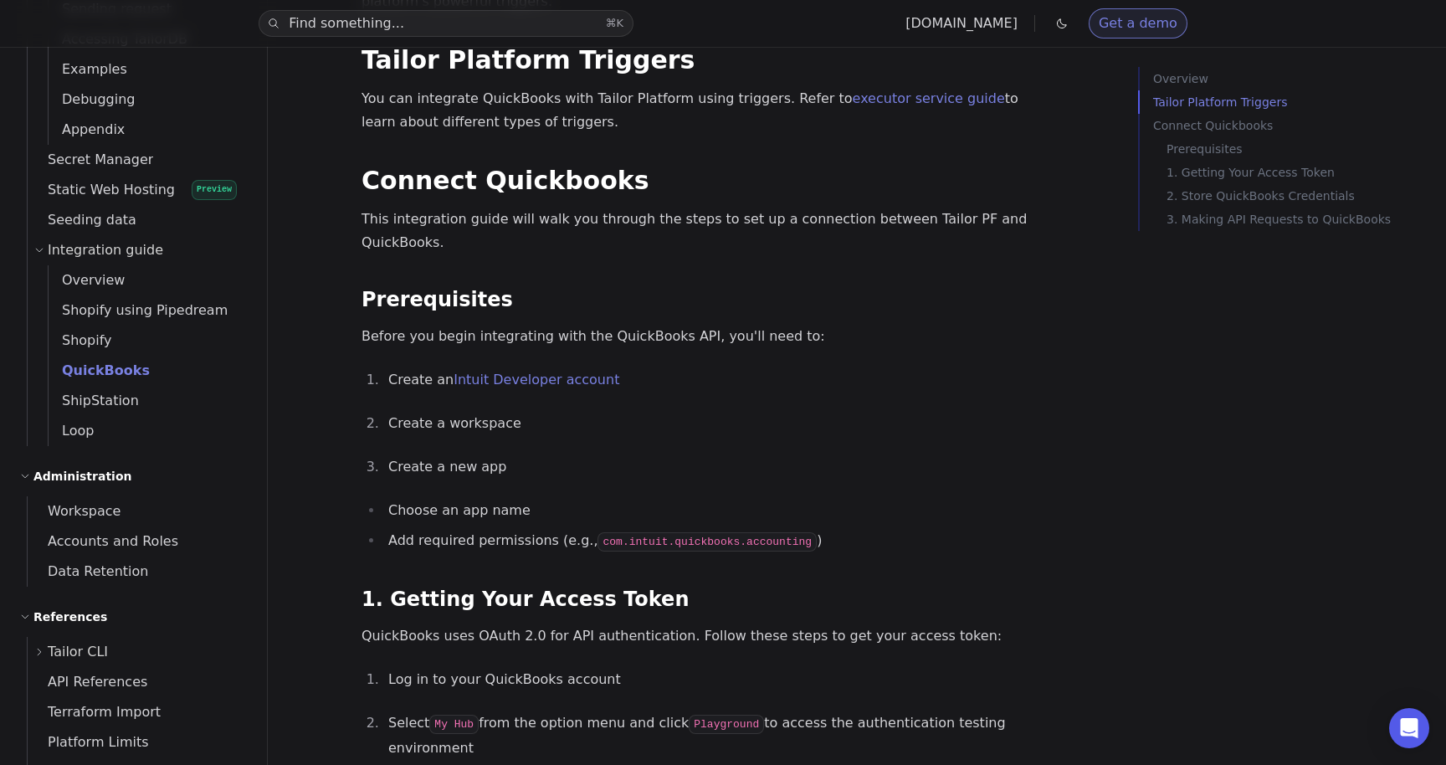
click at [1021, 412] on p "Create a workspace" at bounding box center [709, 423] width 643 height 23
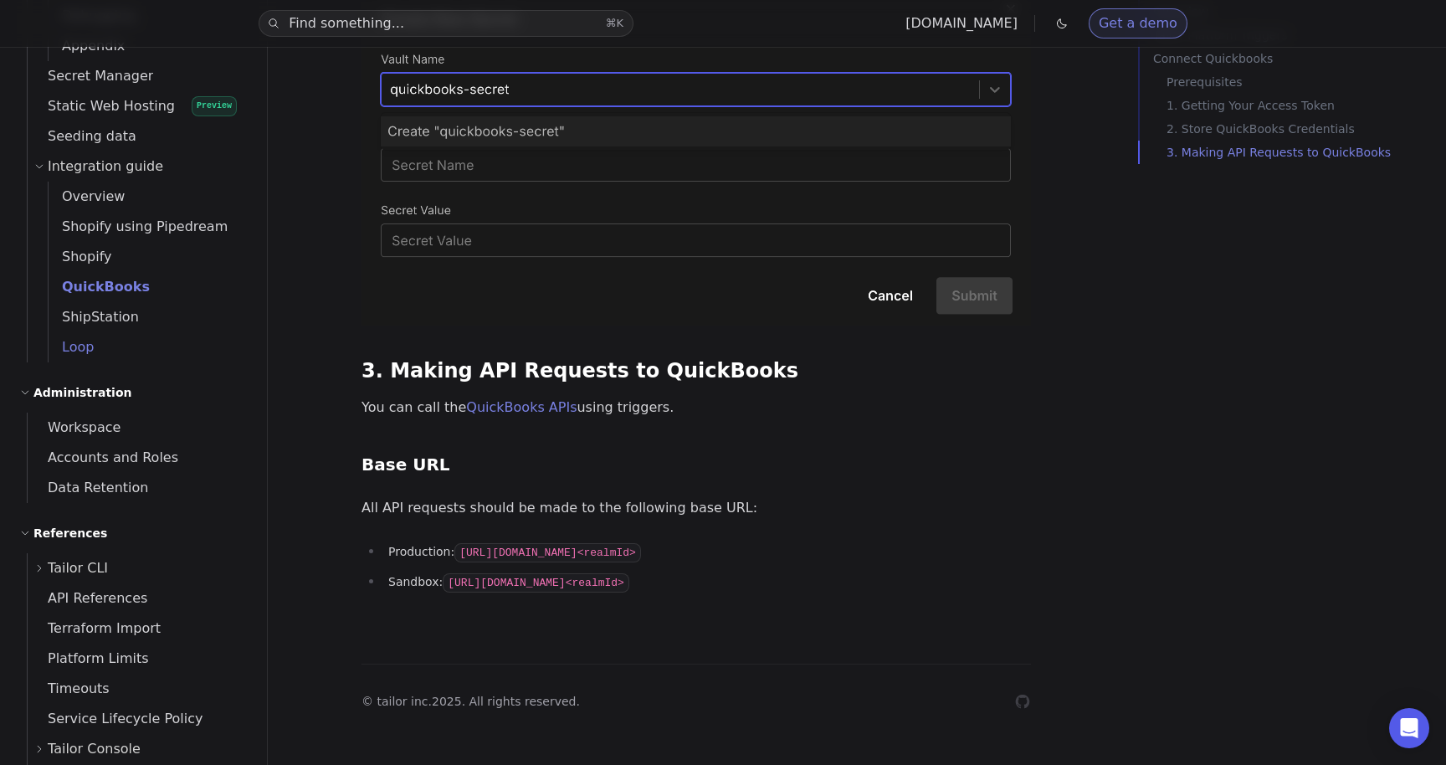
scroll to position [2174, 0]
click at [95, 260] on span "Shopify" at bounding box center [81, 258] width 64 height 16
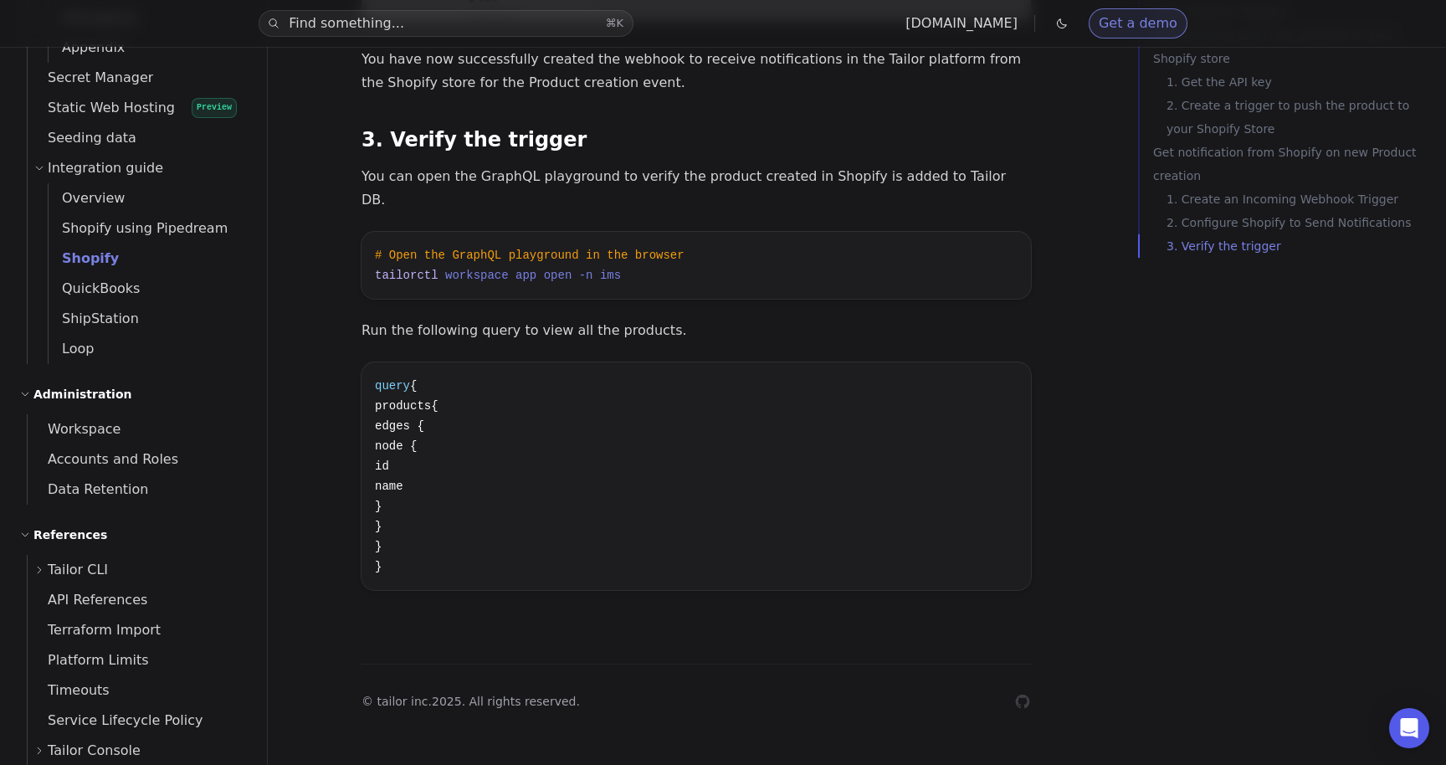
scroll to position [2292, 0]
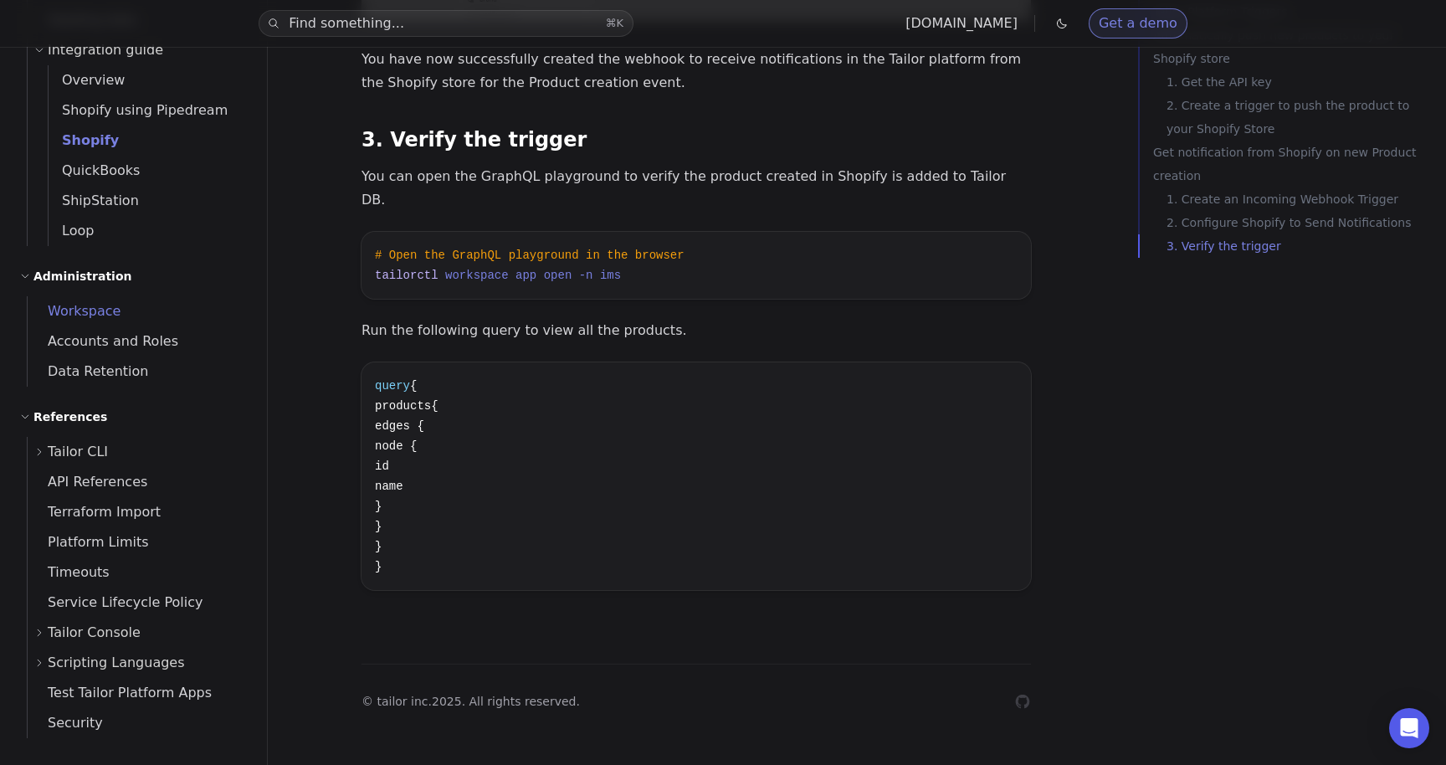
click at [89, 308] on span "Workspace" at bounding box center [74, 311] width 93 height 16
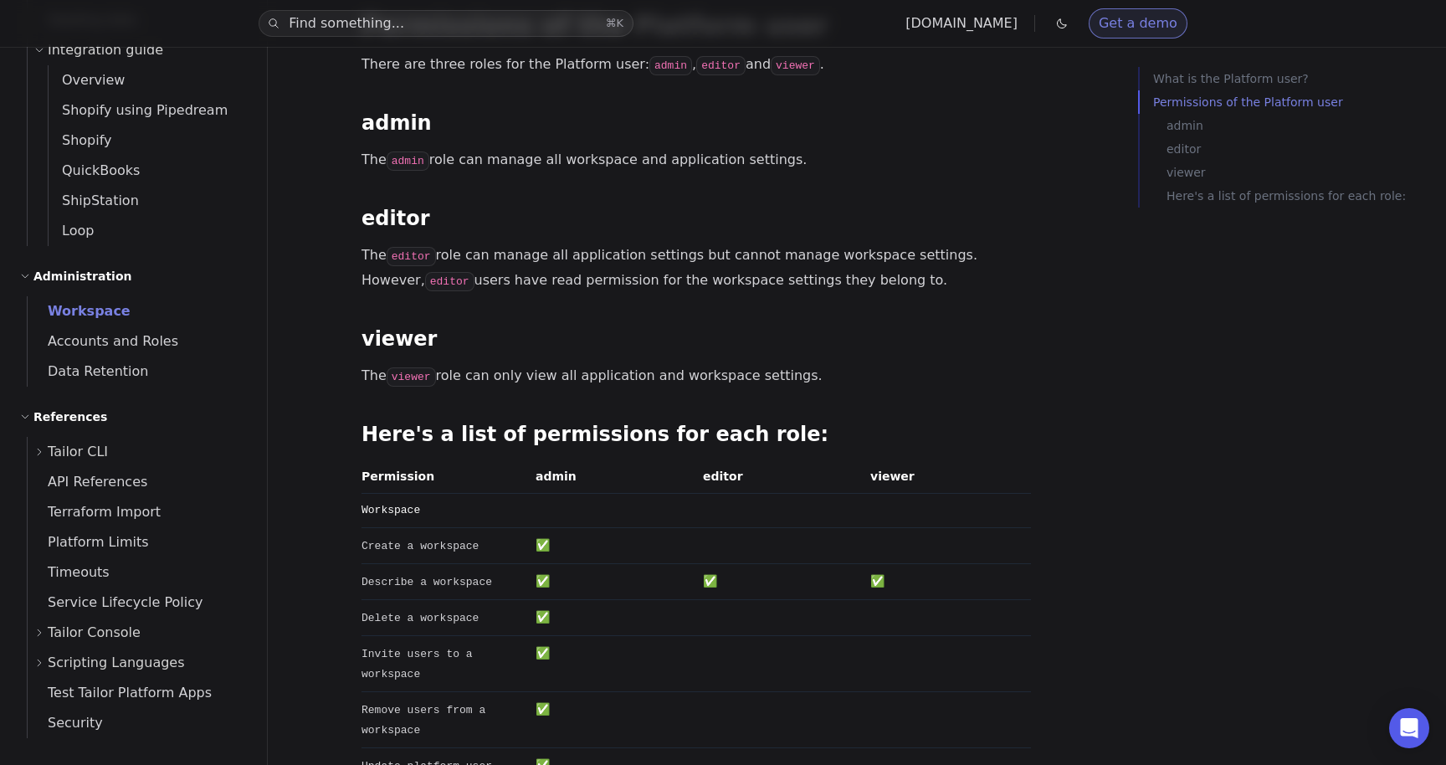
scroll to position [1672, 0]
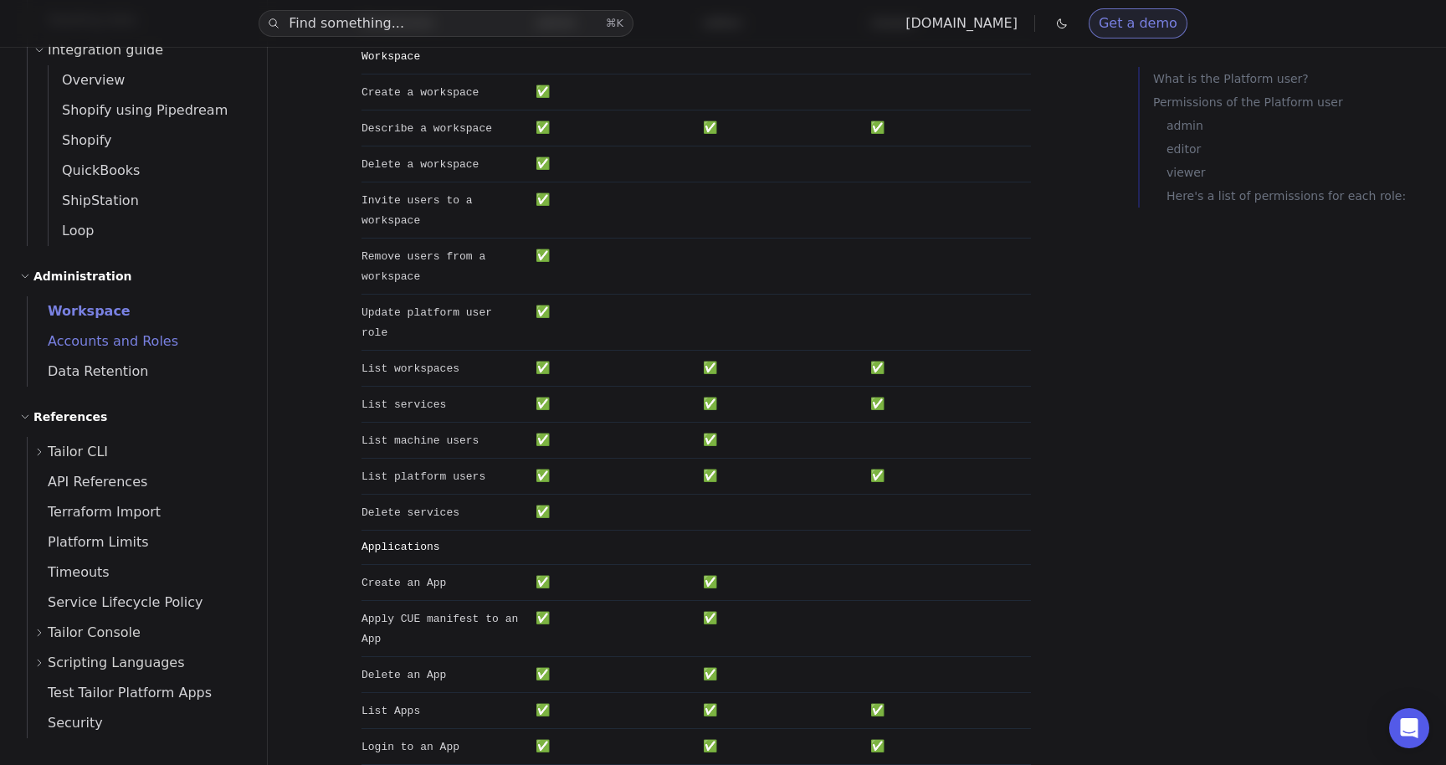
click at [123, 345] on span "Accounts and Roles" at bounding box center [103, 341] width 151 height 16
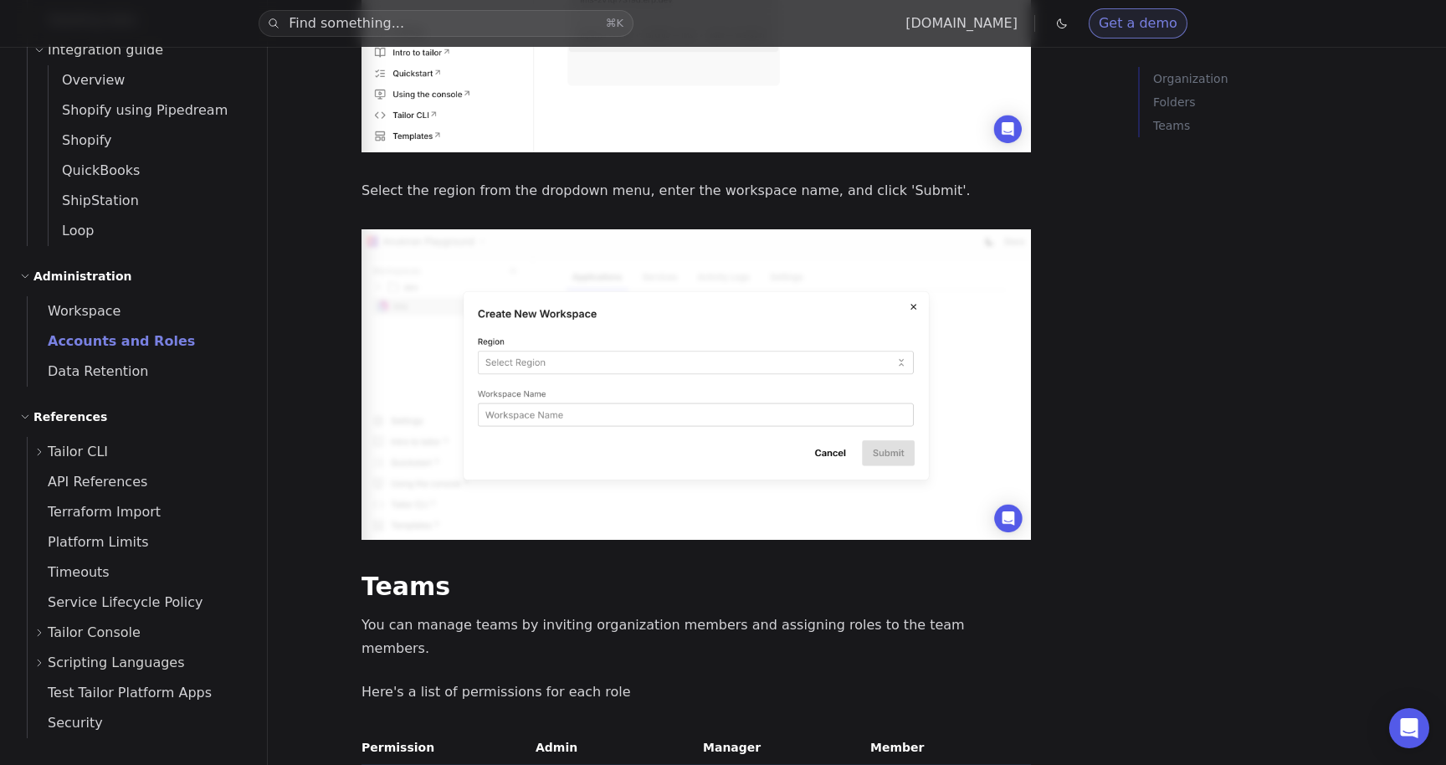
scroll to position [3261, 0]
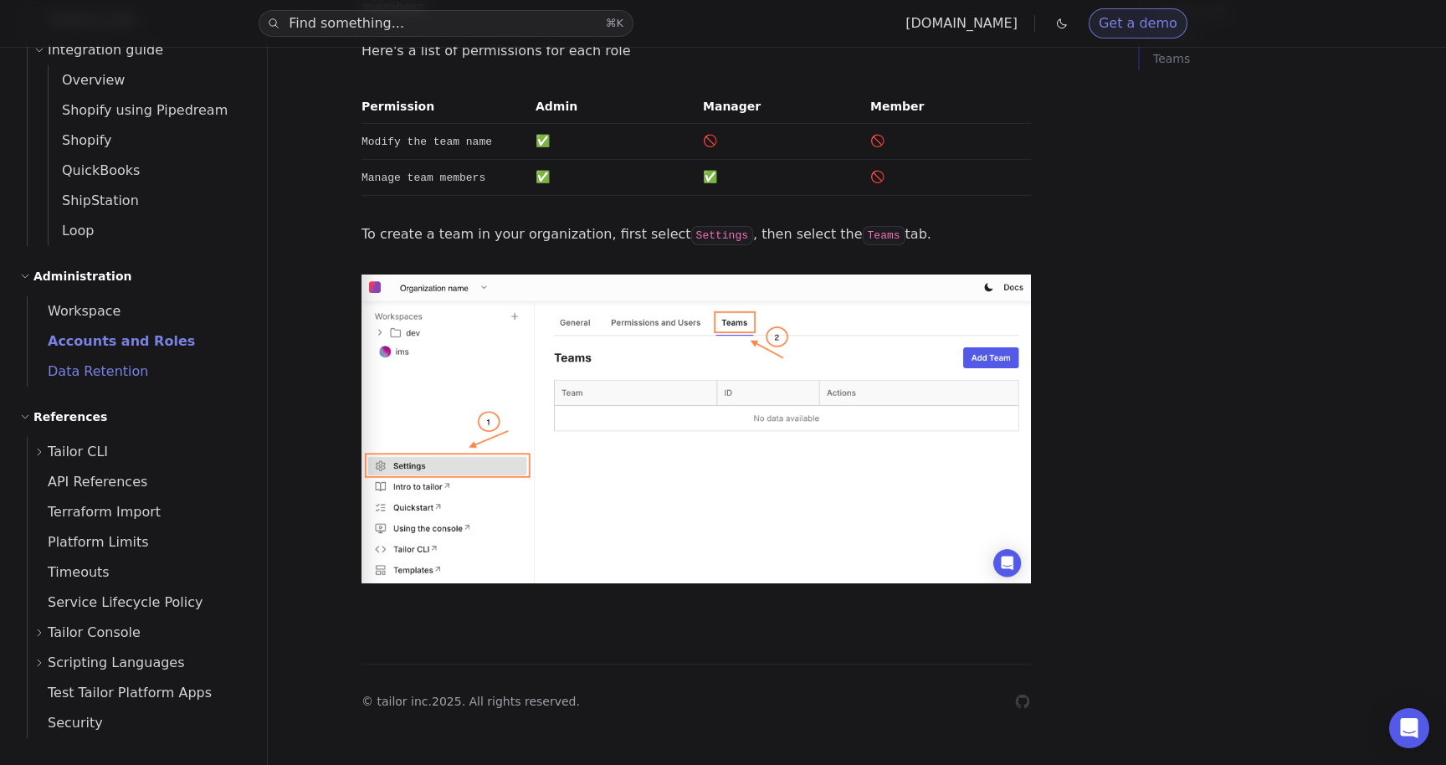
click at [106, 372] on span "Data Retention" at bounding box center [88, 371] width 121 height 16
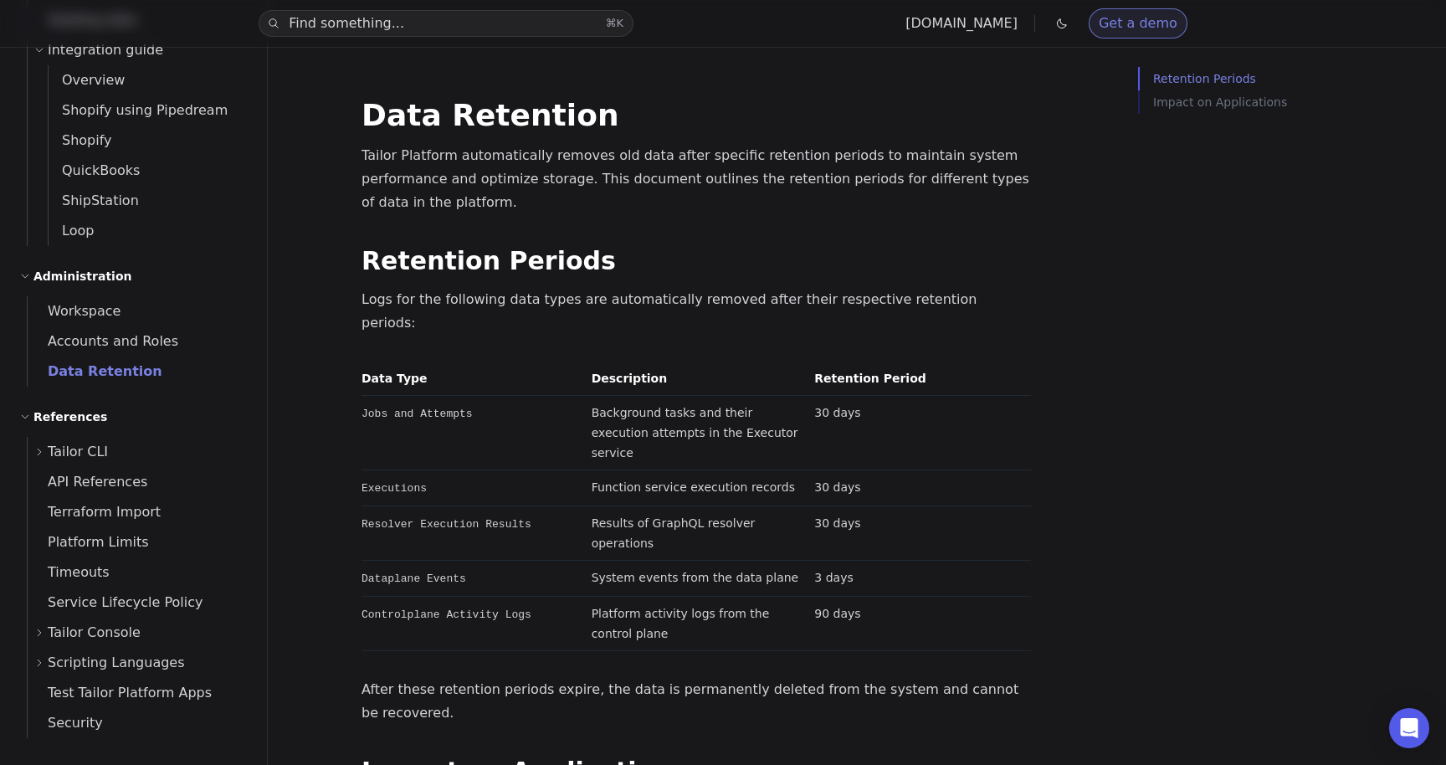
scroll to position [233, 0]
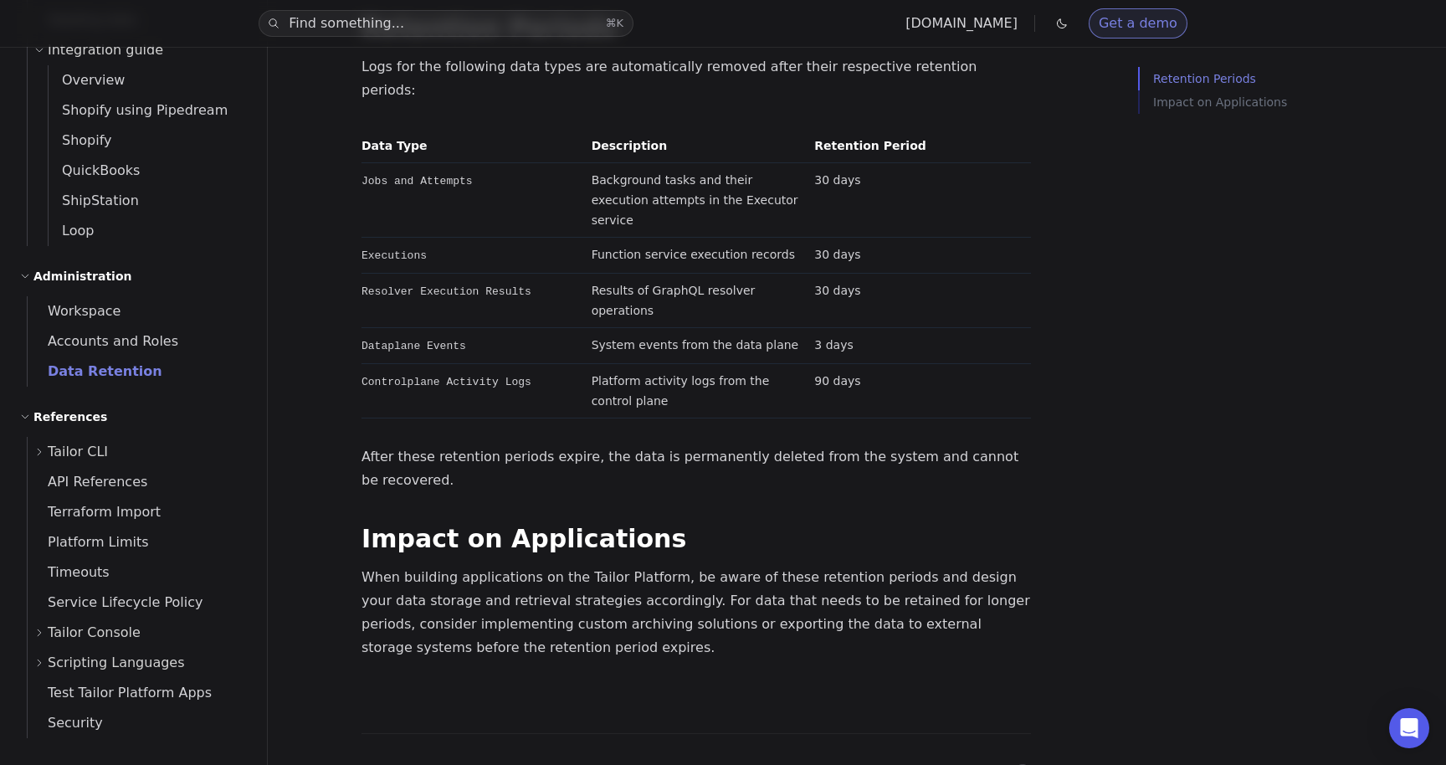
click at [97, 453] on span "Tailor CLI" at bounding box center [78, 451] width 60 height 23
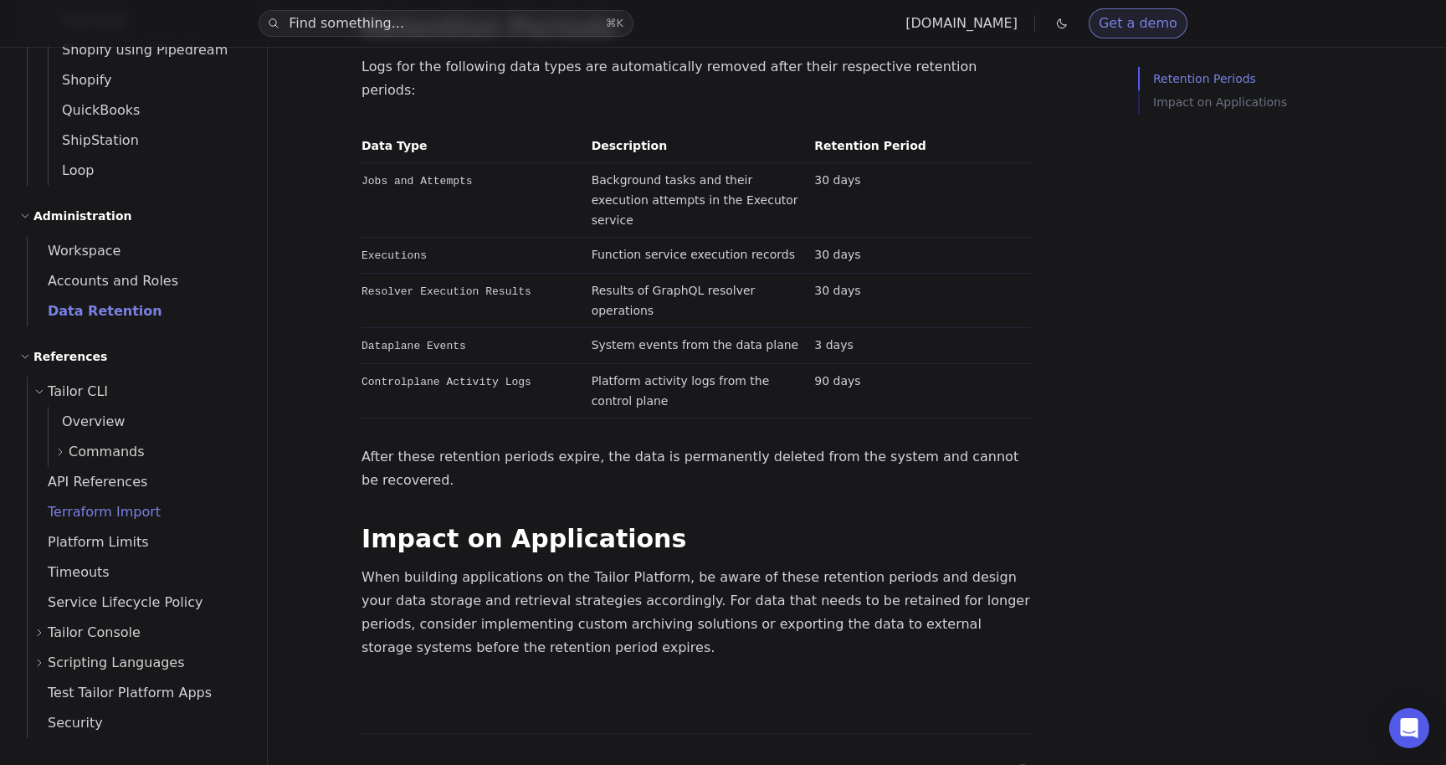
scroll to position [2350, 0]
click at [93, 484] on span "API References" at bounding box center [88, 483] width 120 height 16
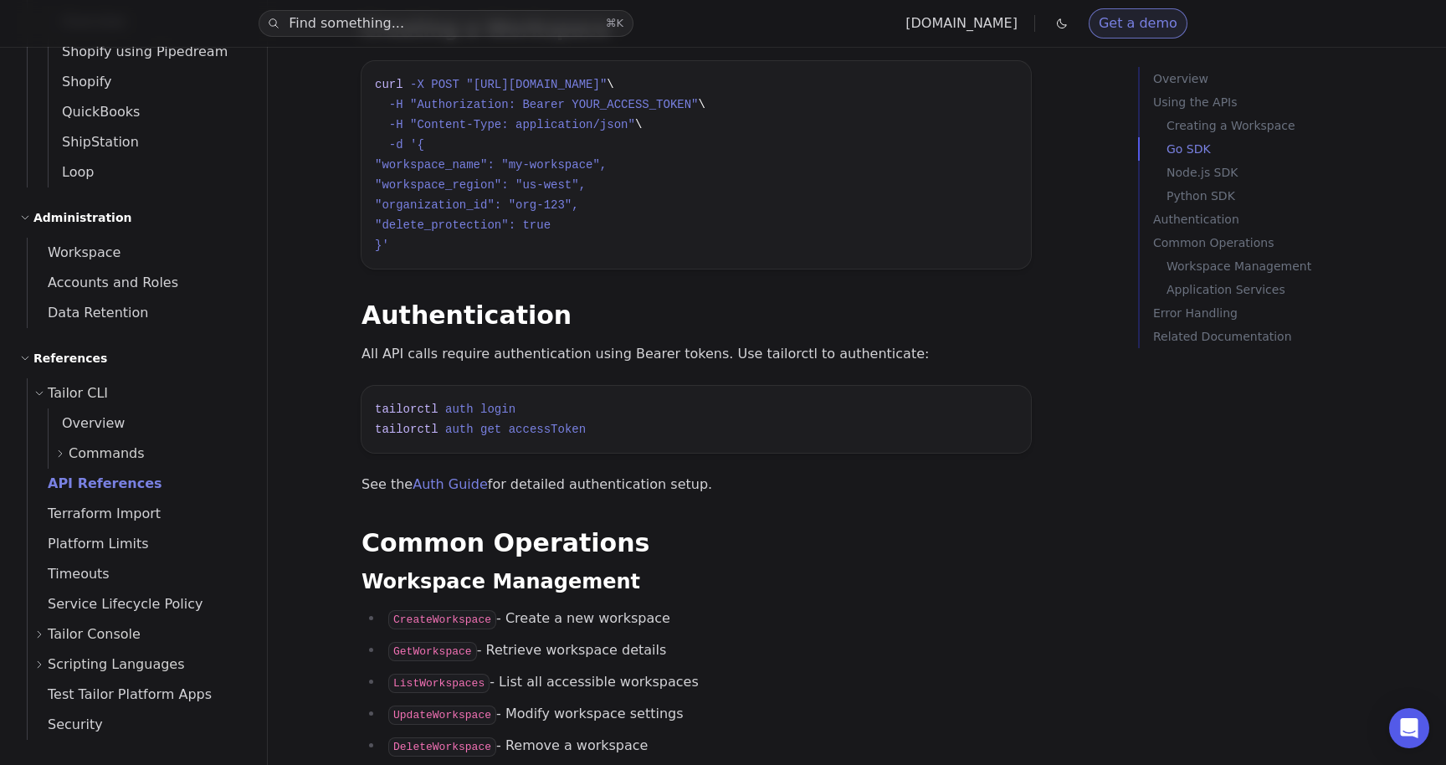
scroll to position [1562, 0]
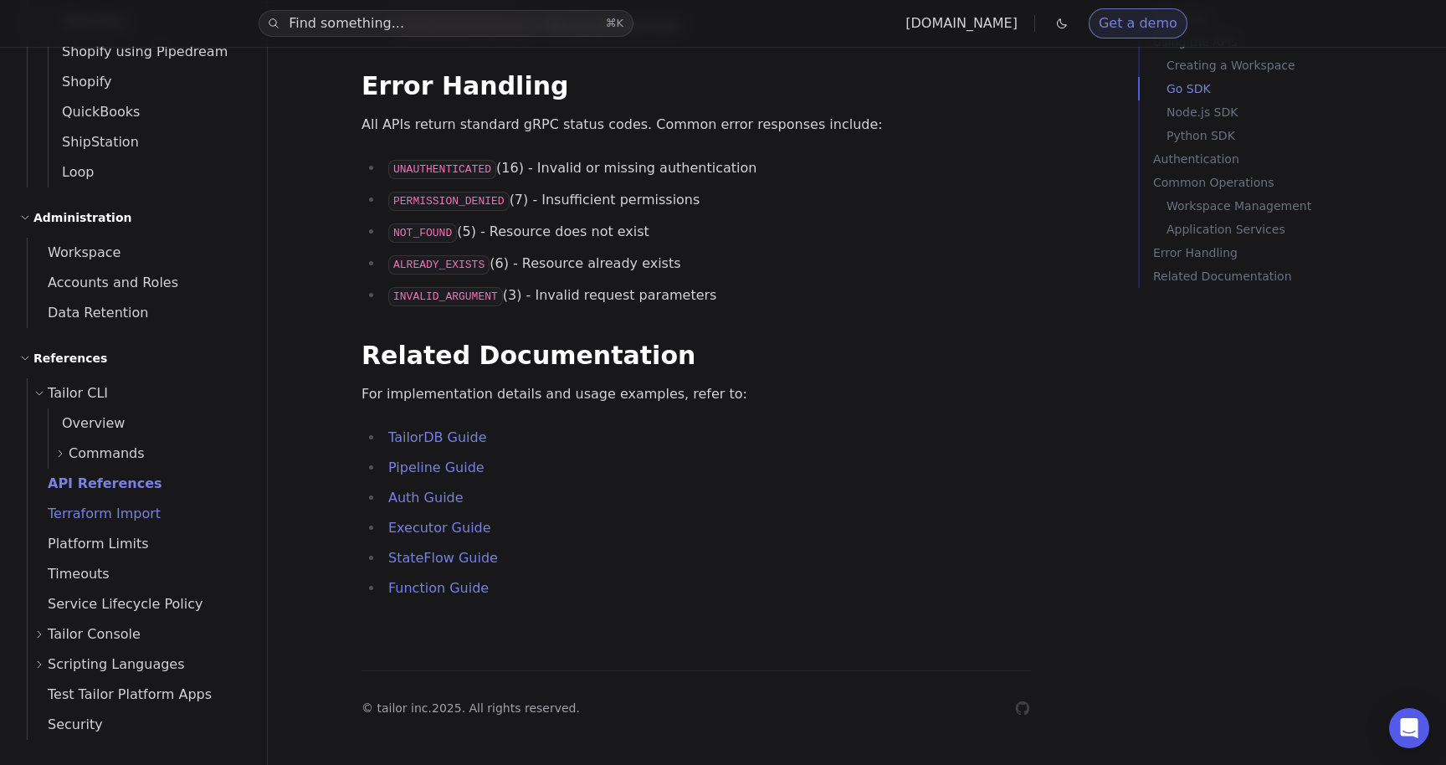
click at [122, 506] on span "Terraform Import" at bounding box center [94, 514] width 133 height 16
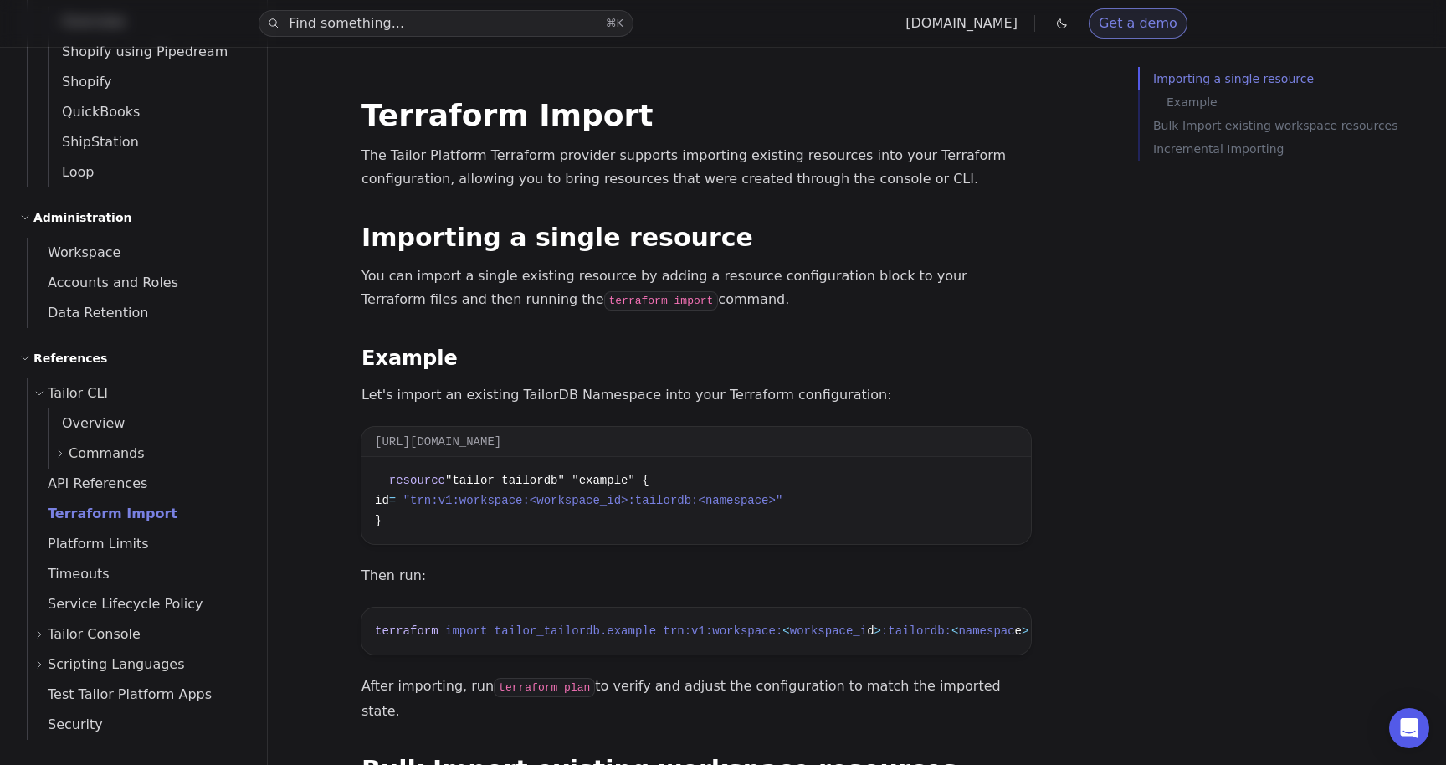
scroll to position [1205, 0]
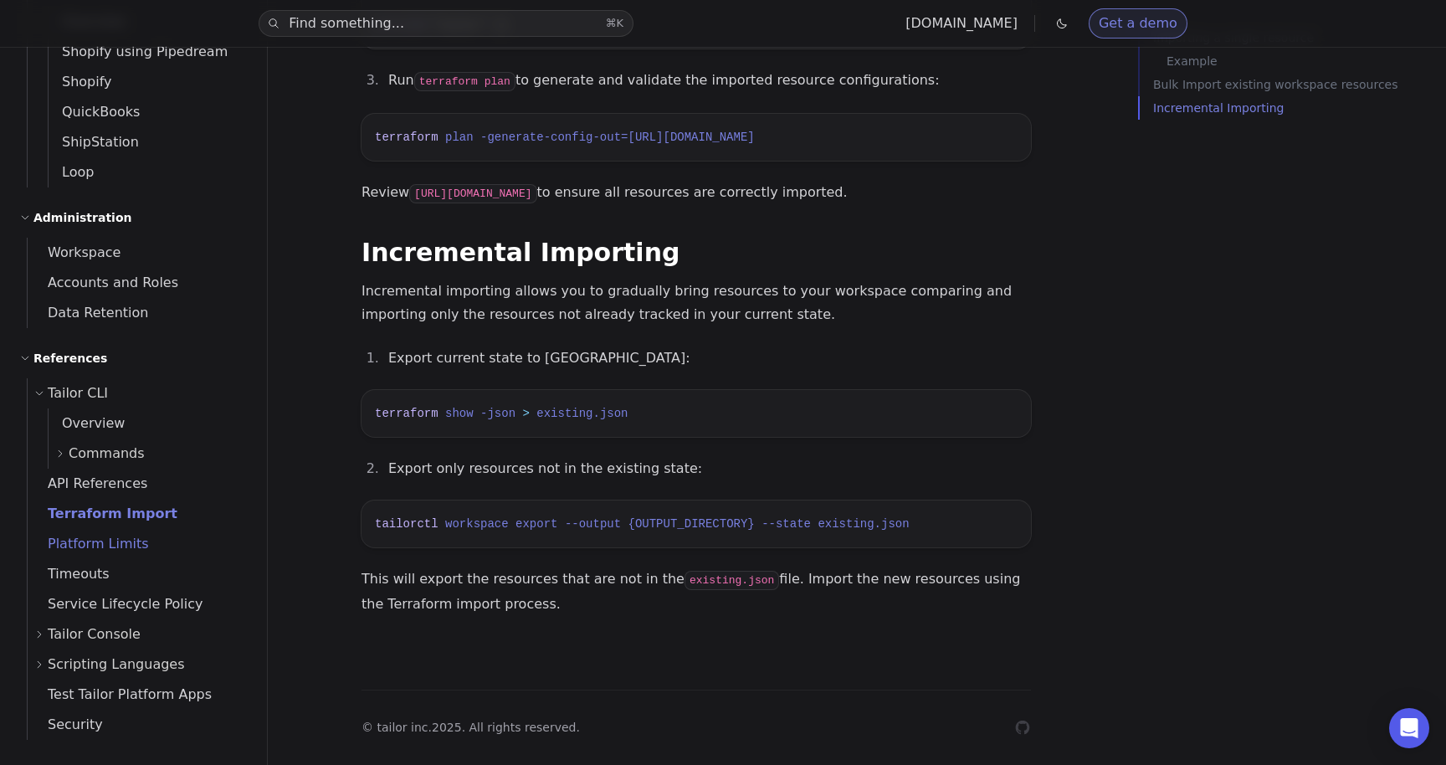
click at [106, 545] on span "Platform Limits" at bounding box center [88, 544] width 121 height 16
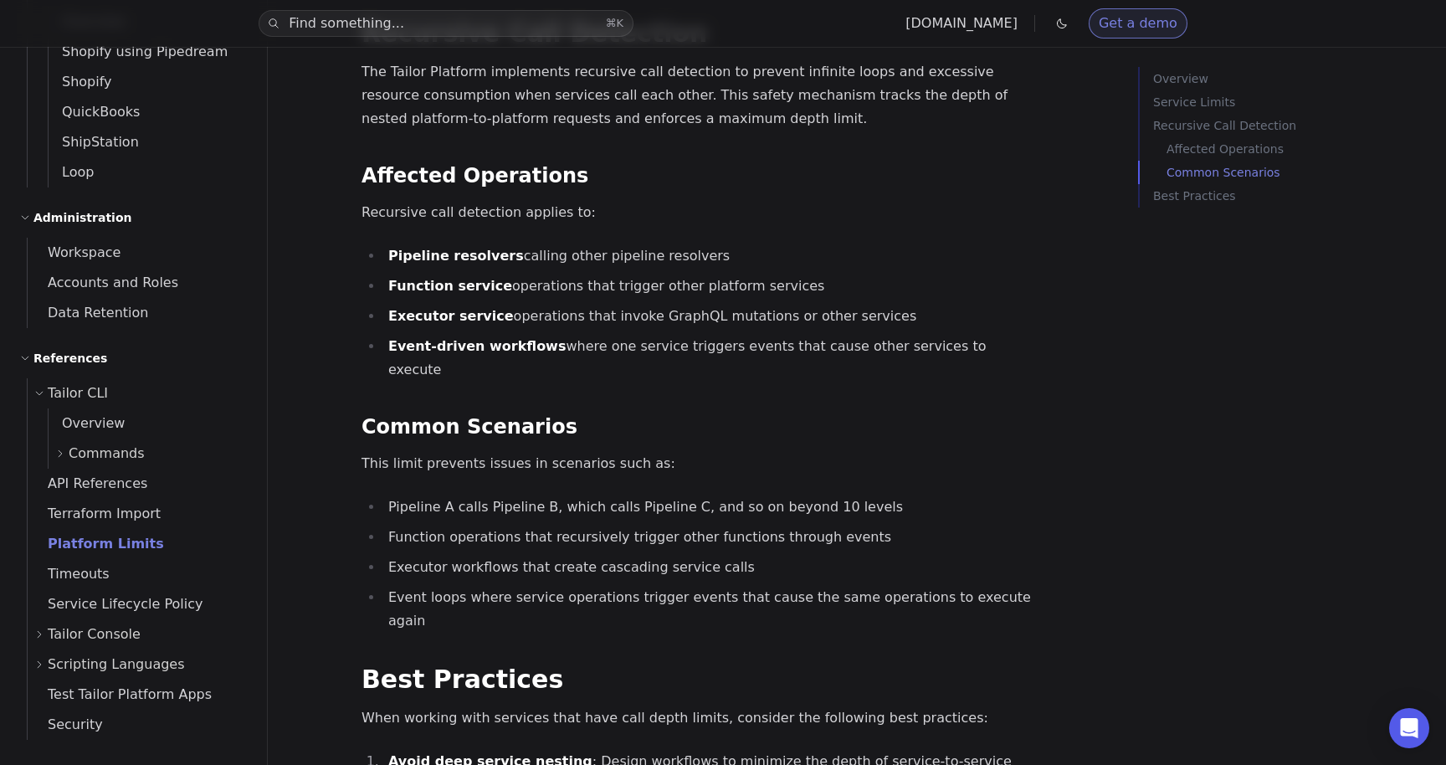
scroll to position [888, 0]
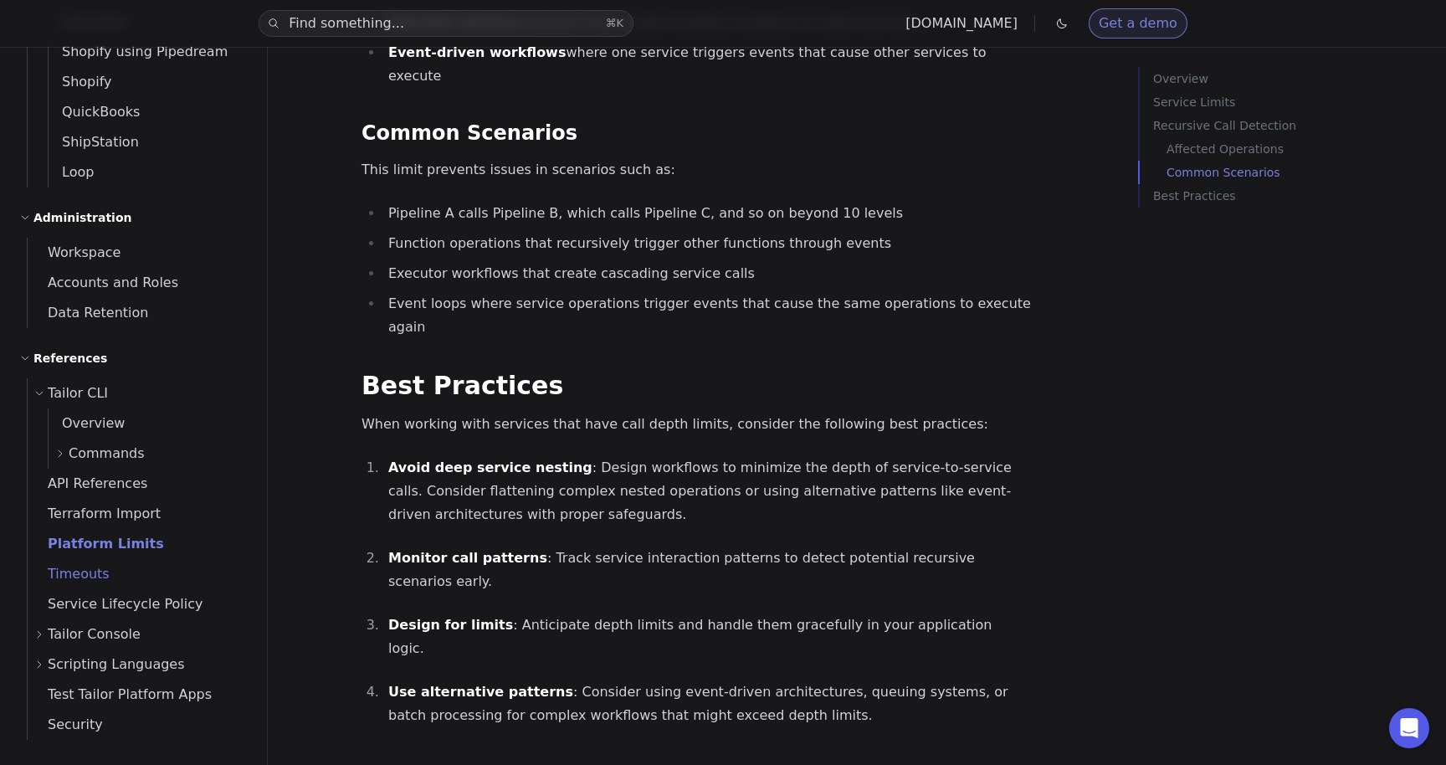
click at [88, 565] on span "Timeouts" at bounding box center [69, 574] width 82 height 23
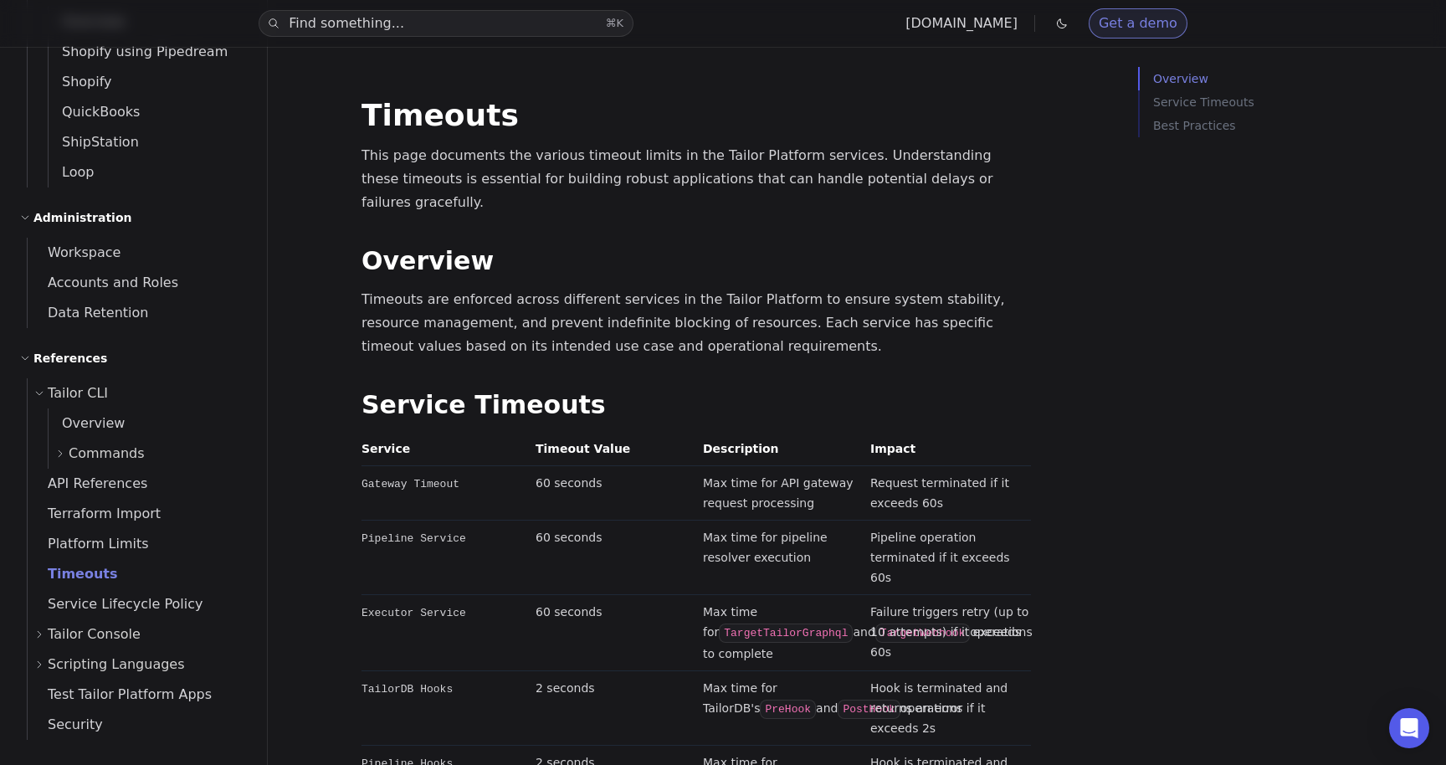
scroll to position [804, 0]
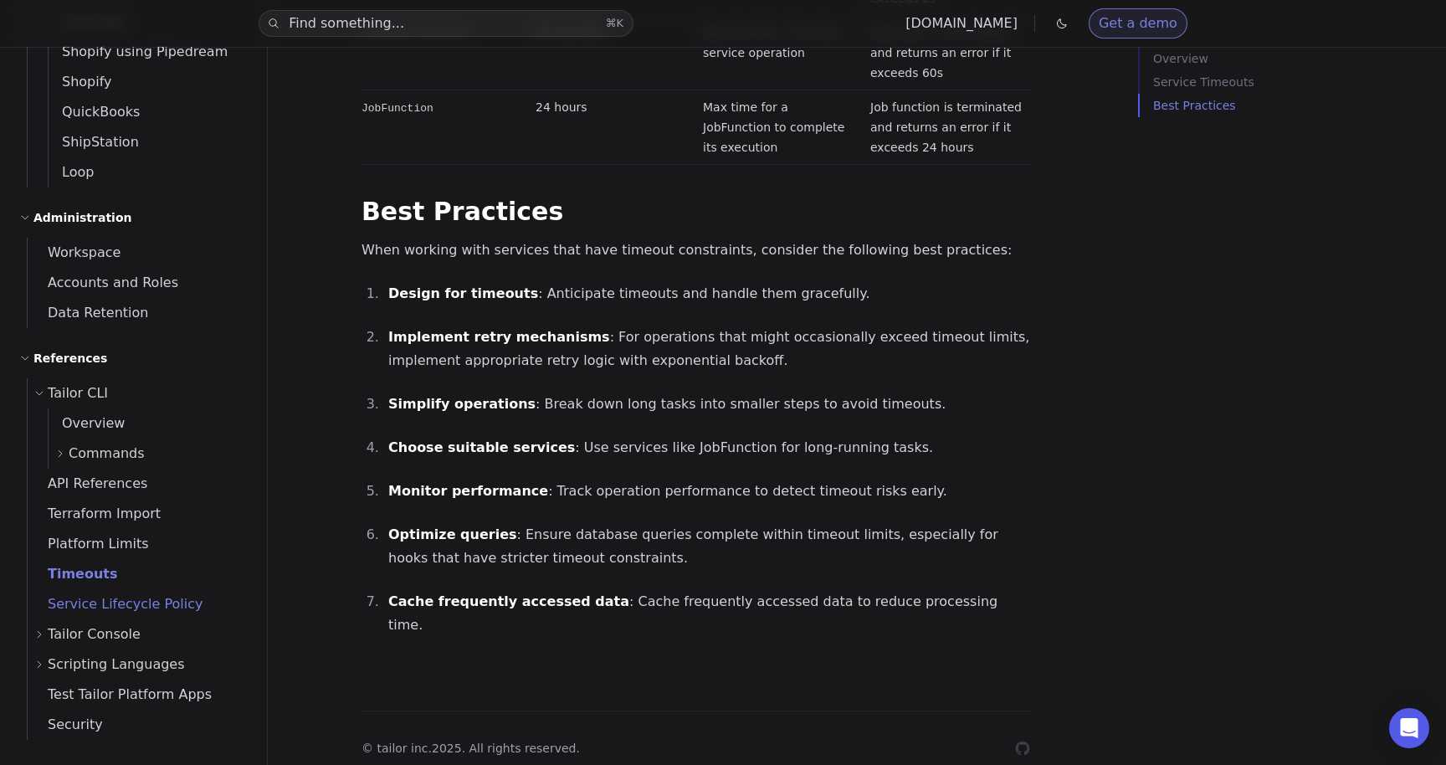
click at [161, 600] on span "Service Lifecycle Policy" at bounding box center [116, 604] width 176 height 16
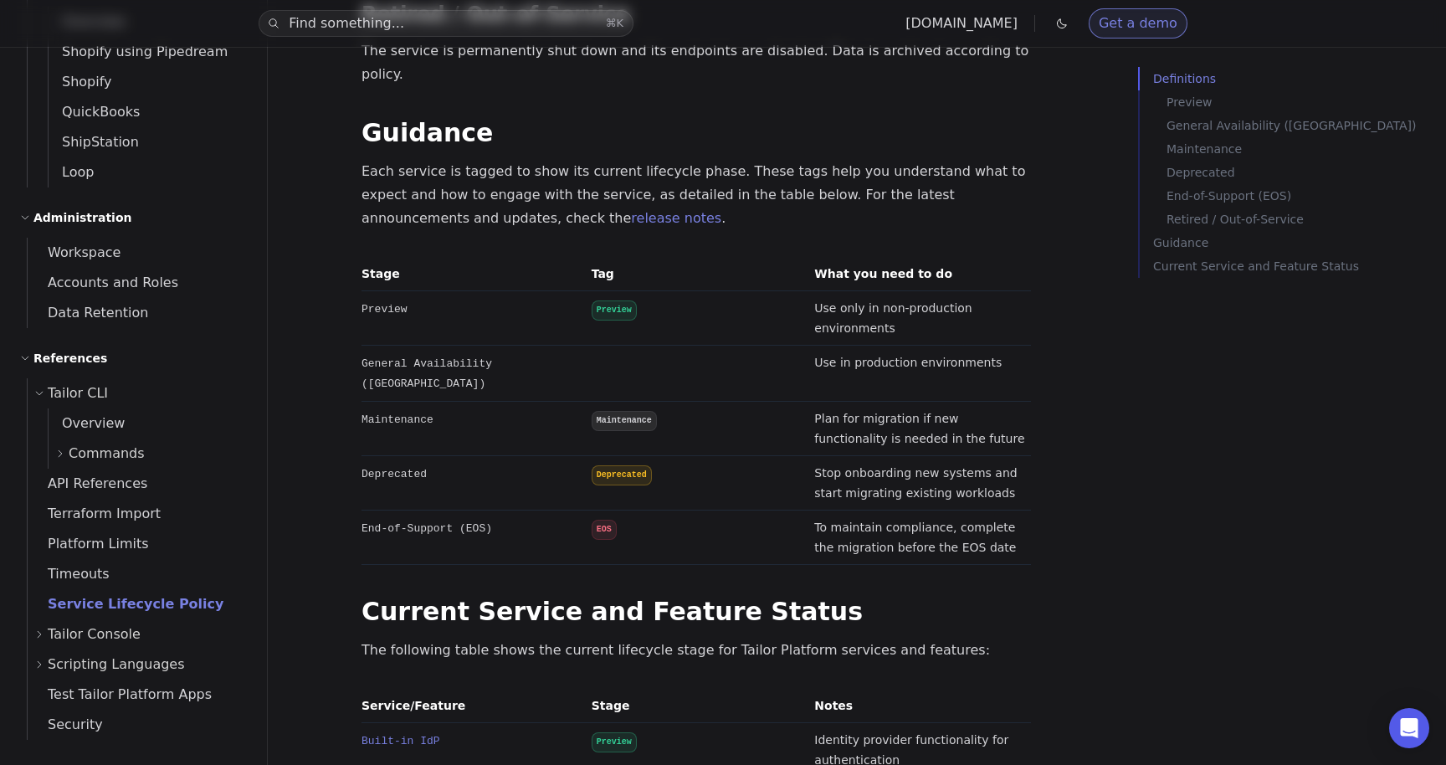
scroll to position [1446, 0]
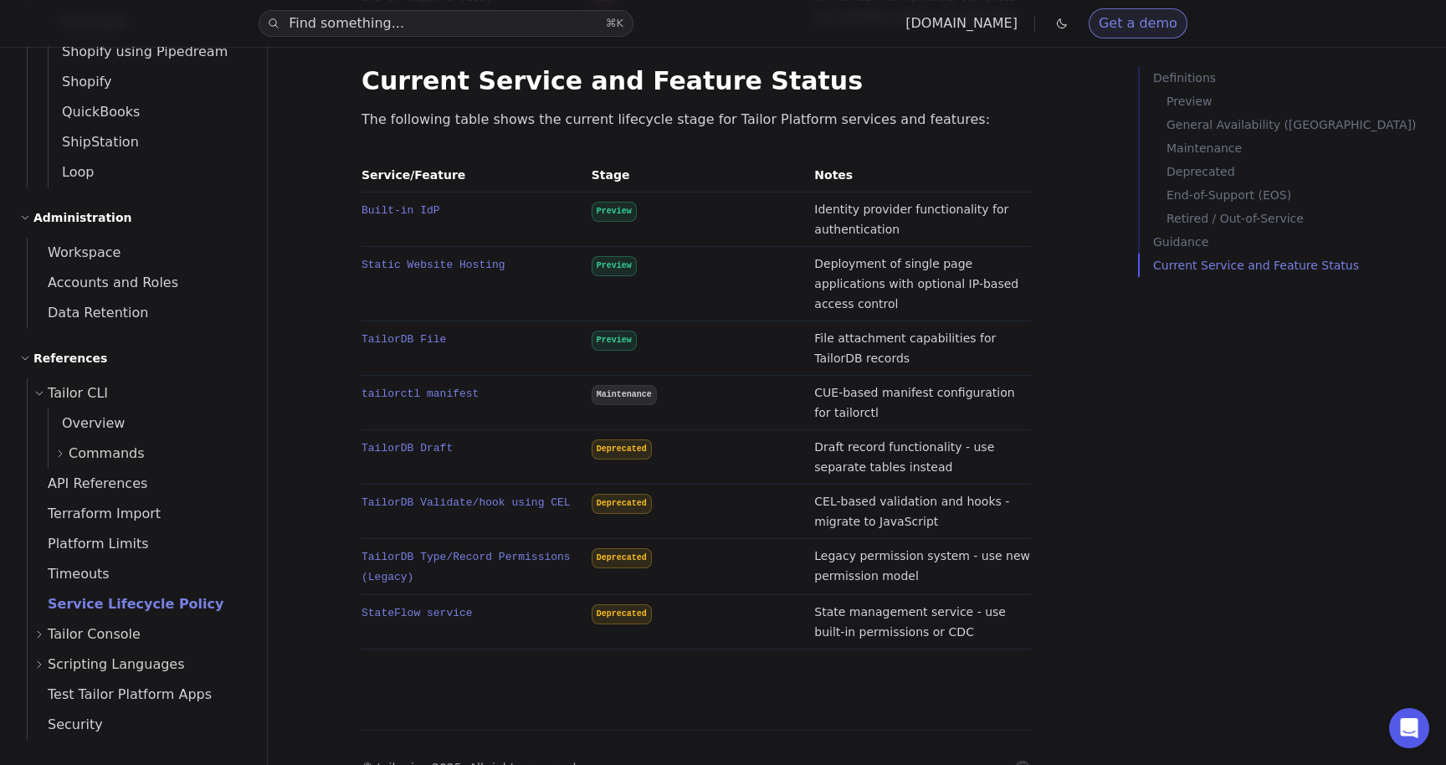
click at [95, 629] on span "Tailor Console" at bounding box center [94, 634] width 93 height 23
click at [116, 722] on span "Scripting Languages" at bounding box center [116, 724] width 137 height 23
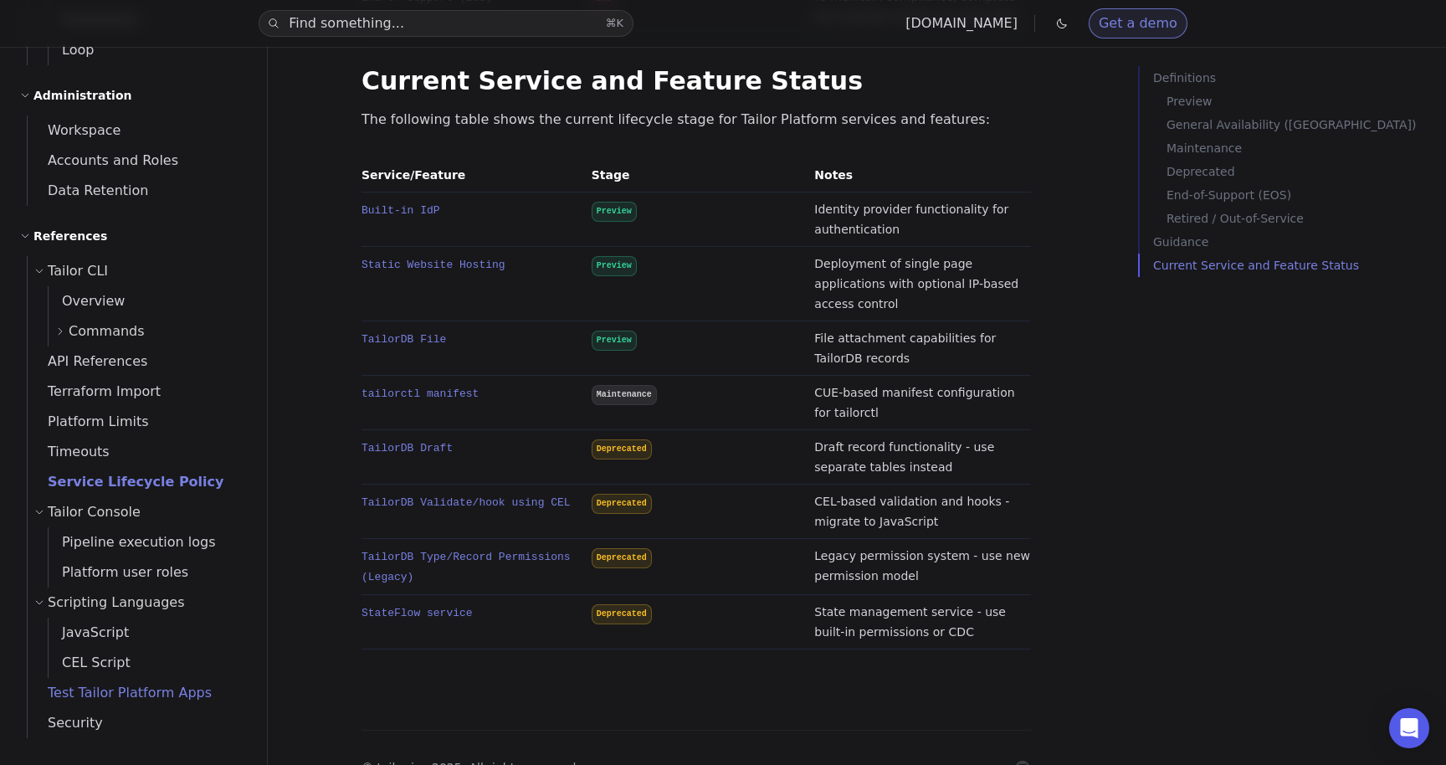
click at [106, 703] on span "Test Tailor Platform Apps" at bounding box center [120, 692] width 184 height 23
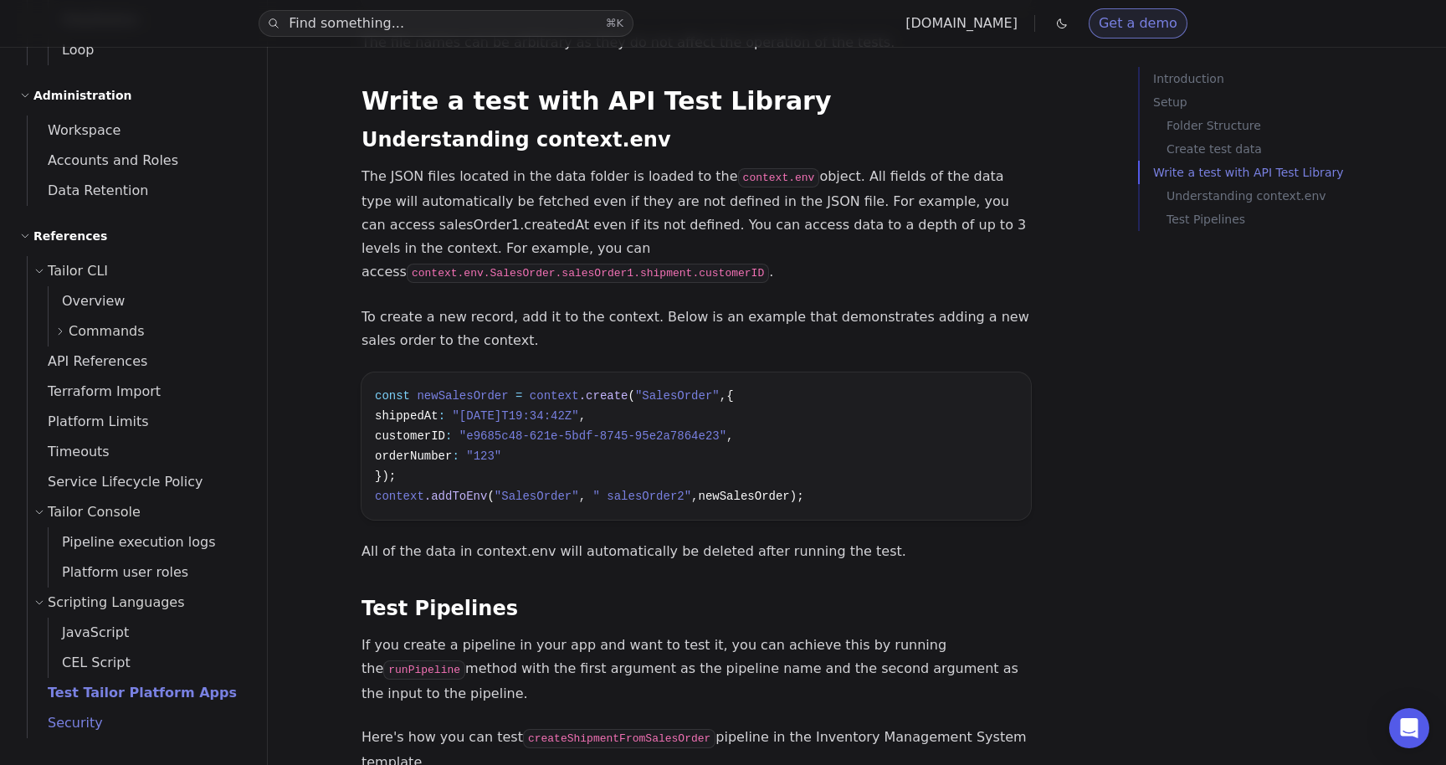
scroll to position [1200, 0]
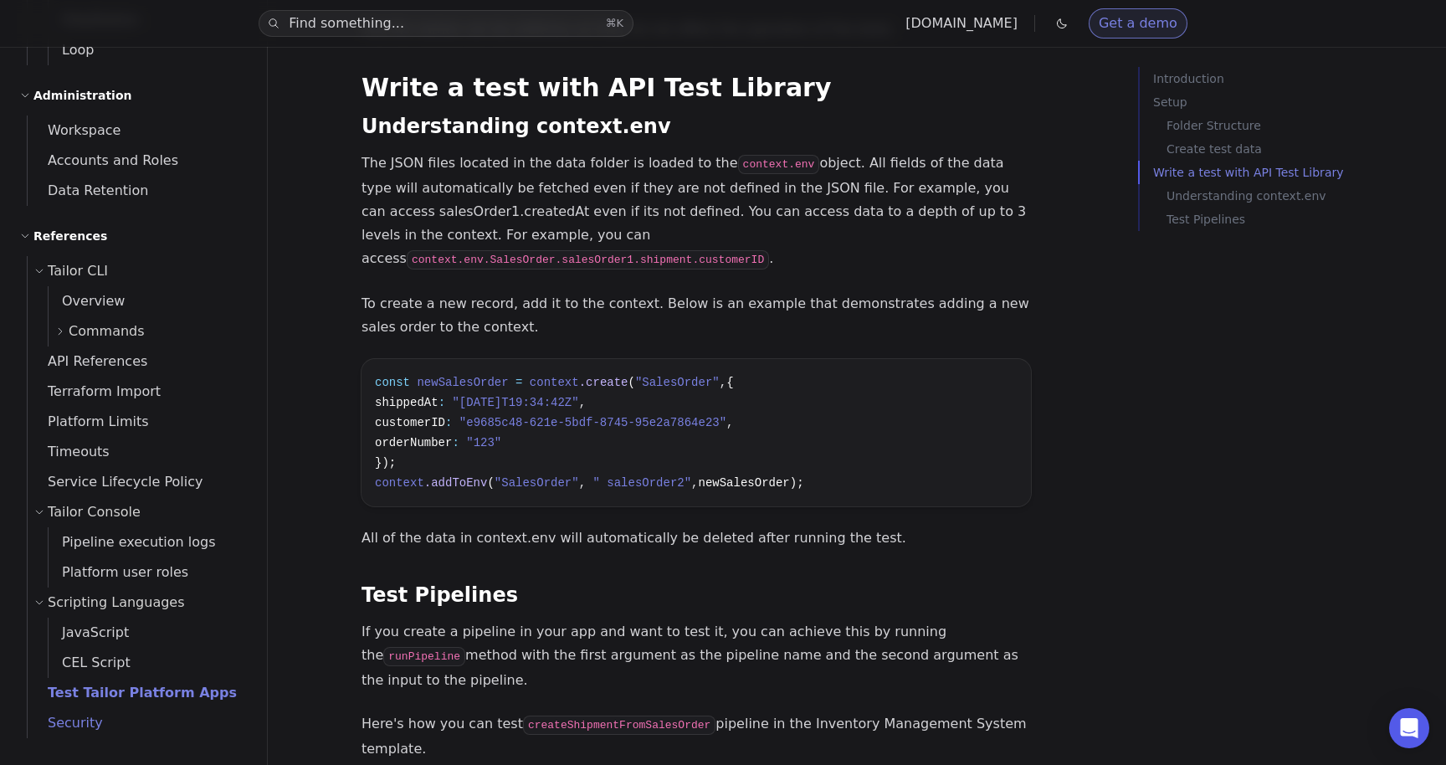
click at [88, 725] on span "Security" at bounding box center [65, 723] width 75 height 16
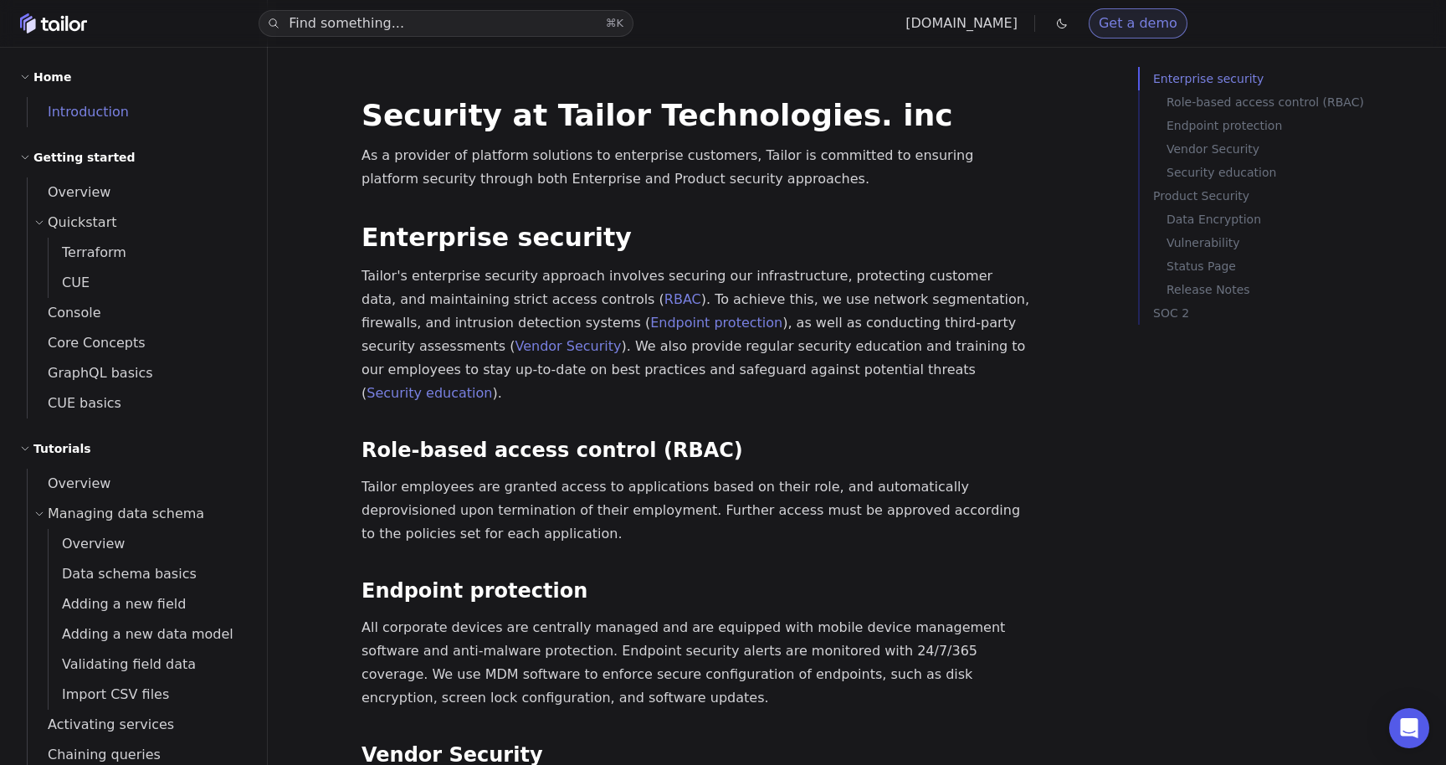
click at [99, 106] on span "Introduction" at bounding box center [78, 112] width 101 height 16
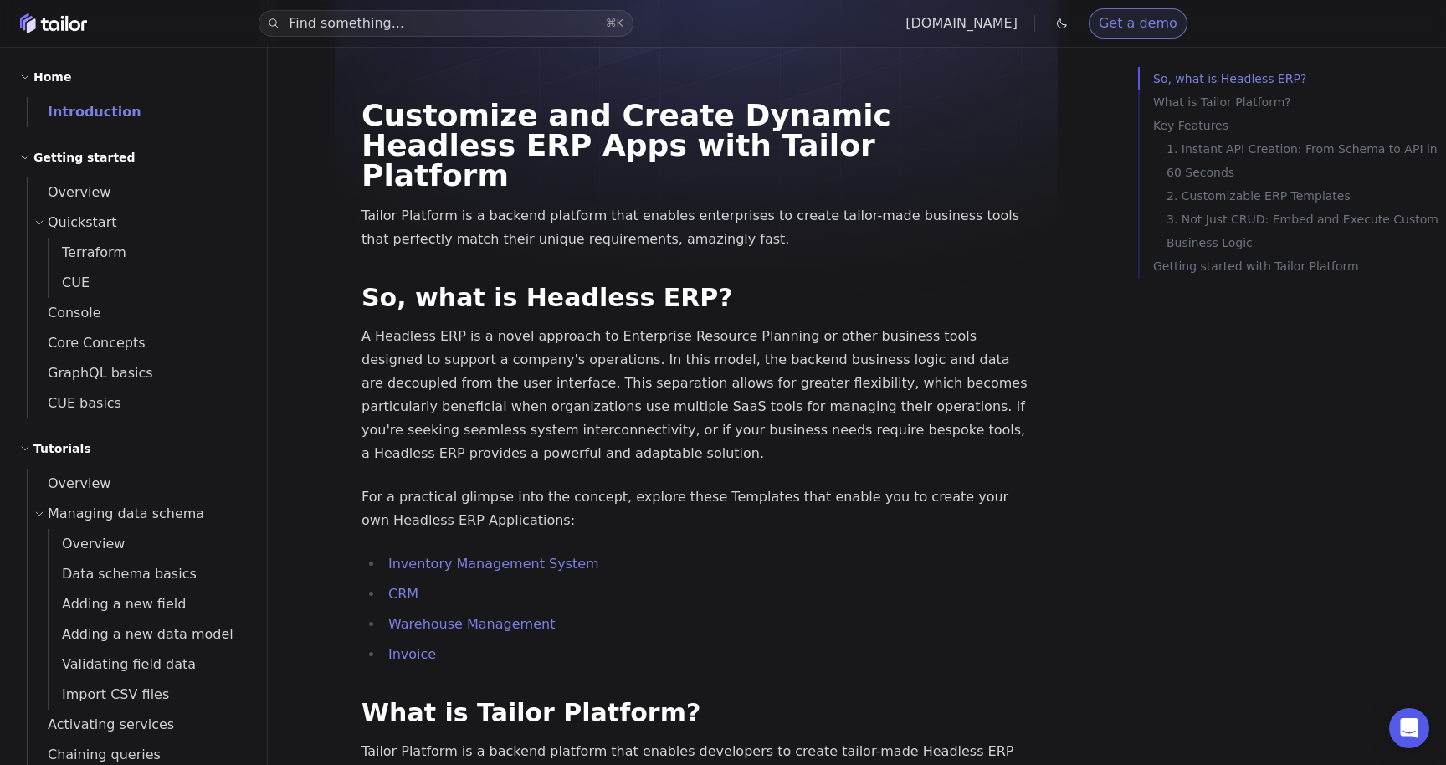
click at [22, 157] on icon at bounding box center [25, 157] width 10 height 10
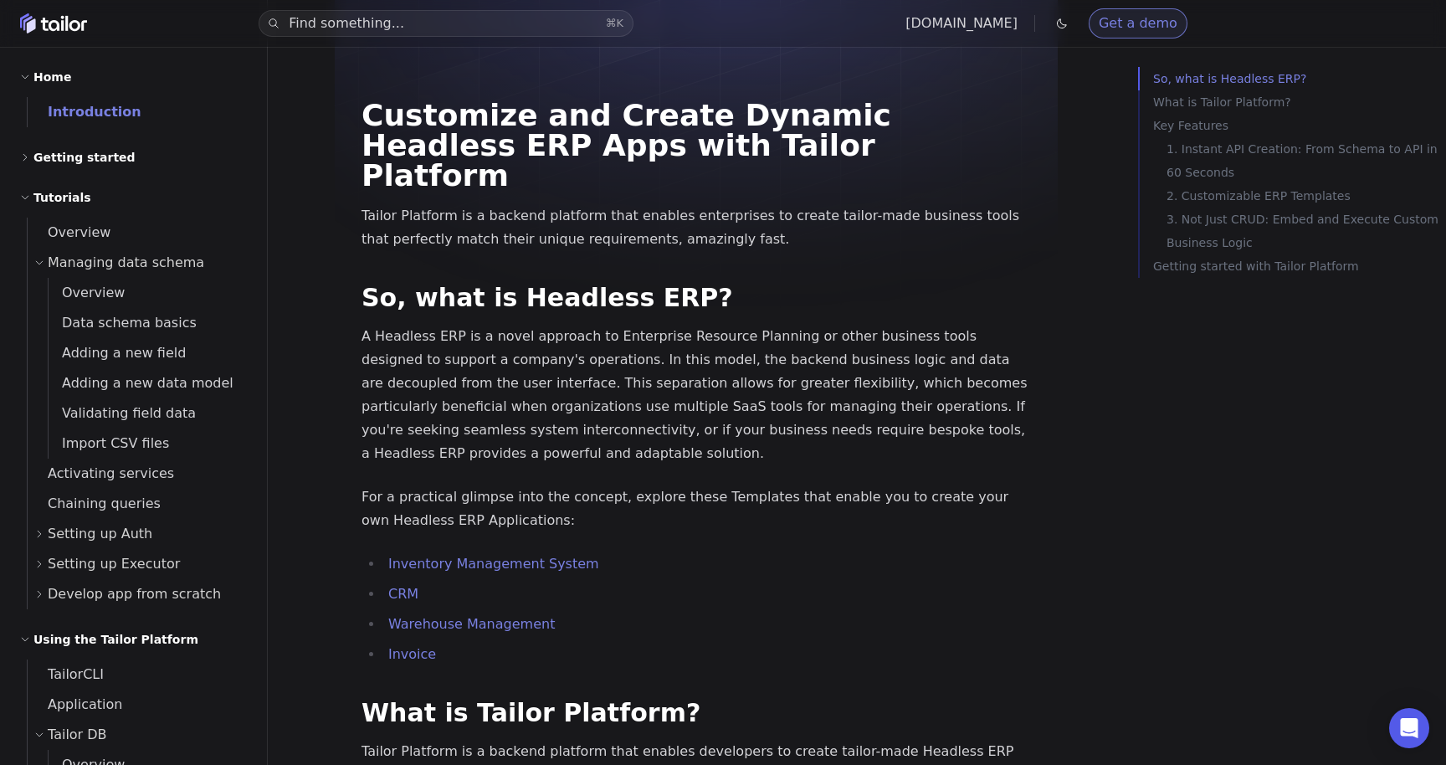
click at [17, 202] on div "Find something... ⌘ K tailor.tech Get a demo API Documentation Support Home Int…" at bounding box center [134, 382] width 268 height 765
click at [23, 199] on icon at bounding box center [25, 198] width 10 height 10
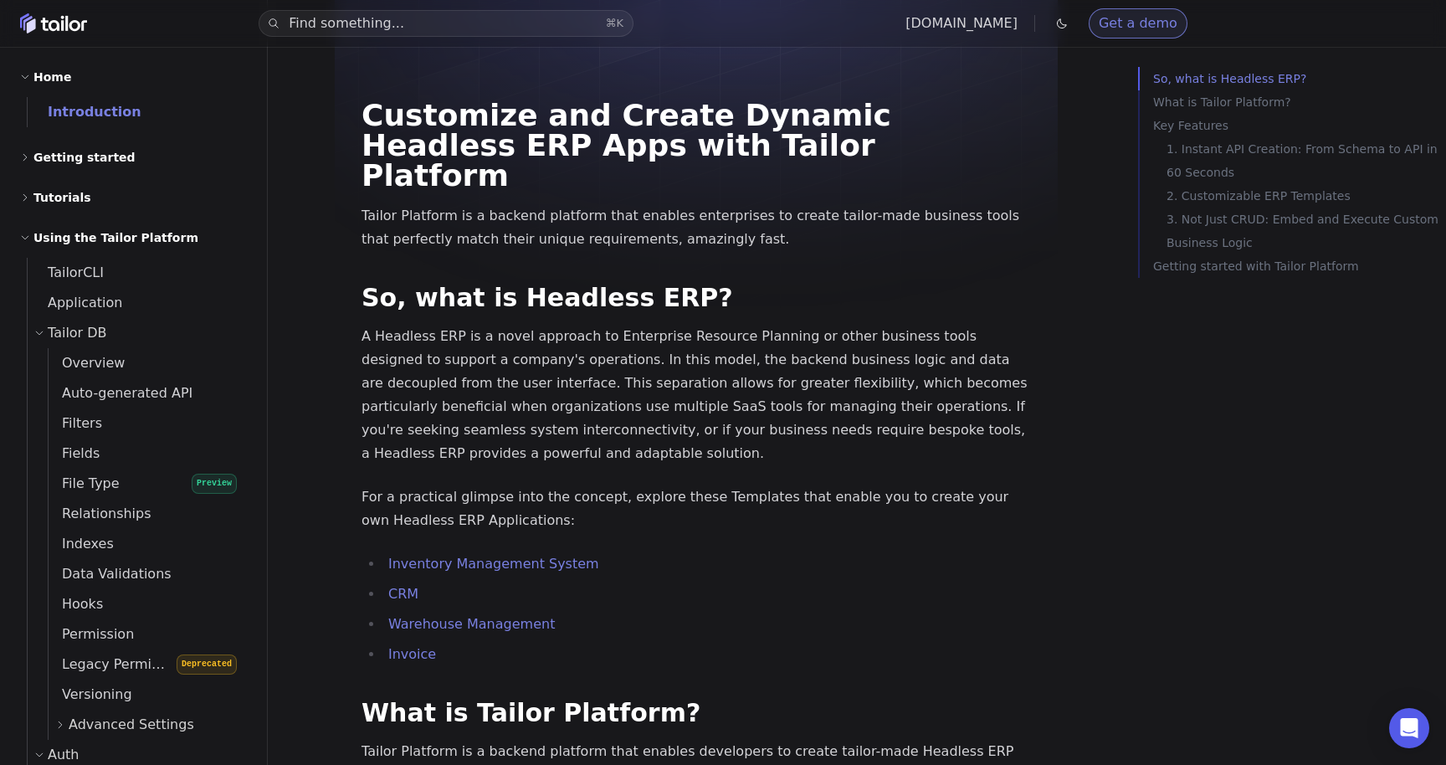
click at [22, 238] on icon at bounding box center [25, 238] width 10 height 10
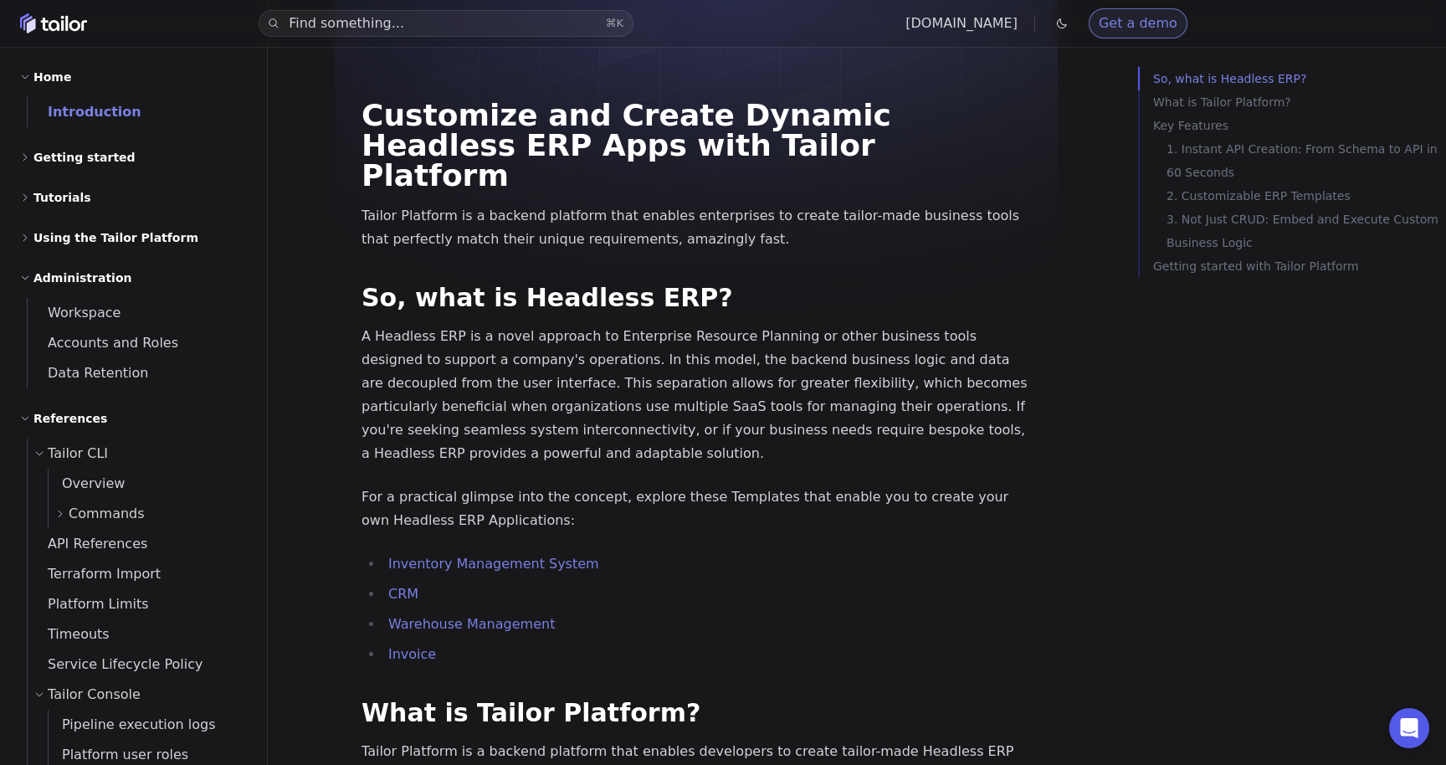
click at [22, 279] on icon at bounding box center [25, 278] width 10 height 10
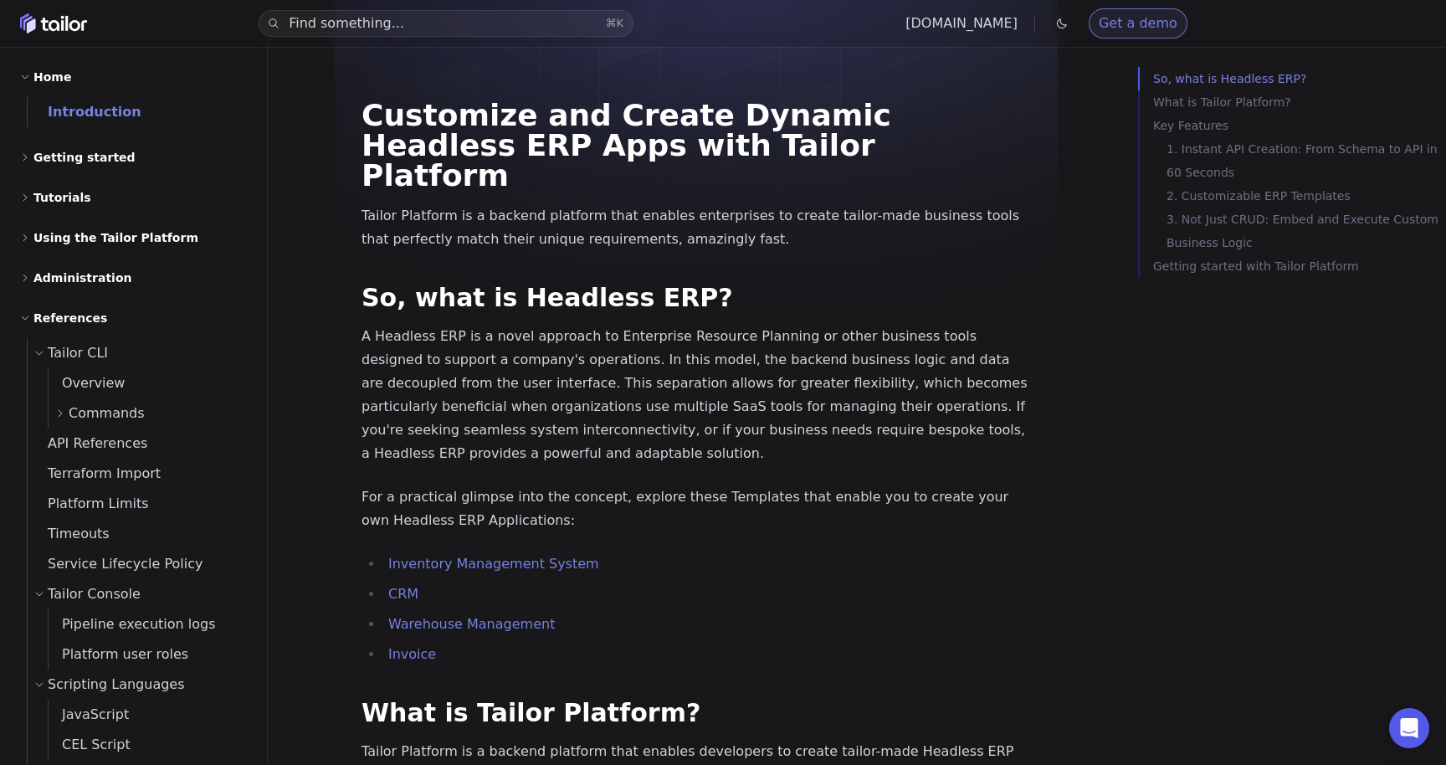
click at [28, 322] on icon at bounding box center [25, 318] width 10 height 10
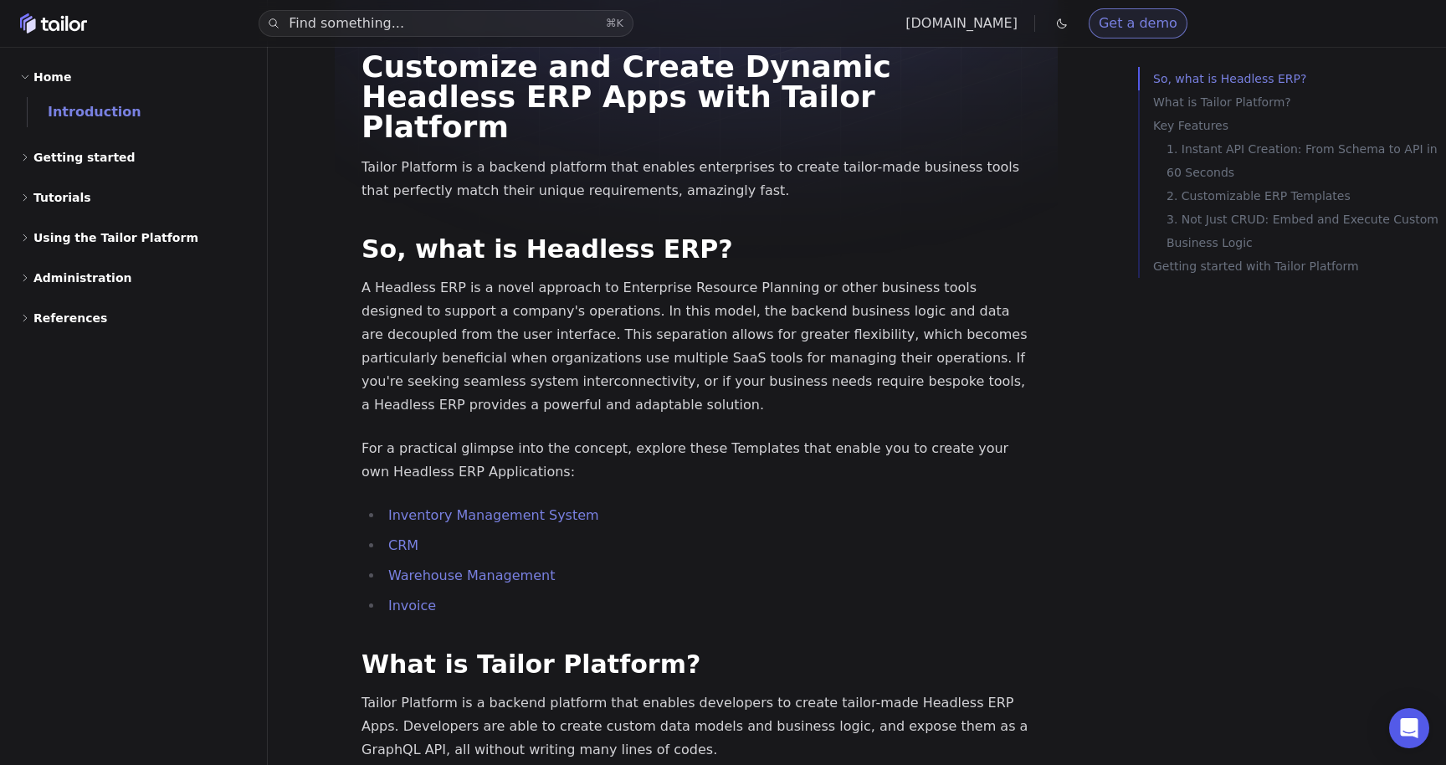
click at [28, 322] on icon at bounding box center [25, 318] width 10 height 10
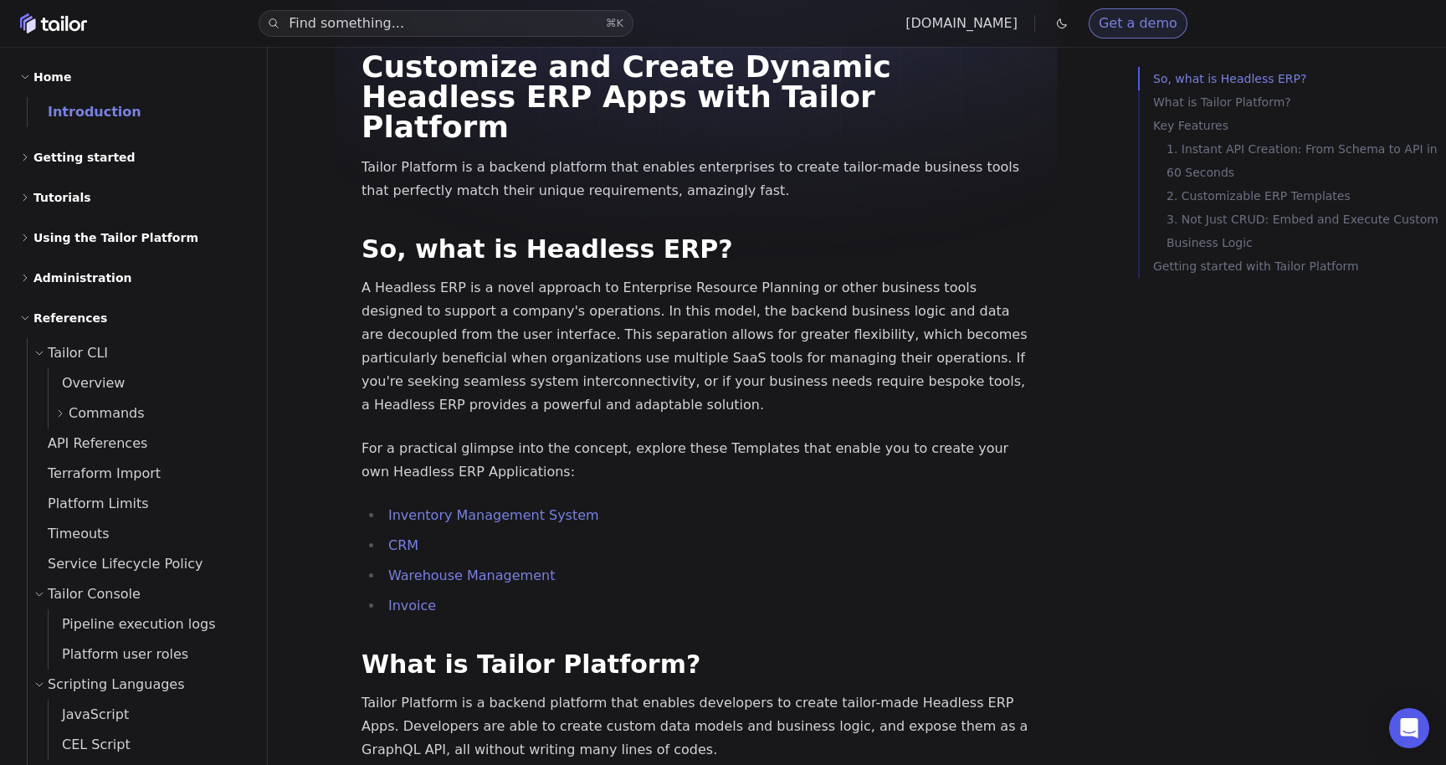
click at [30, 195] on div "Tutorials" at bounding box center [133, 198] width 227 height 20
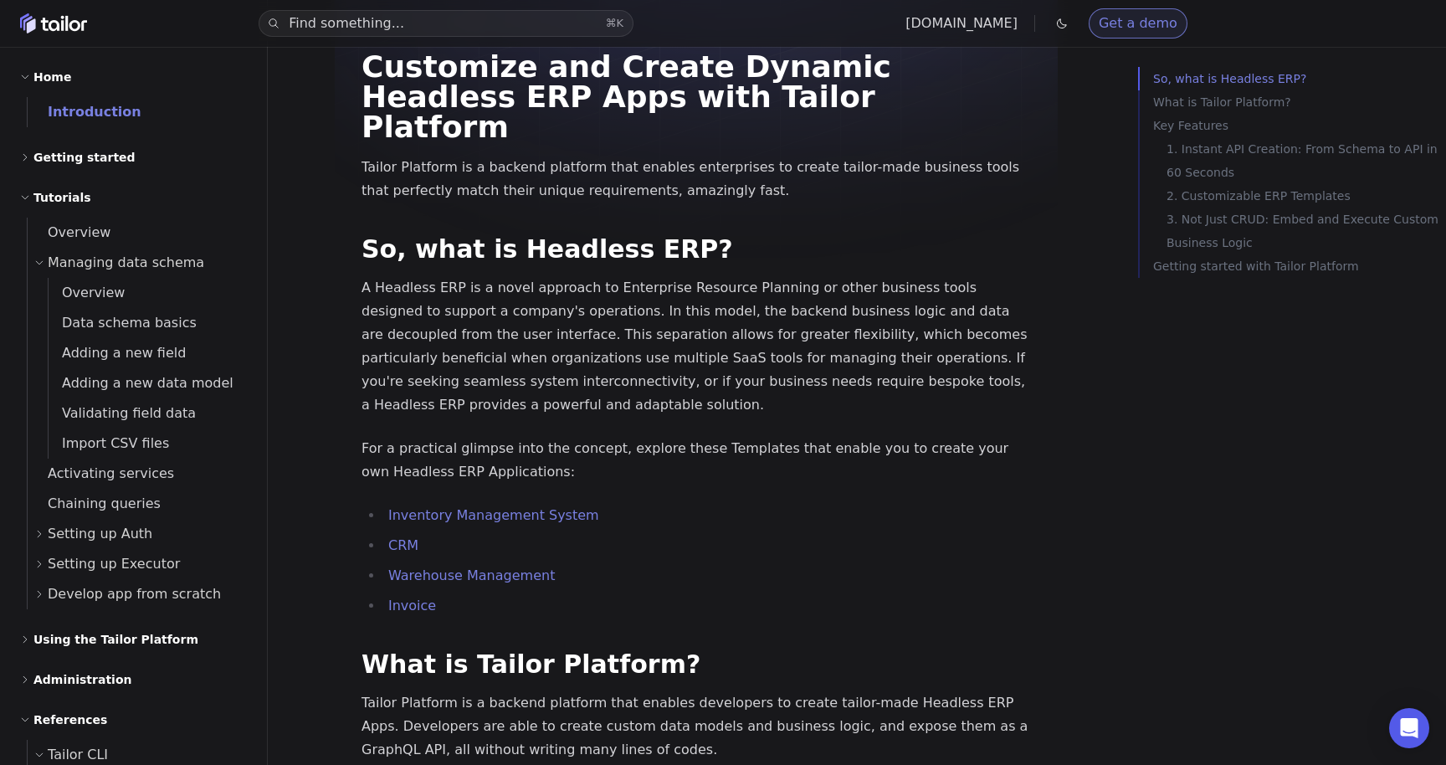
click at [28, 155] on icon at bounding box center [25, 157] width 10 height 10
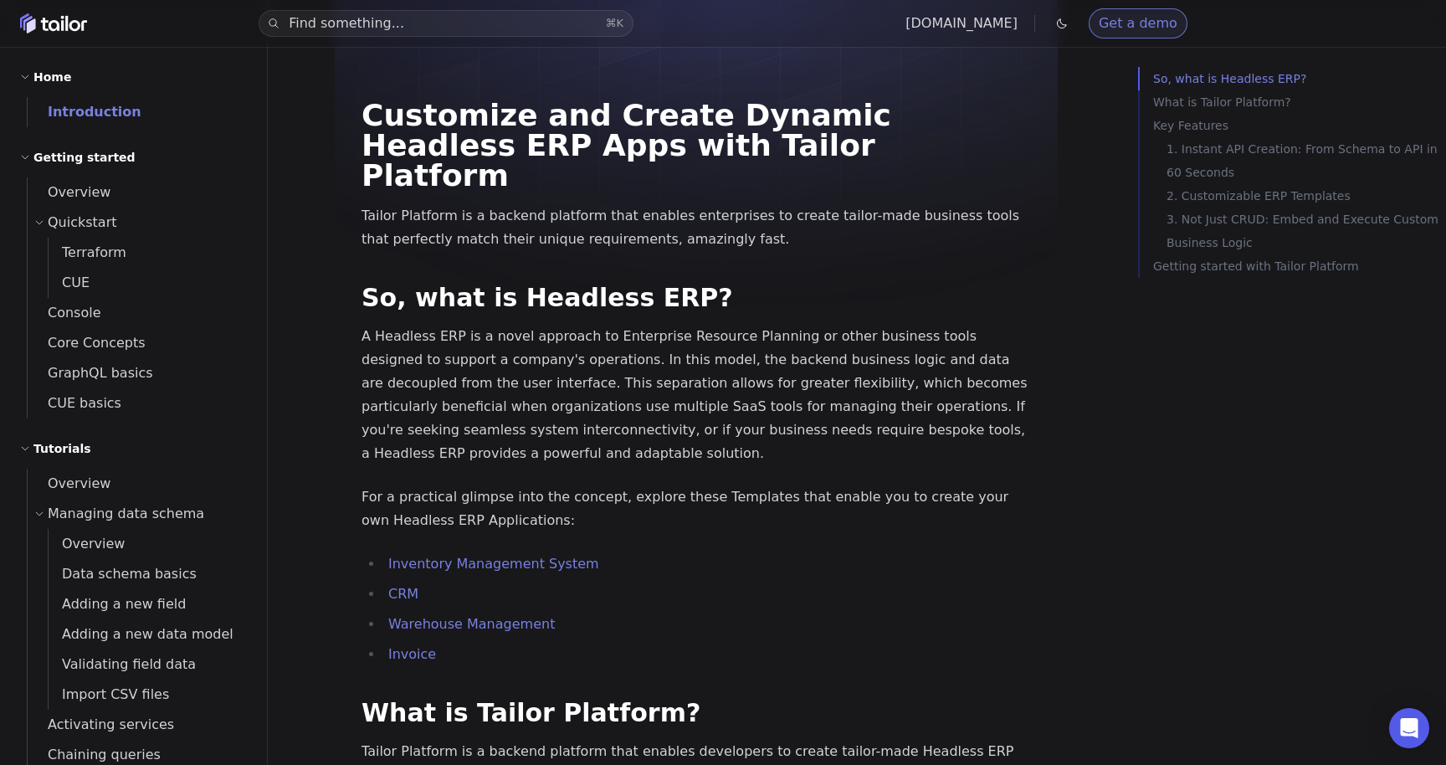
click at [729, 373] on p "A Headless ERP is a novel approach to Enterprise Resource Planning or other bus…" at bounding box center [697, 395] width 670 height 141
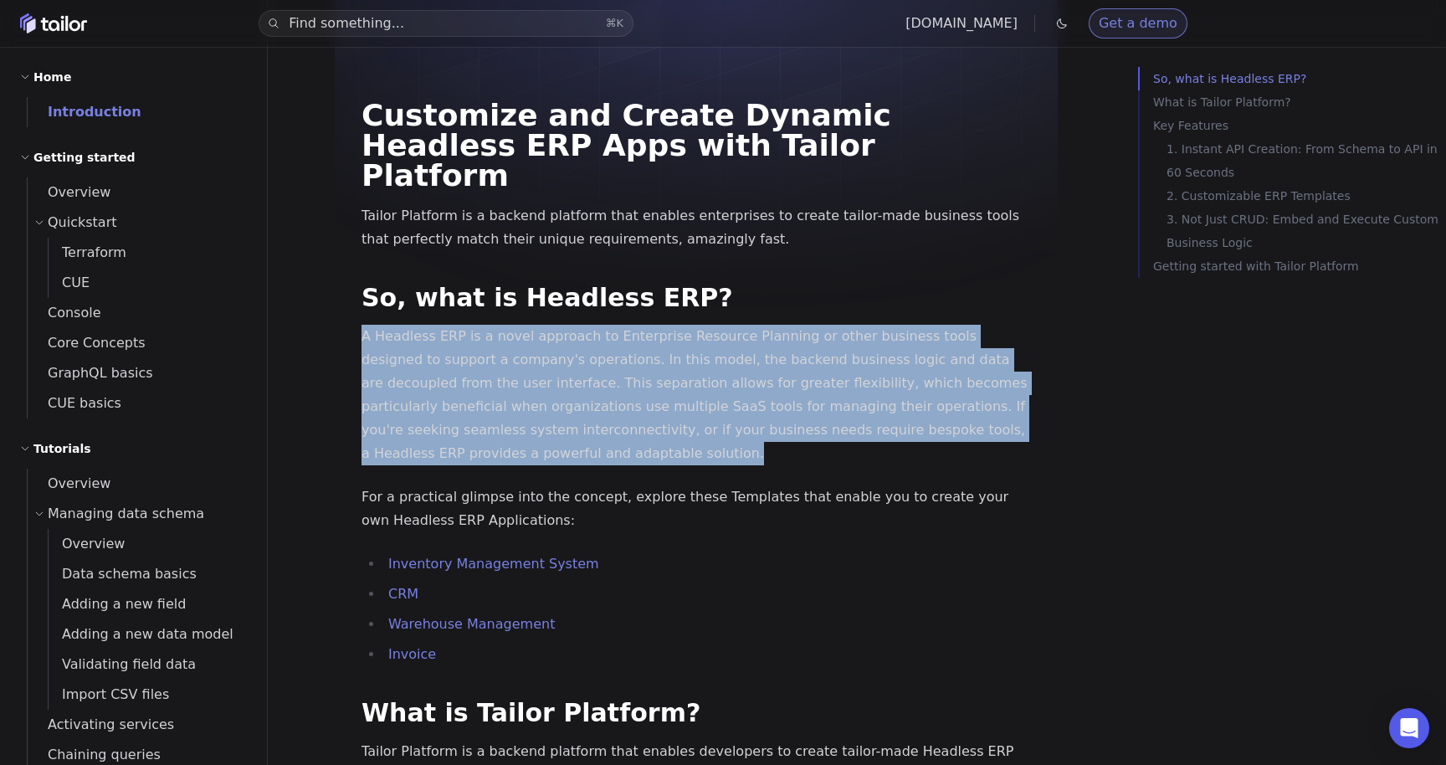
drag, startPoint x: 491, startPoint y: 432, endPoint x: 365, endPoint y: 312, distance: 174.1
click at [365, 325] on p "A Headless ERP is a novel approach to Enterprise Resource Planning or other bus…" at bounding box center [697, 395] width 670 height 141
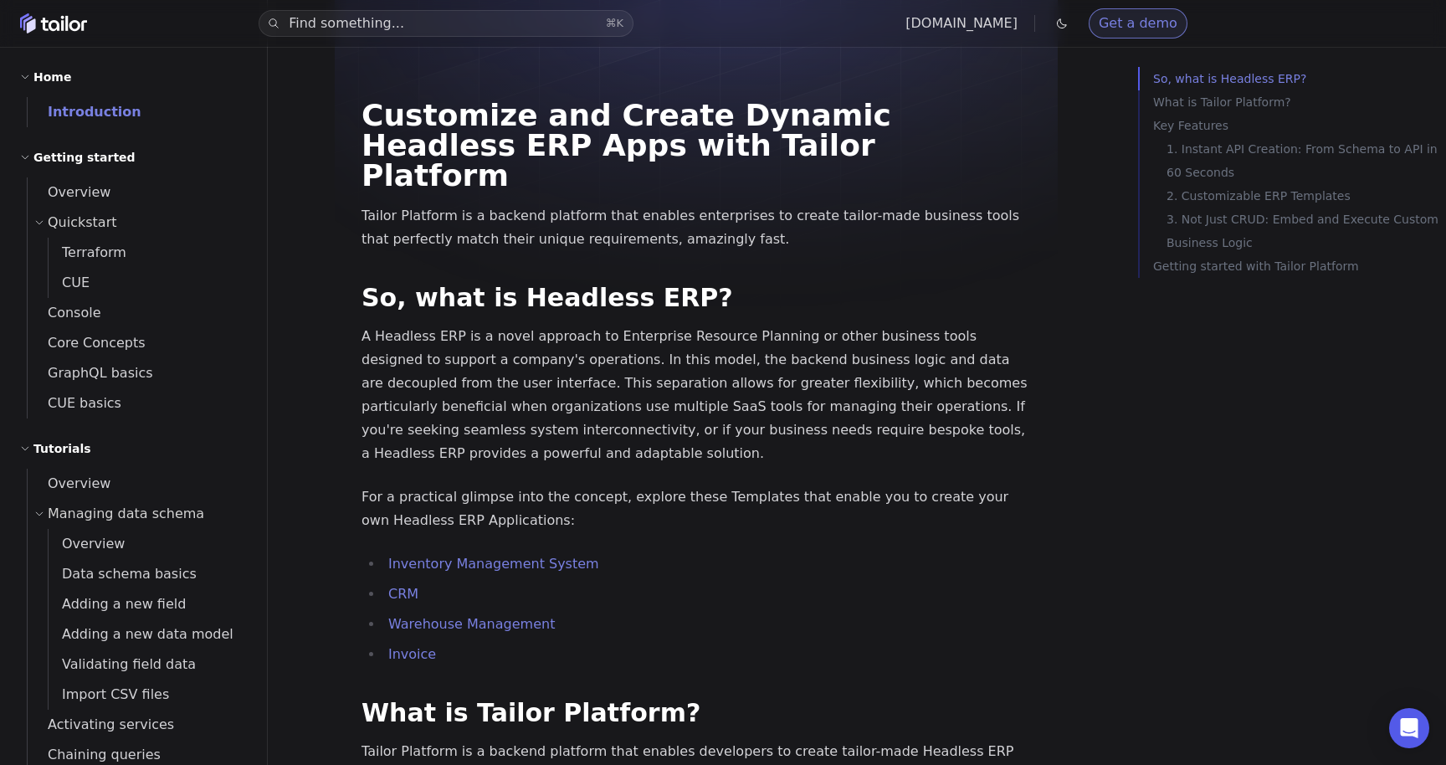
click at [511, 325] on p "A Headless ERP is a novel approach to Enterprise Resource Planning or other bus…" at bounding box center [697, 395] width 670 height 141
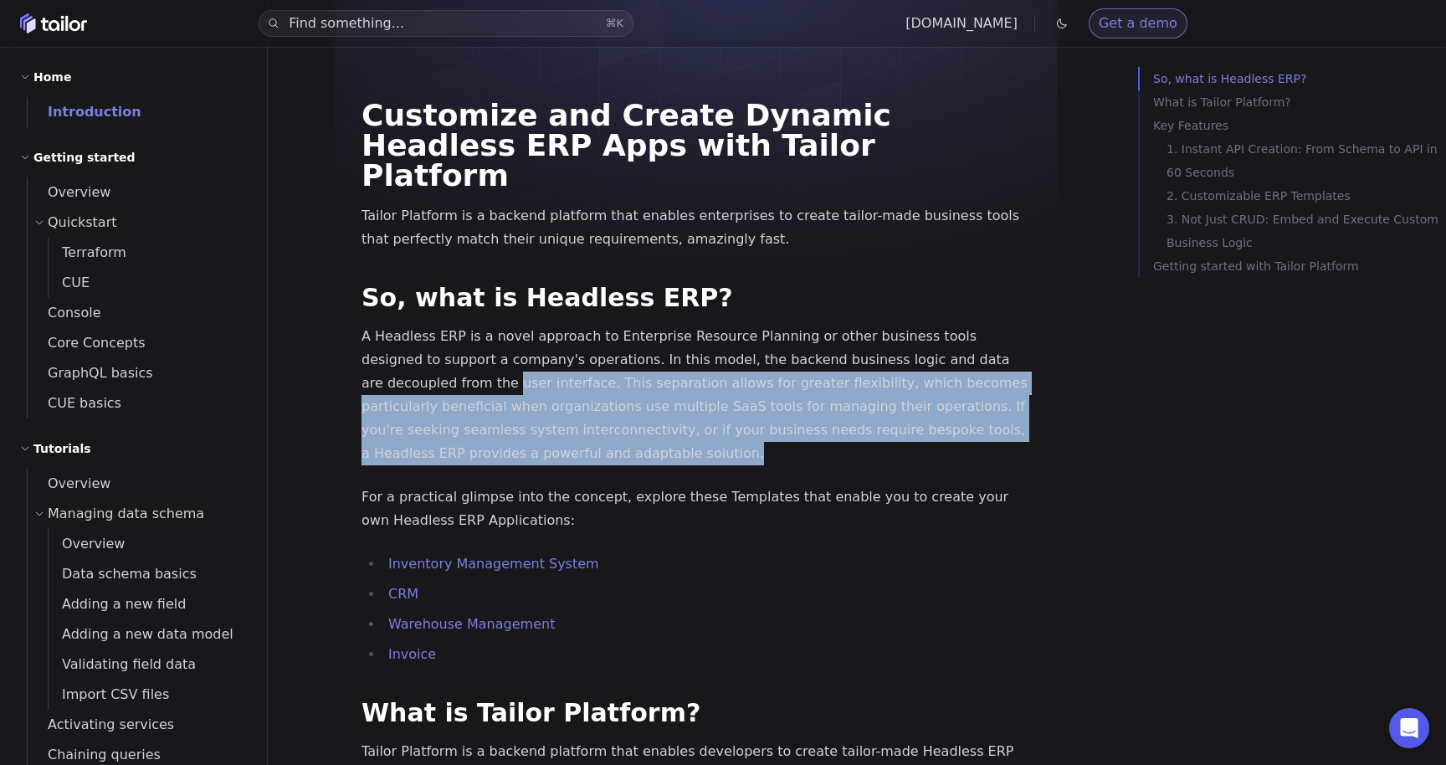
drag, startPoint x: 477, startPoint y: 434, endPoint x: 347, endPoint y: 338, distance: 161.7
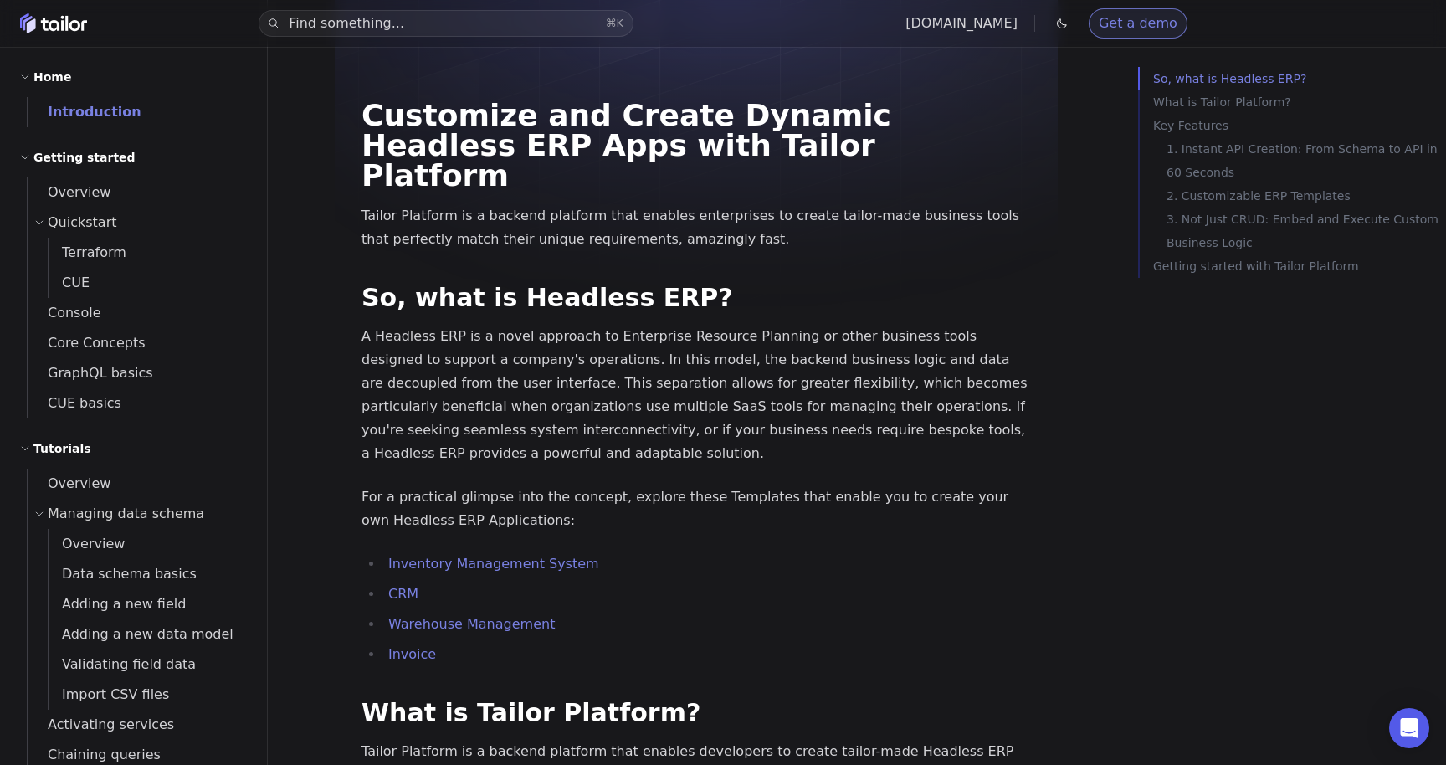
click at [516, 325] on p "A Headless ERP is a novel approach to Enterprise Resource Planning or other bus…" at bounding box center [697, 395] width 670 height 141
click at [54, 24] on icon "Home" at bounding box center [53, 23] width 67 height 20
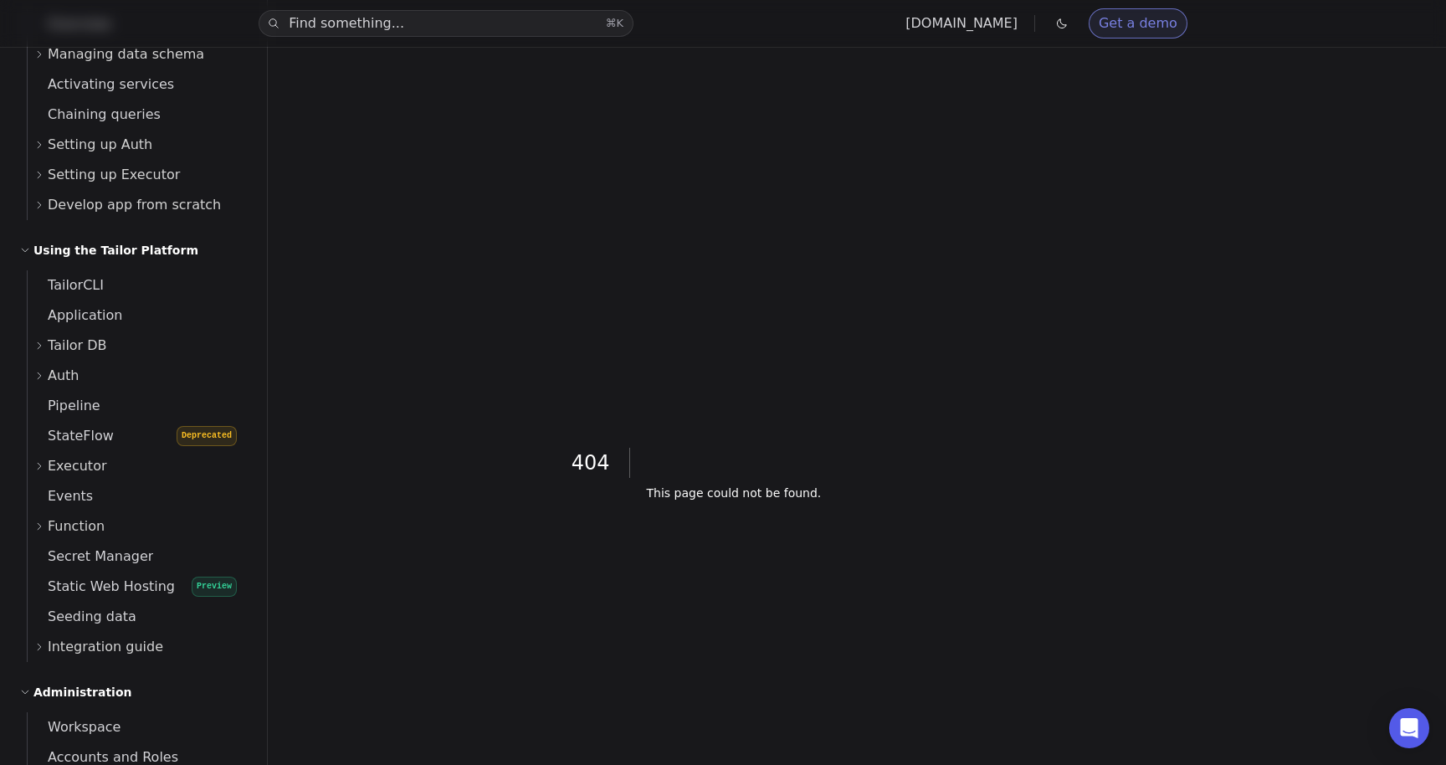
scroll to position [815, 0]
